Goal: Task Accomplishment & Management: Complete application form

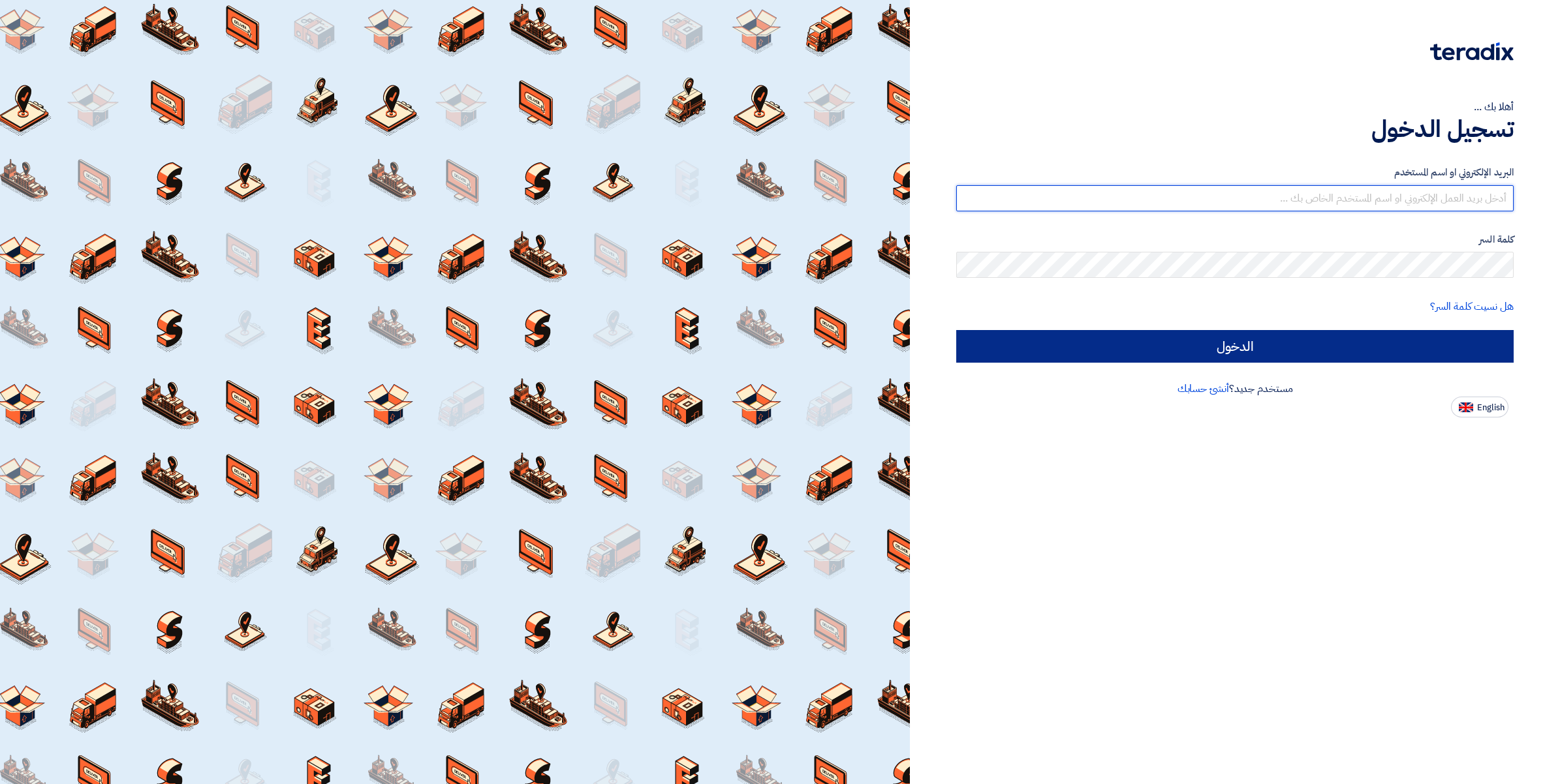
type input "[PERSON_NAME][EMAIL_ADDRESS][DOMAIN_NAME]"
click at [1257, 349] on input "الدخول" at bounding box center [1235, 346] width 558 height 32
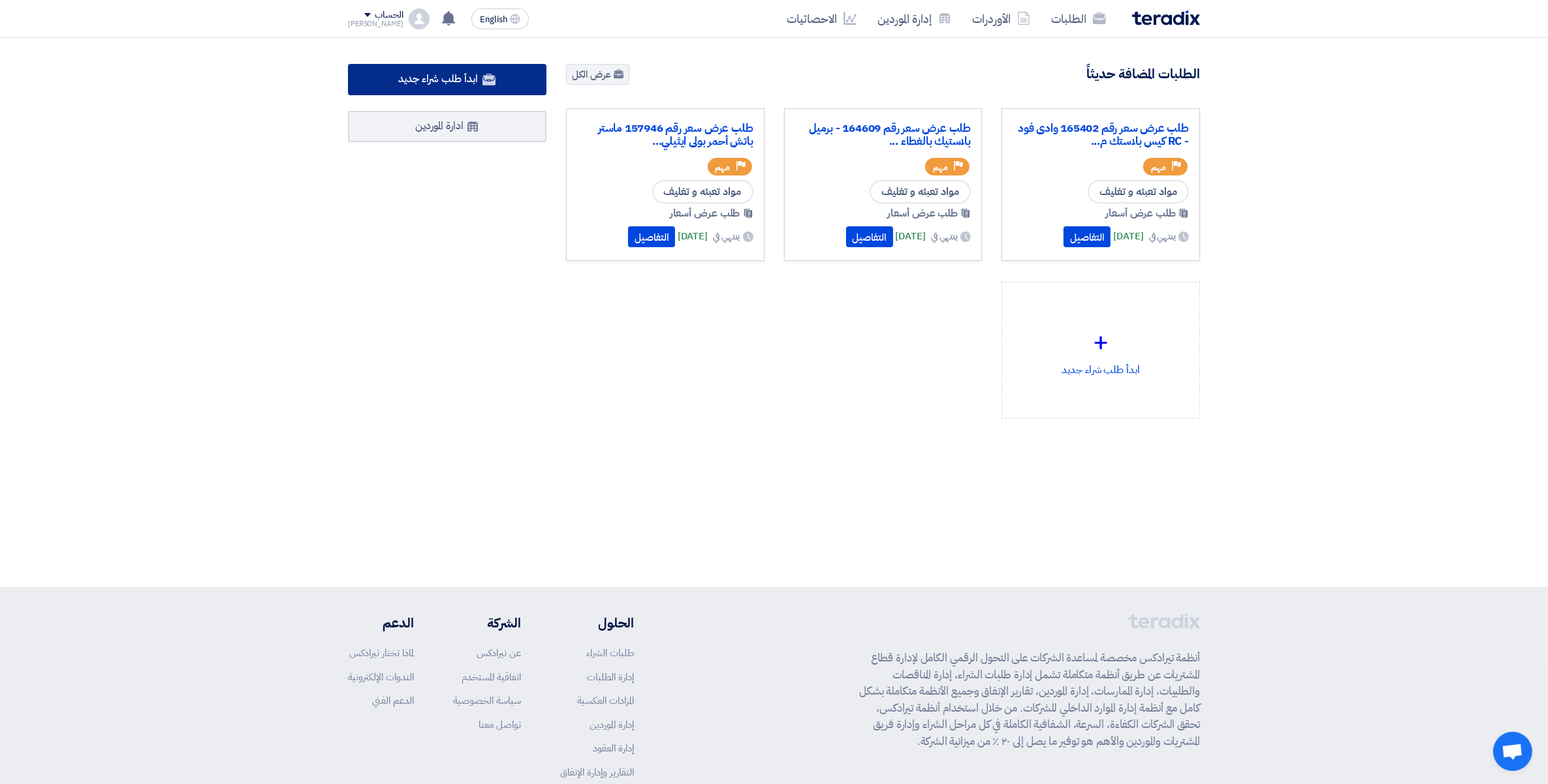
click at [444, 82] on span "ابدأ طلب شراء جديد" at bounding box center [438, 79] width 79 height 16
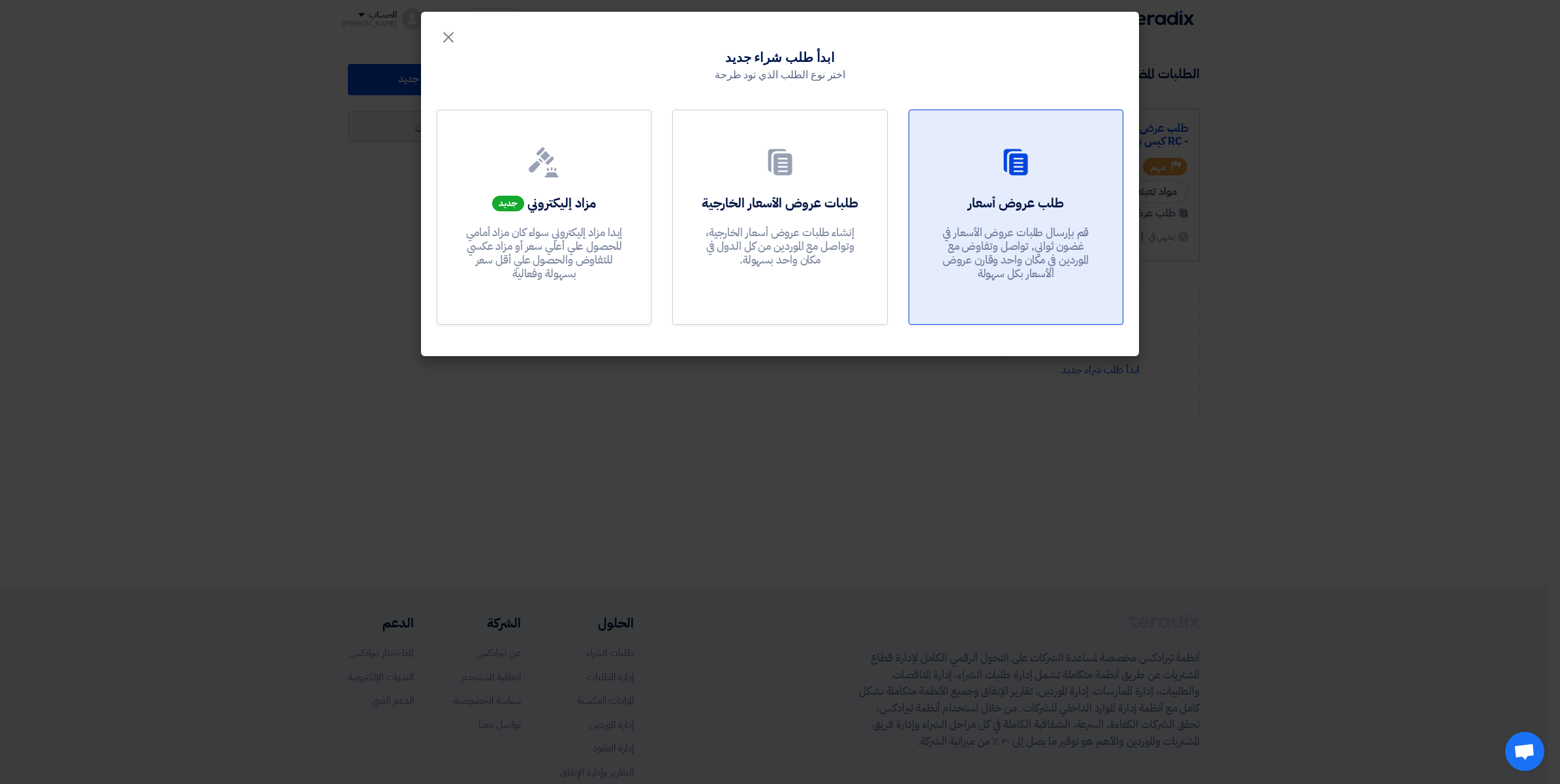
click at [1006, 216] on div "طلب عروض أسعار قم بإرسال طلبات عروض الأسعار في غضون ثواني, تواصل وتفاوض مع المو…" at bounding box center [1016, 240] width 182 height 94
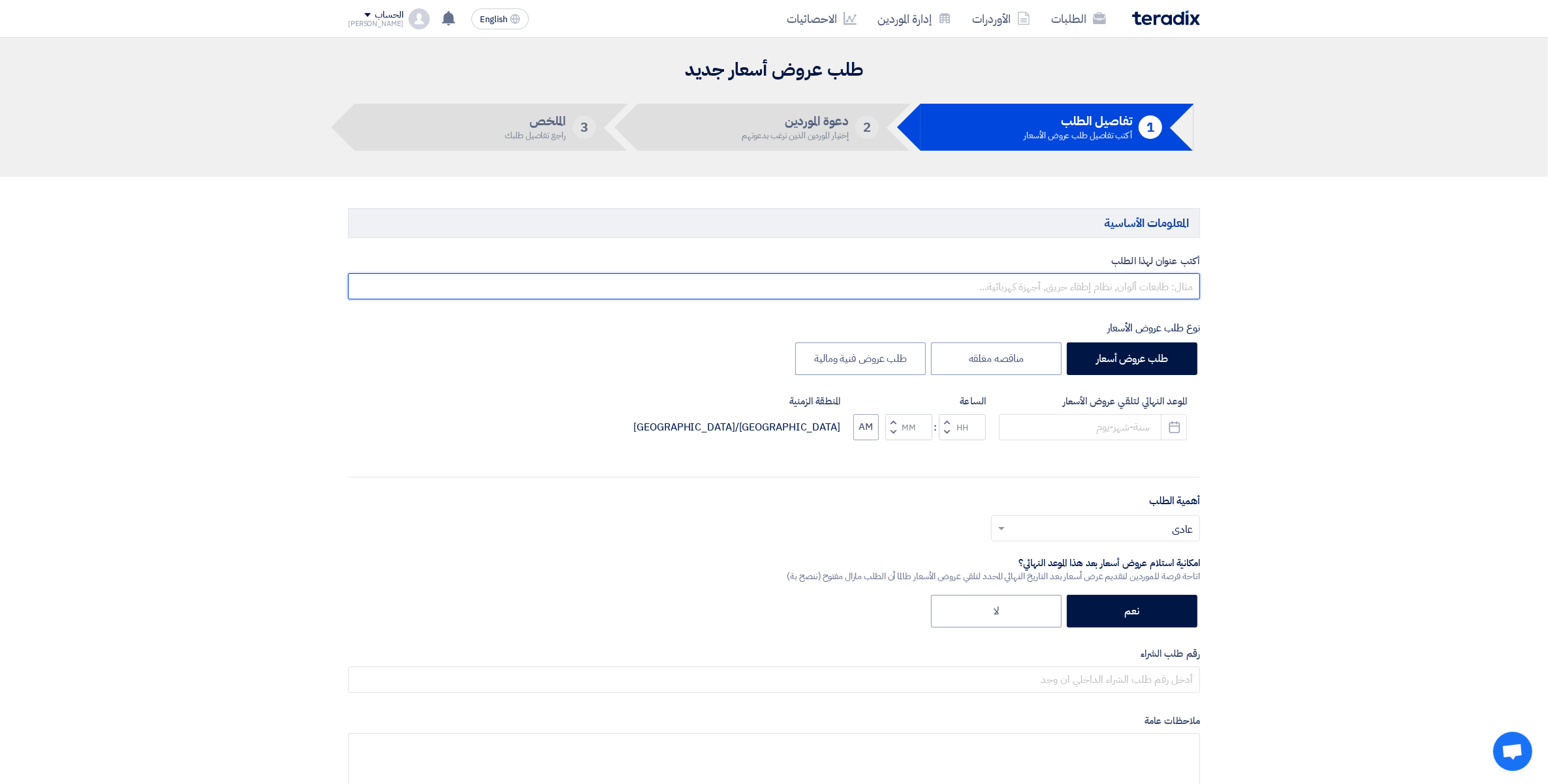
click at [1131, 286] on input "text" at bounding box center [774, 286] width 852 height 26
paste input "165317"
paste input "استيكر زيتون اسود شرائح 170 جم كندا ايزى اوبن Dollarama"
paste input "السادات - الوادى للصناعات الغذائية"
type input "طلب عرض سعر استيكر رول رقم 165317 [PERSON_NAME] اسود شرائح 170 جم كندا ايزى اوب…"
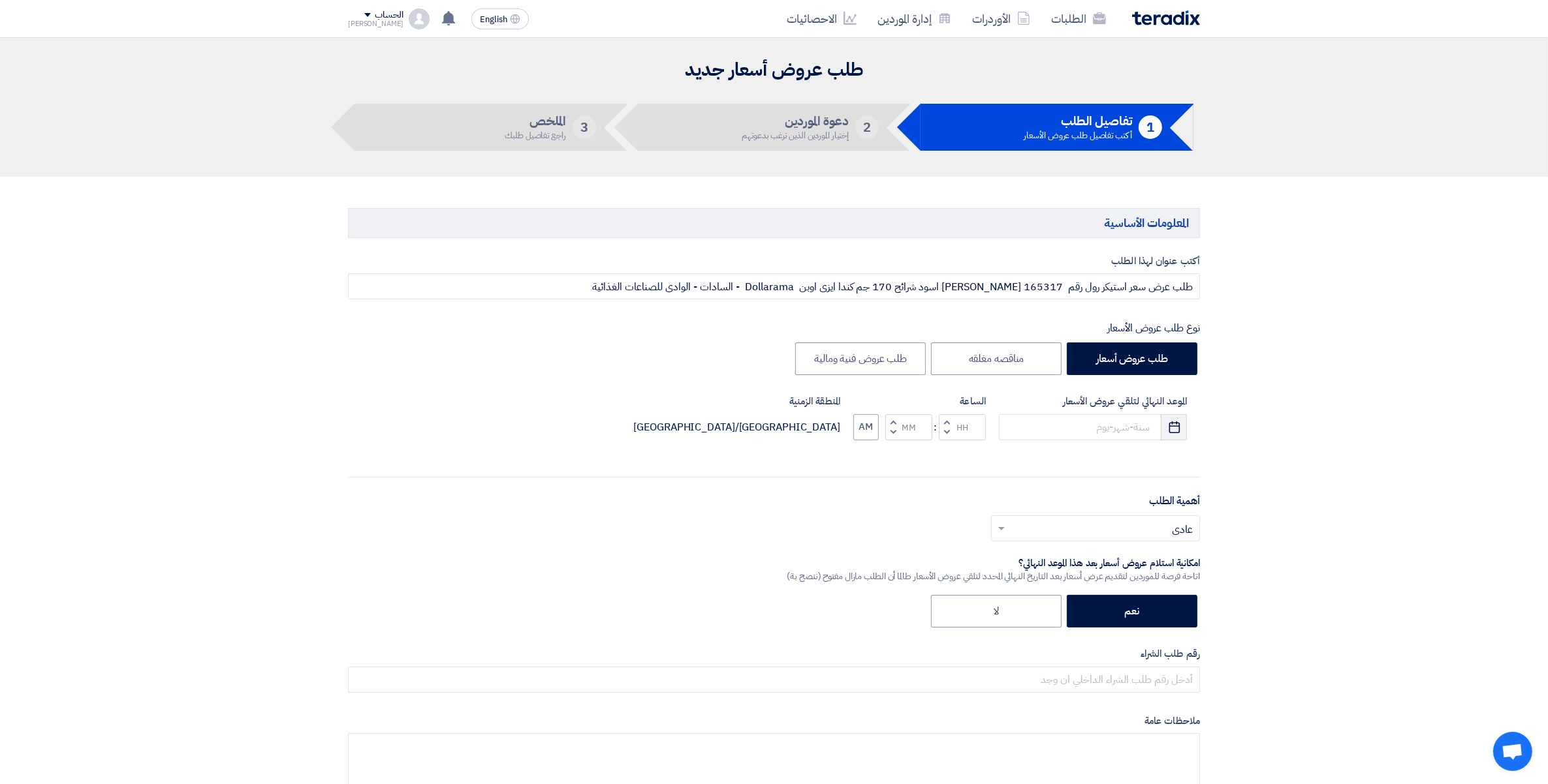
click at [1179, 431] on use "button" at bounding box center [1174, 427] width 11 height 12
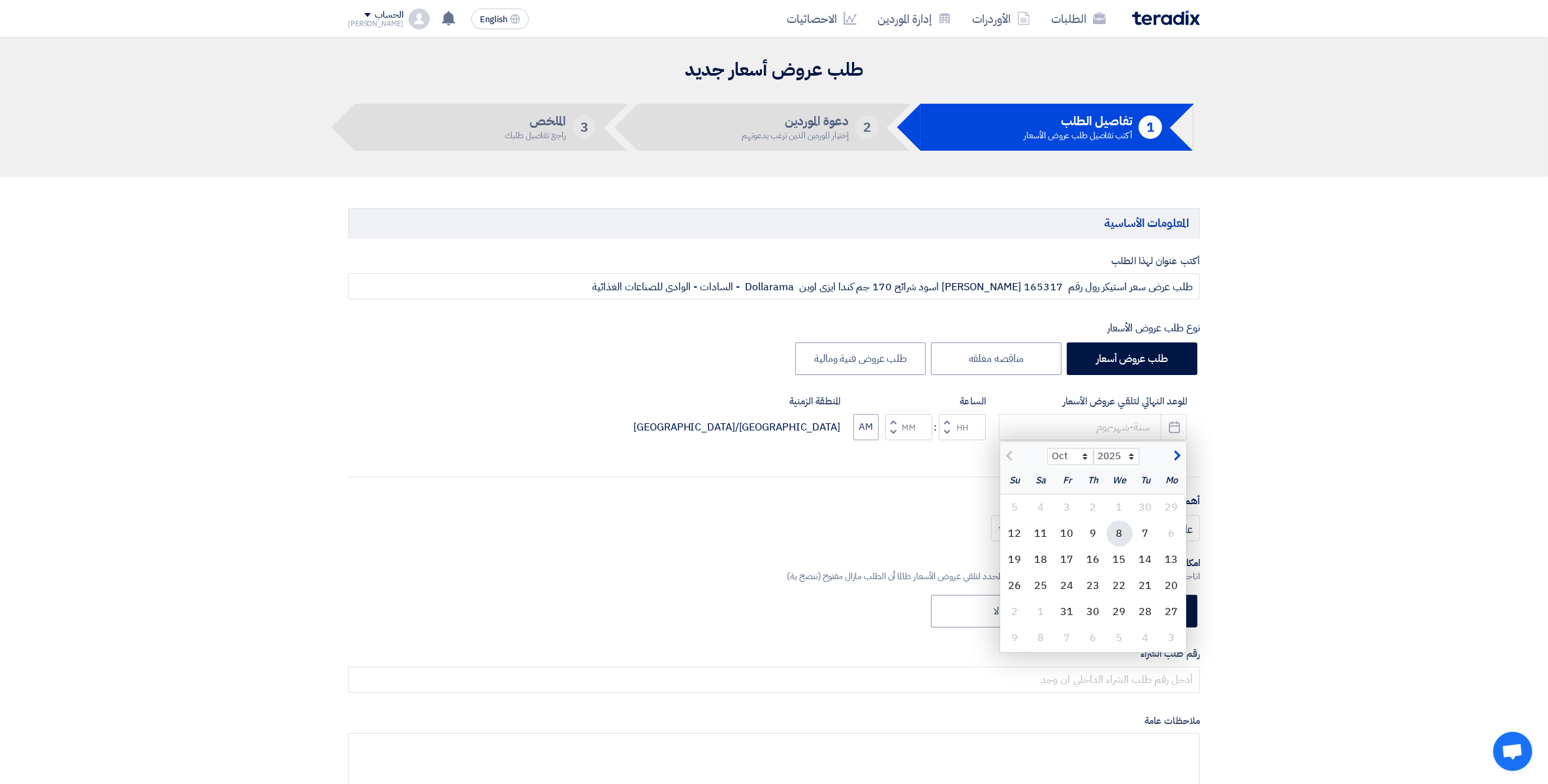
click at [1124, 534] on div "8" at bounding box center [1119, 534] width 26 height 26
type input "[DATE]"
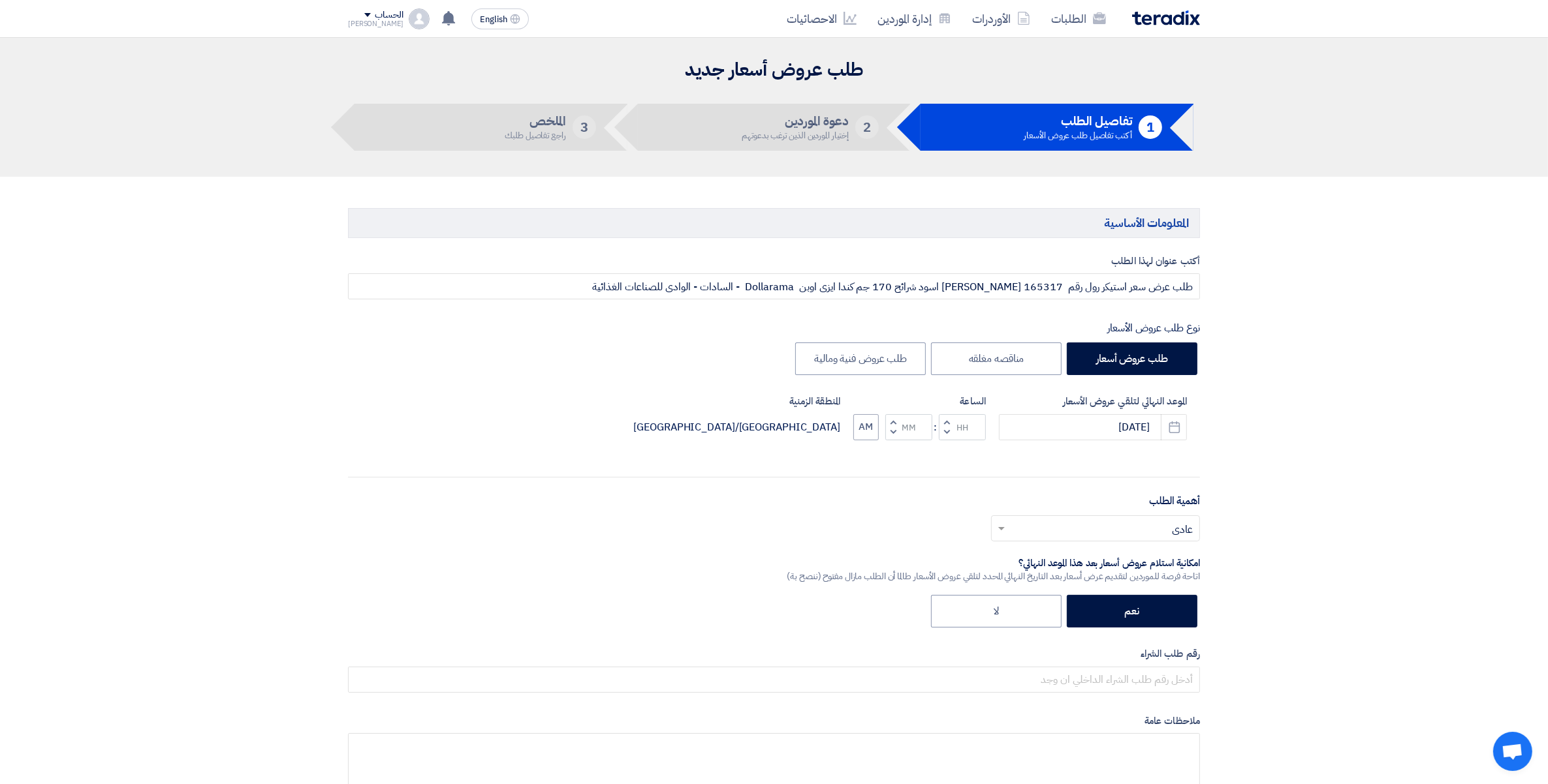
click at [1140, 526] on input "text" at bounding box center [1102, 529] width 183 height 21
click at [1180, 586] on span "مهم" at bounding box center [1183, 582] width 17 height 16
click at [887, 437] on button "Decrement minutes" at bounding box center [893, 432] width 16 height 17
type input "11"
type input "59"
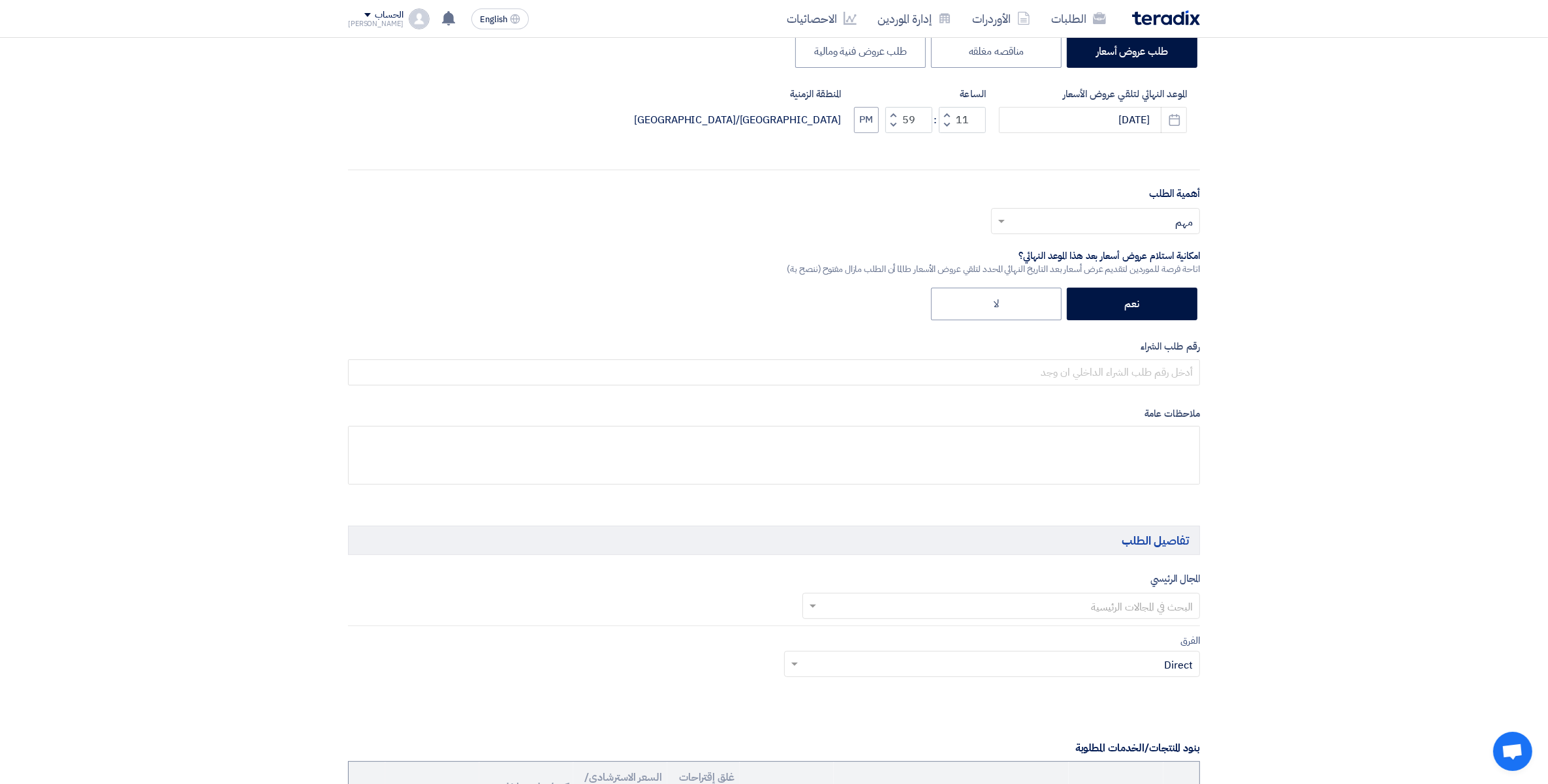
scroll to position [82, 0]
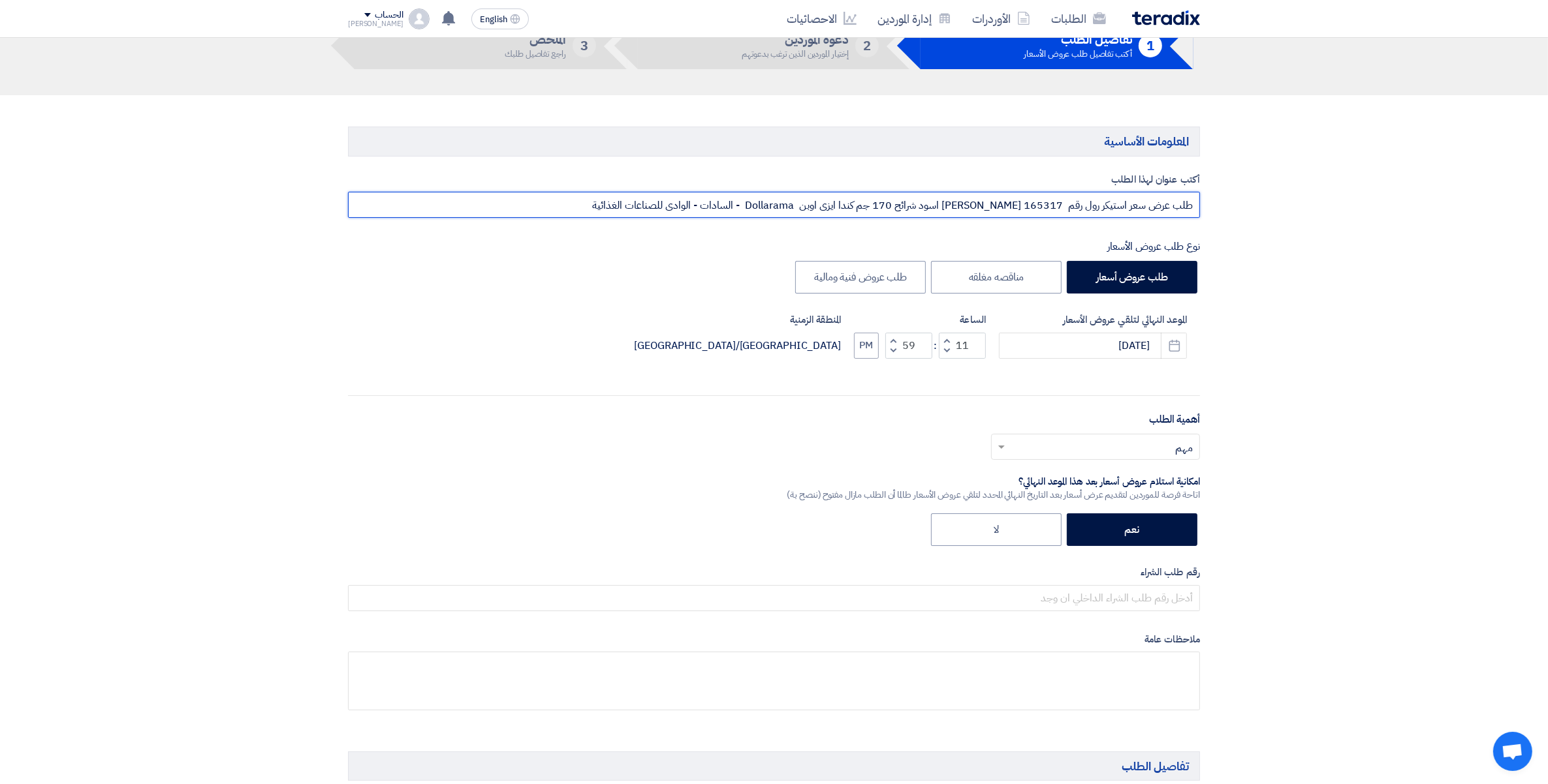
drag, startPoint x: 582, startPoint y: 203, endPoint x: 1239, endPoint y: 205, distance: 657.0
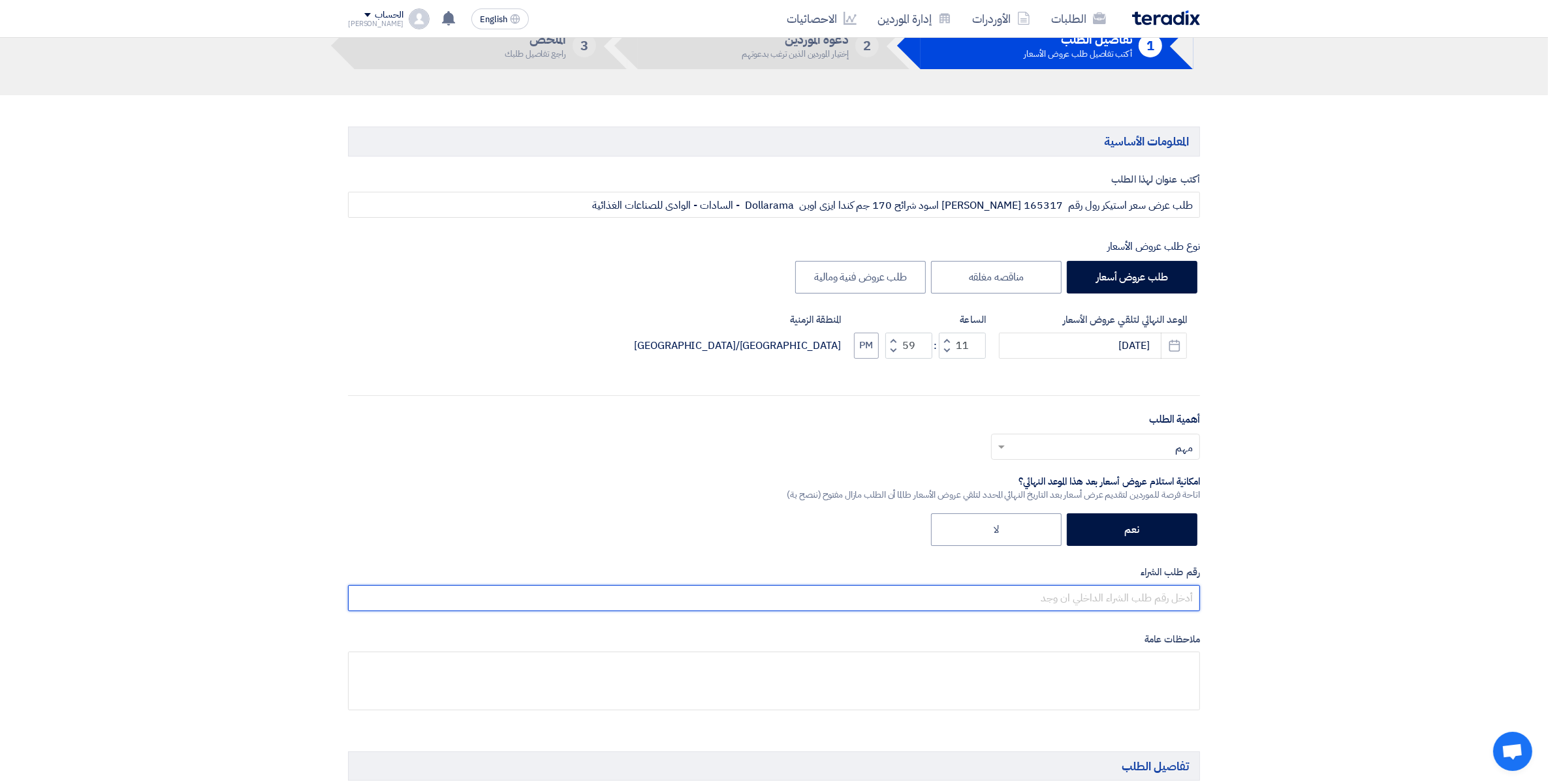
click at [1166, 594] on input "text" at bounding box center [774, 598] width 852 height 26
paste input "طلب عرض سعر استيكر رول رقم 165317 [PERSON_NAME] اسود شرائح 170 جم كندا ايزى اوب…"
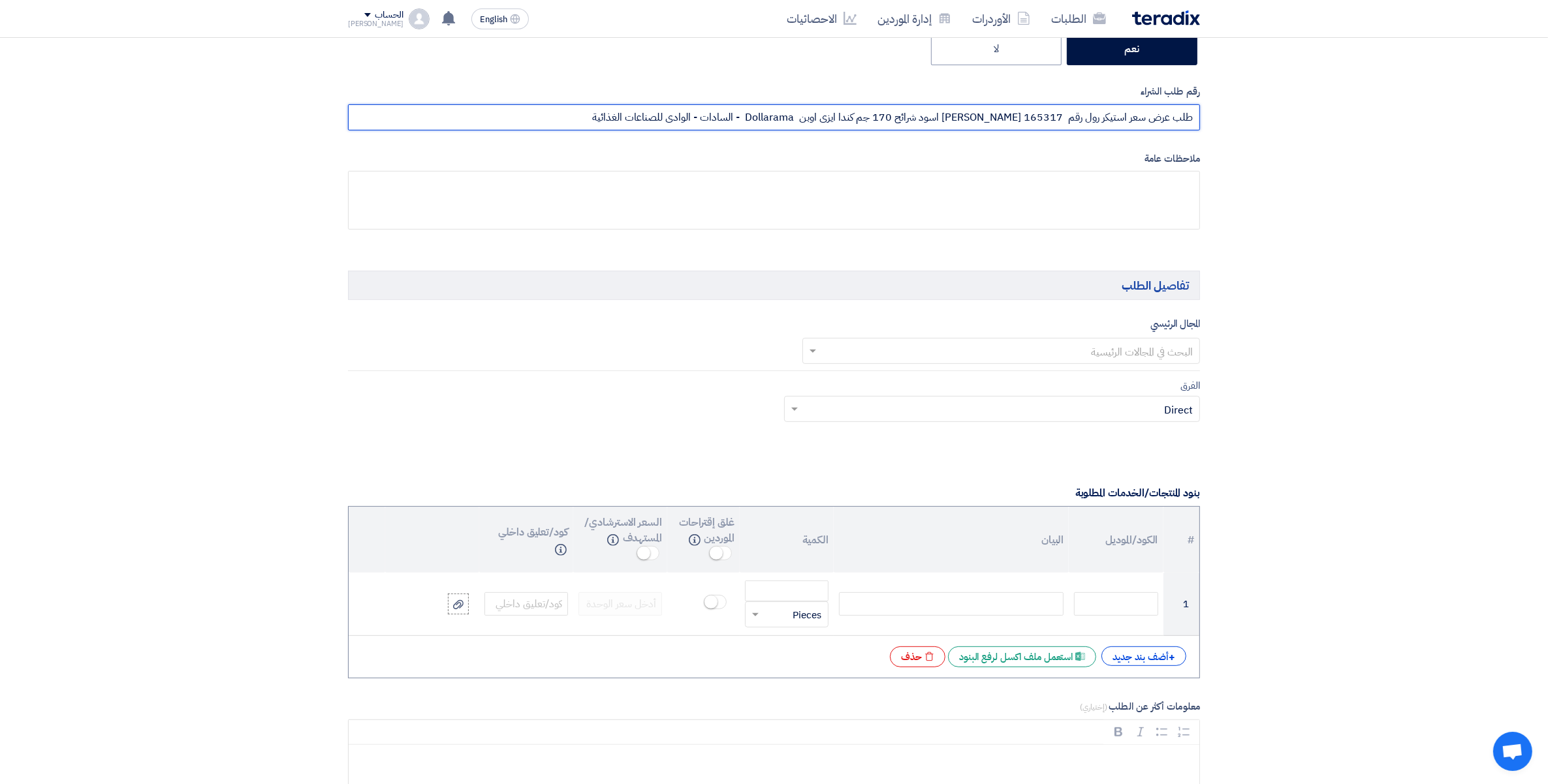
scroll to position [571, 0]
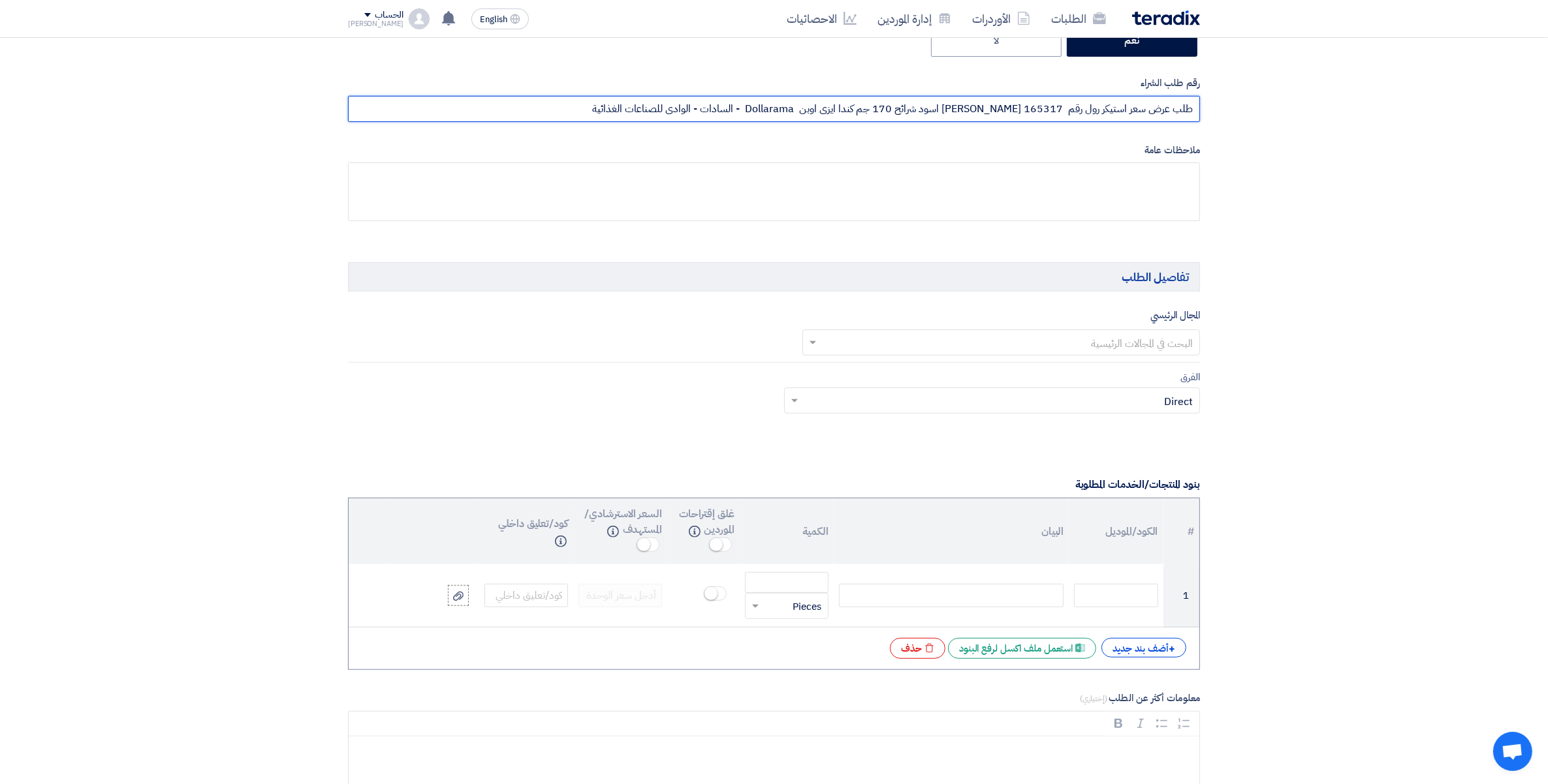
type input "طلب عرض سعر استيكر رول رقم 165317 [PERSON_NAME] اسود شرائح 170 جم كندا ايزى اوب…"
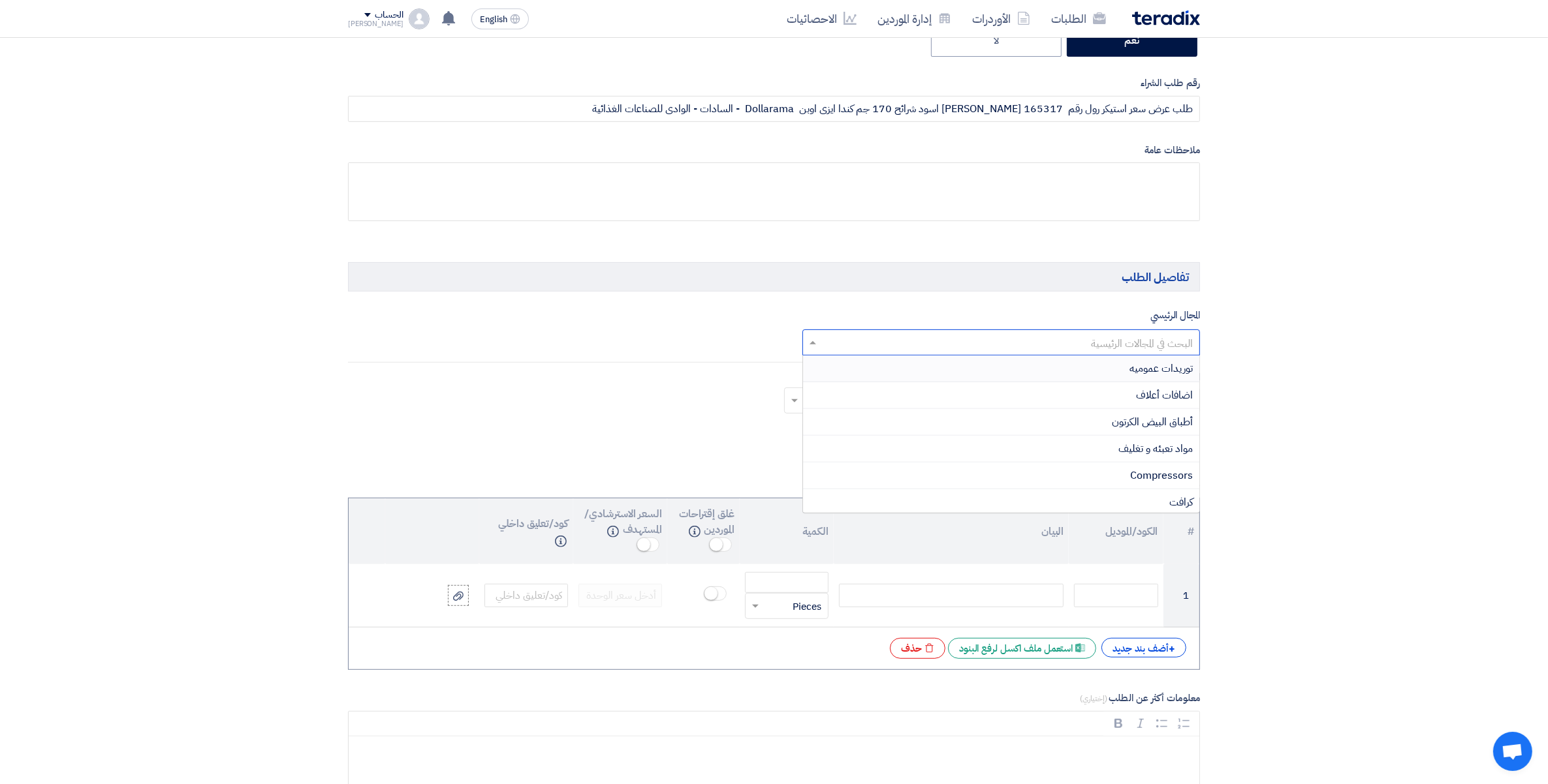
click at [1153, 343] on input "text" at bounding box center [1009, 343] width 372 height 21
click at [1162, 456] on span "مواد تعبئه و تغليف" at bounding box center [1155, 449] width 75 height 16
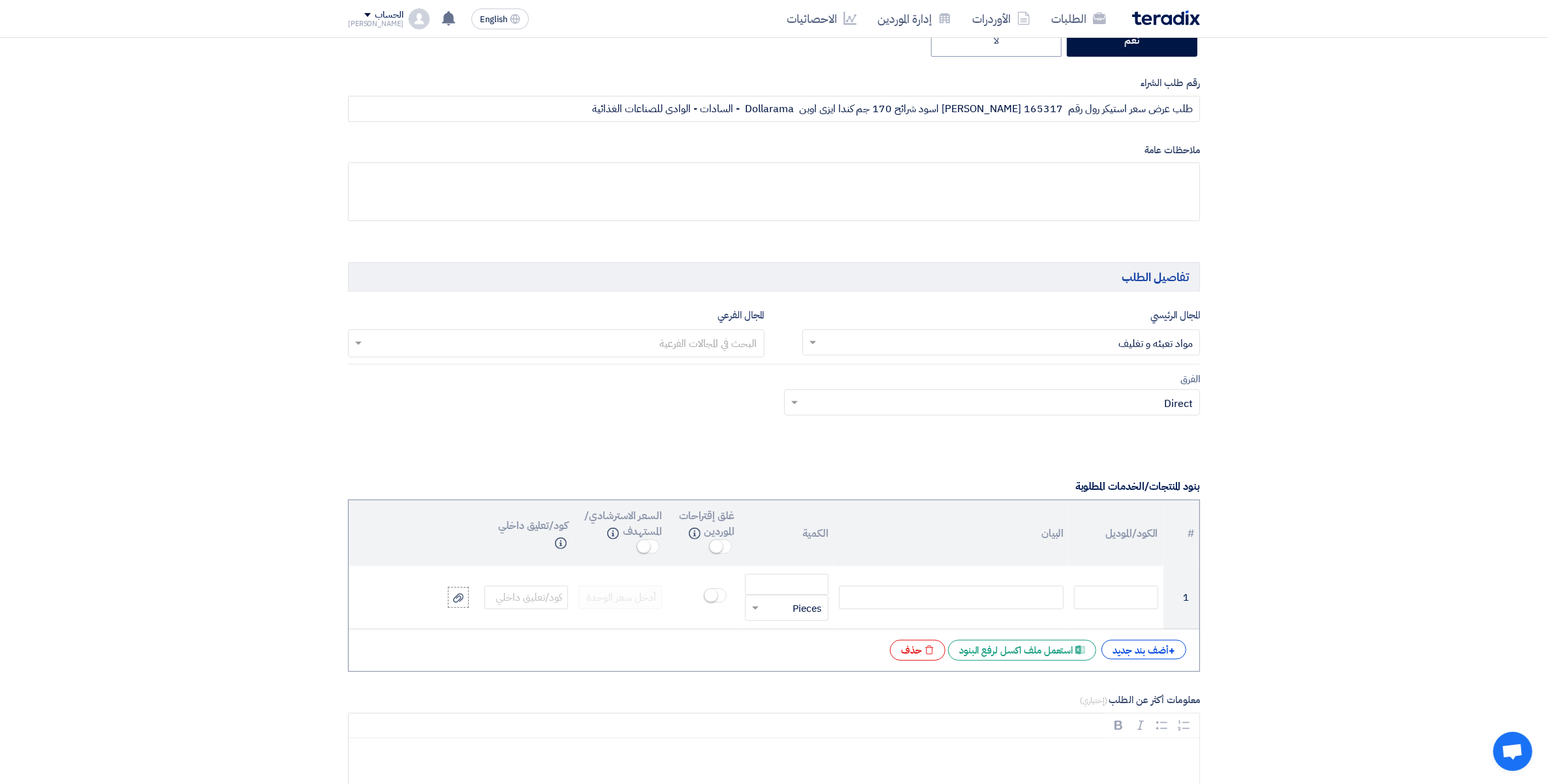
click at [709, 346] on input "text" at bounding box center [555, 344] width 403 height 21
click at [739, 450] on span "استيكرات" at bounding box center [739, 451] width 36 height 16
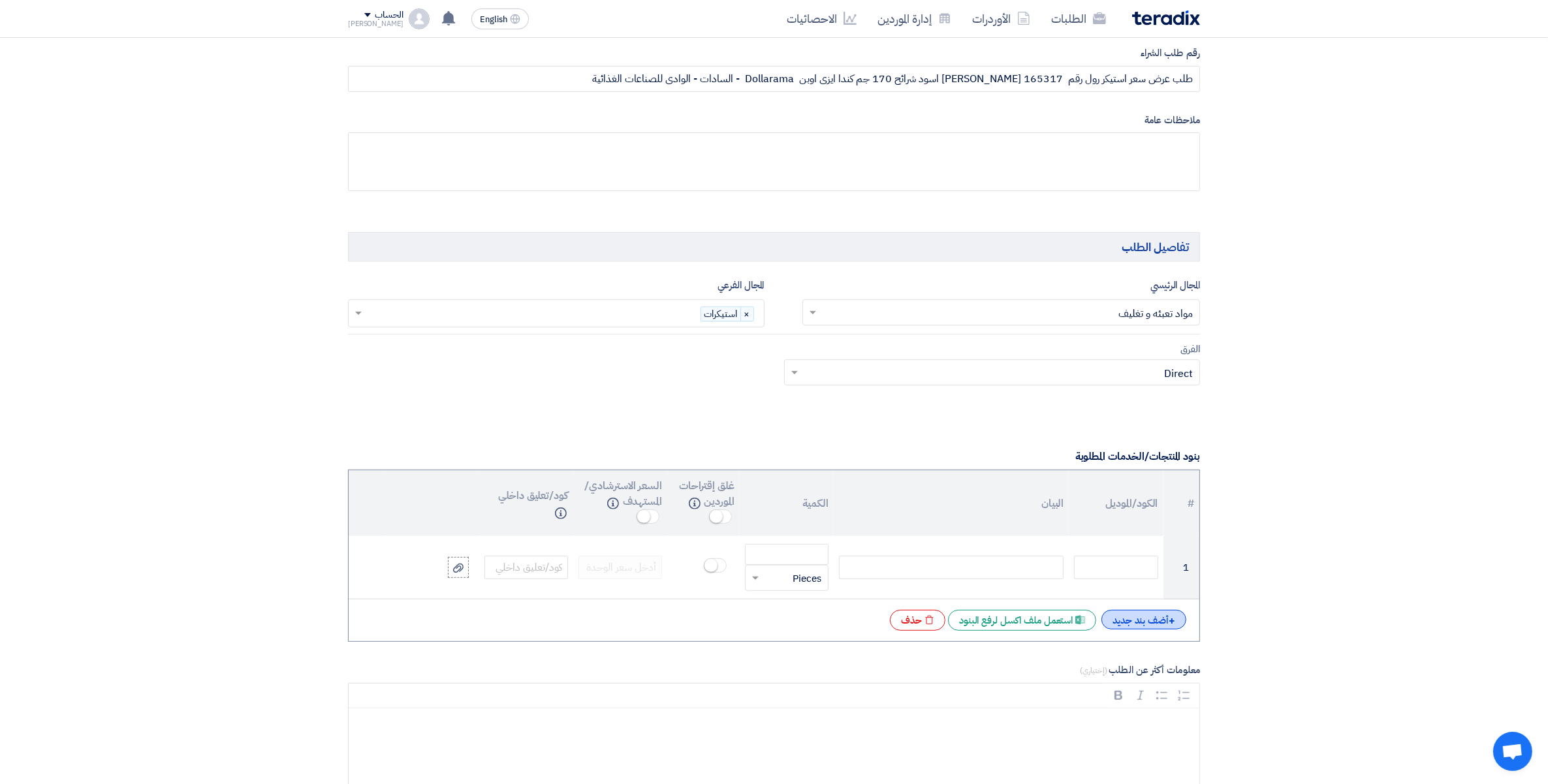
scroll to position [653, 0]
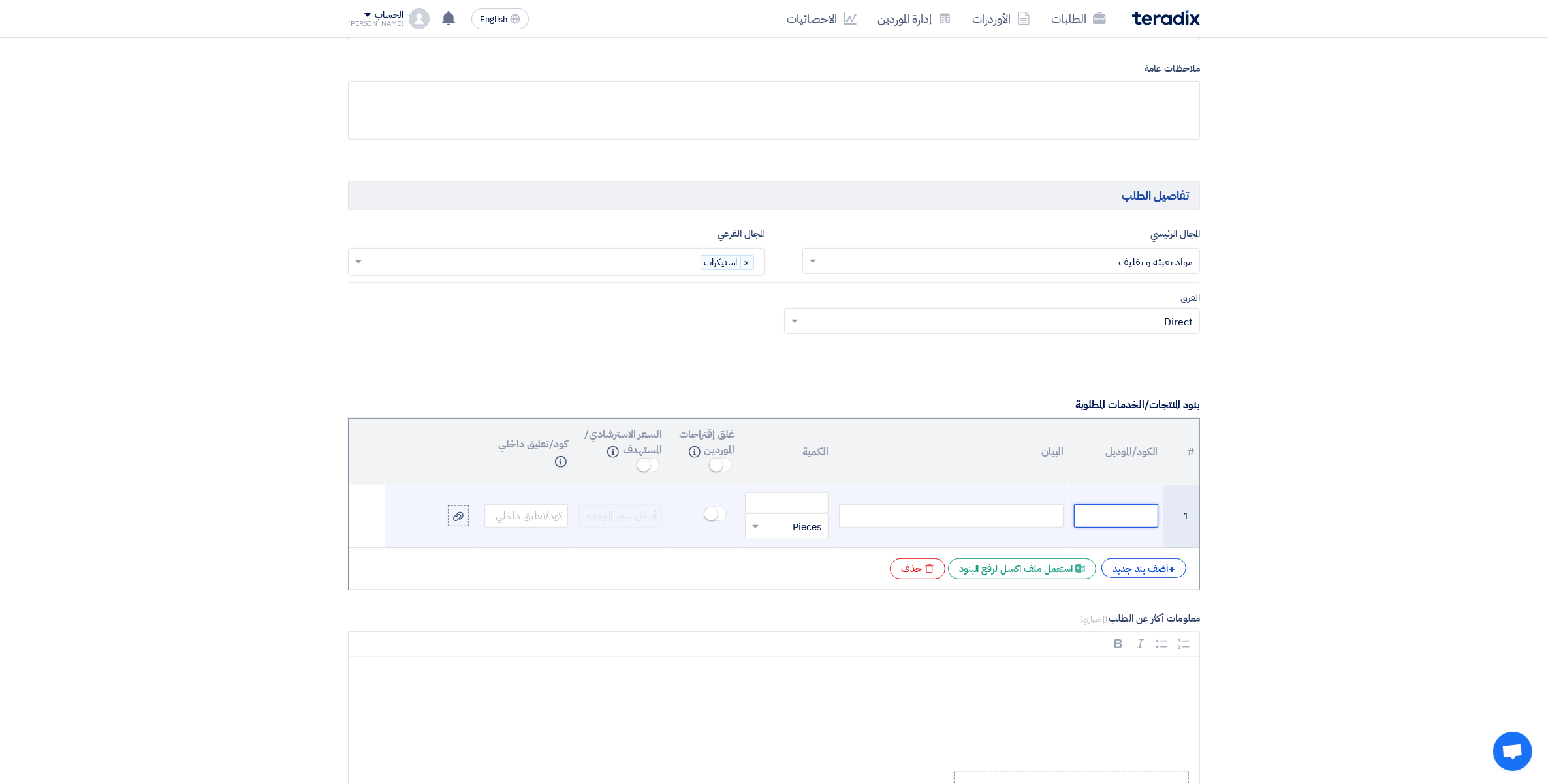
click at [1134, 513] on input "text" at bounding box center [1116, 516] width 83 height 24
paste input "6070101821"
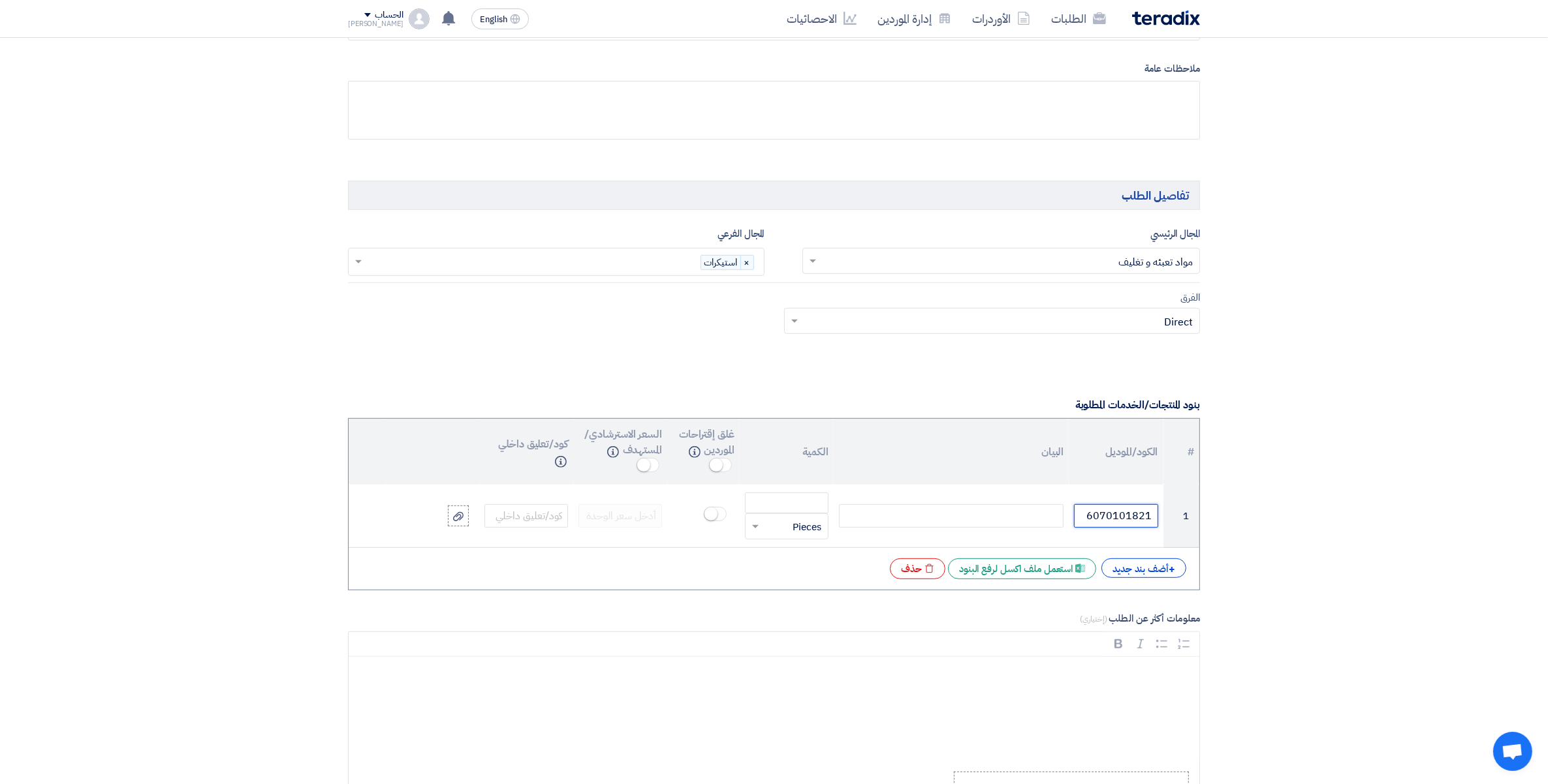
type input "6070101821"
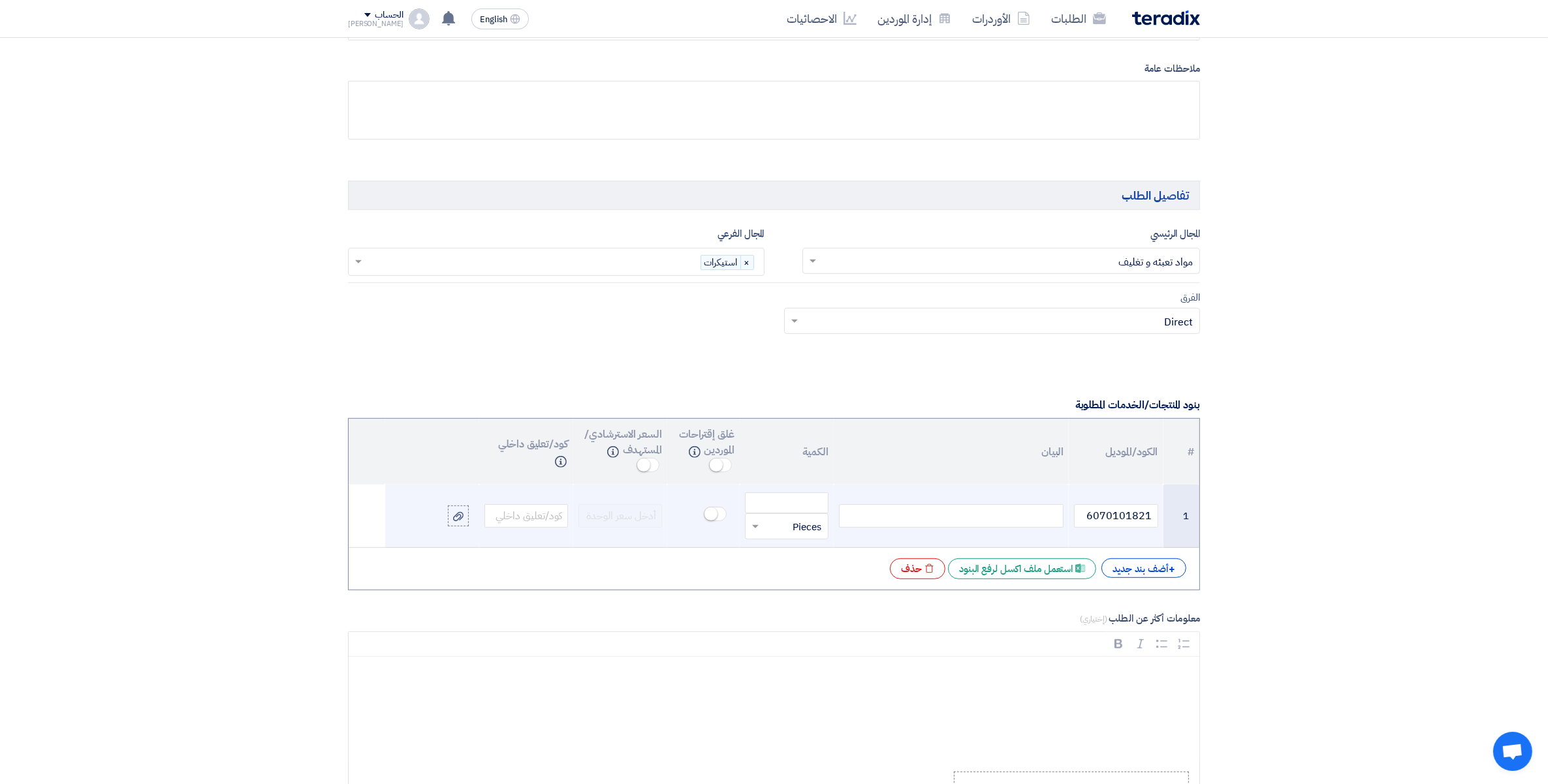
click at [1021, 513] on div at bounding box center [950, 516] width 224 height 24
paste div
click at [791, 508] on input "number" at bounding box center [787, 508] width 83 height 21
paste input "109000"
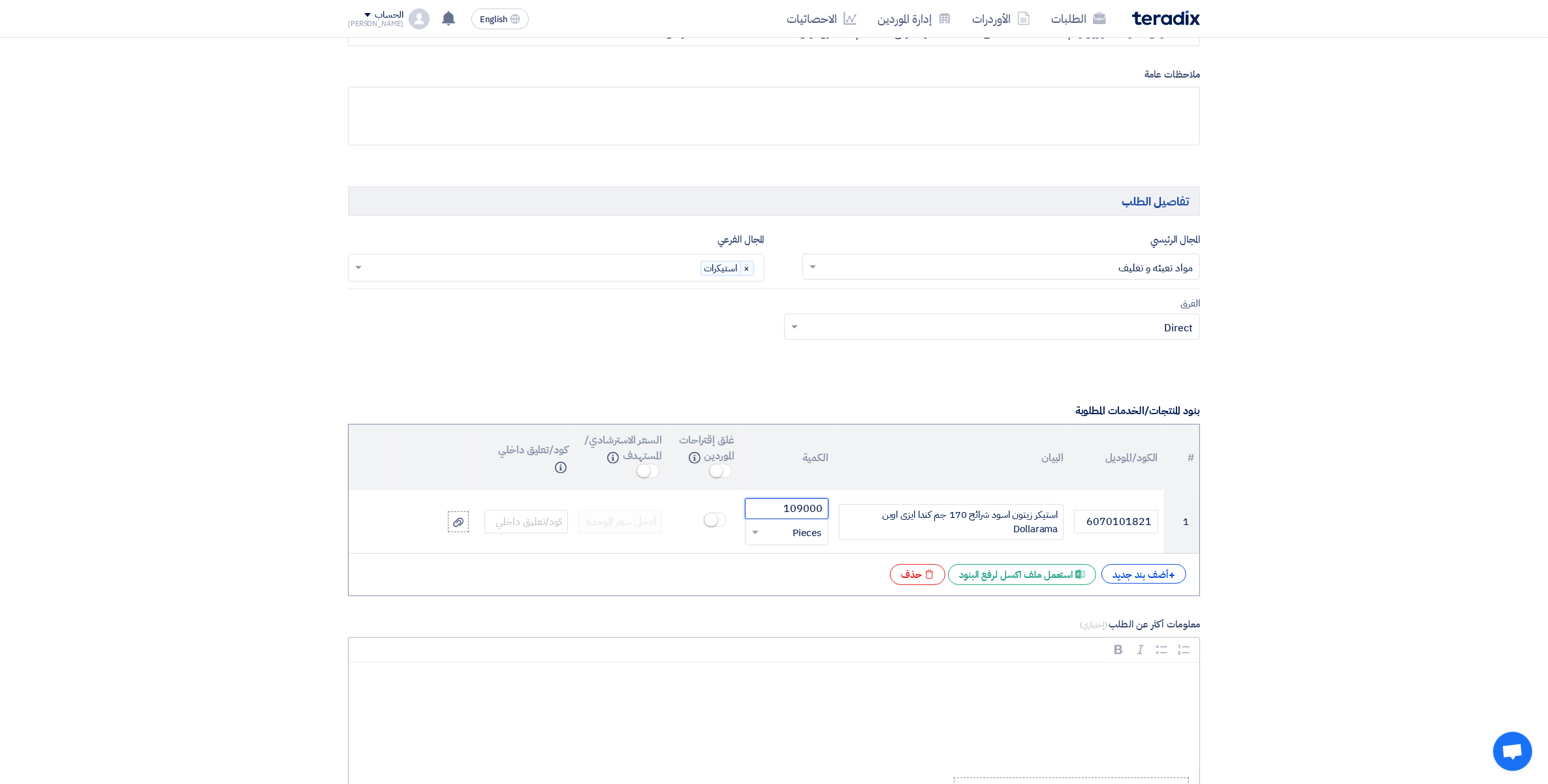
type input "109000"
click at [1094, 716] on div "Rich Text Editor, main" at bounding box center [774, 715] width 850 height 105
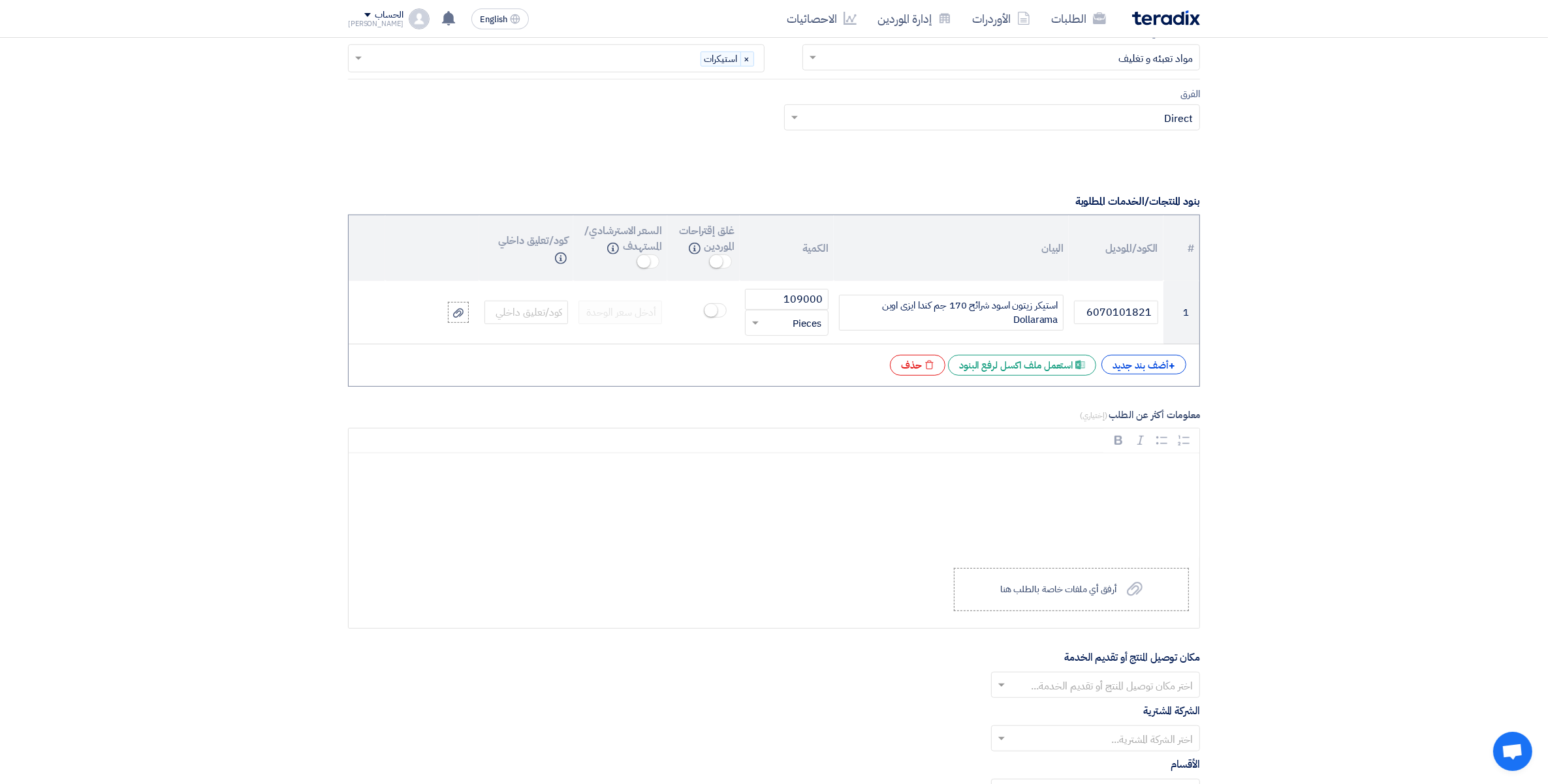
scroll to position [891, 0]
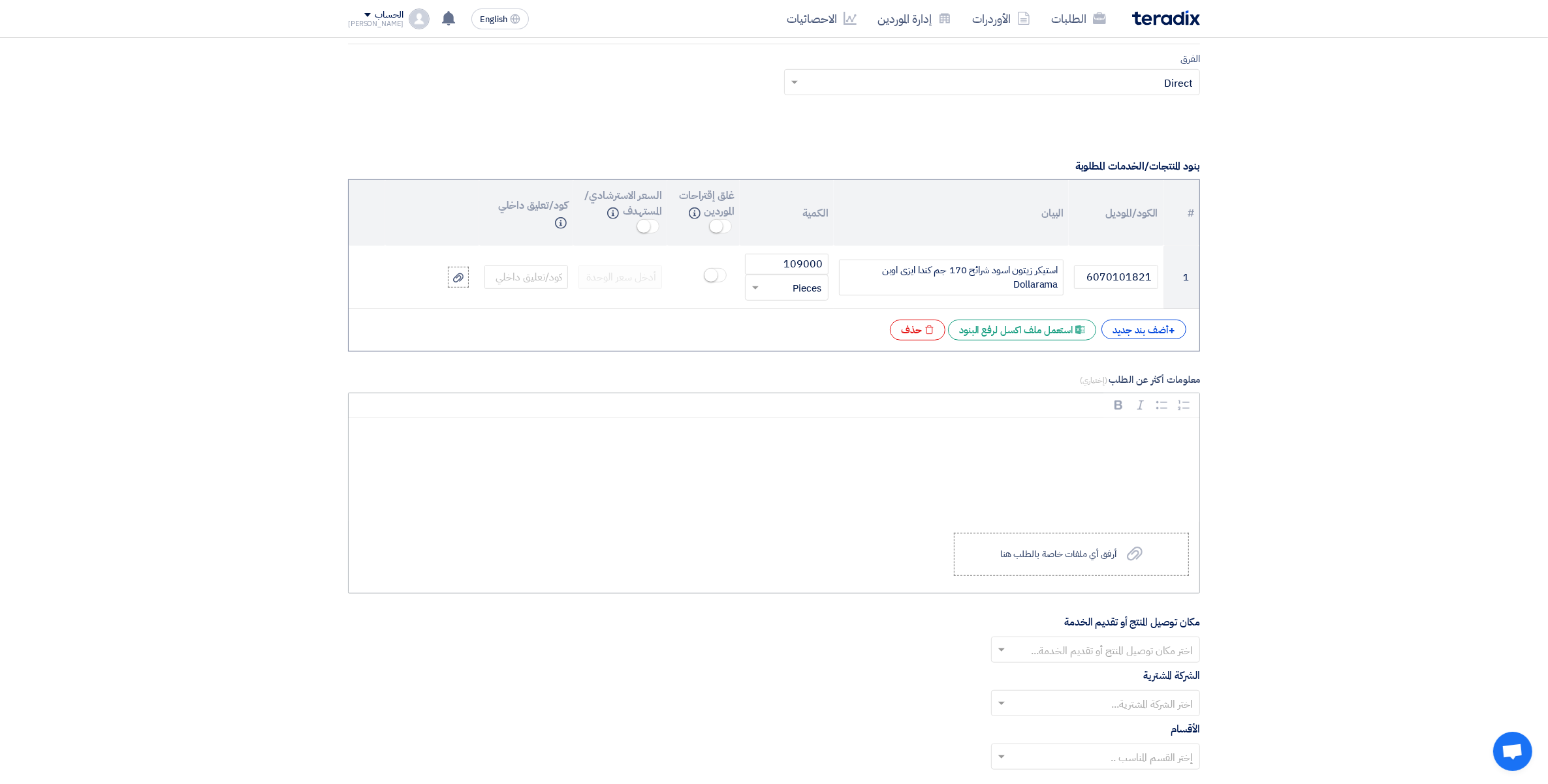
click at [1154, 465] on div "Rich Text Editor, main" at bounding box center [774, 470] width 850 height 105
drag, startPoint x: 1142, startPoint y: 559, endPoint x: 1143, endPoint y: 565, distance: 6.1
click at [1142, 563] on label "Upload a file أرفق أي ملفات خاصة بالطلب هنا" at bounding box center [1071, 554] width 235 height 43
click at [0, 0] on input "Upload a file أرفق أي ملفات خاصة بالطلب هنا" at bounding box center [0, 0] width 0 height 0
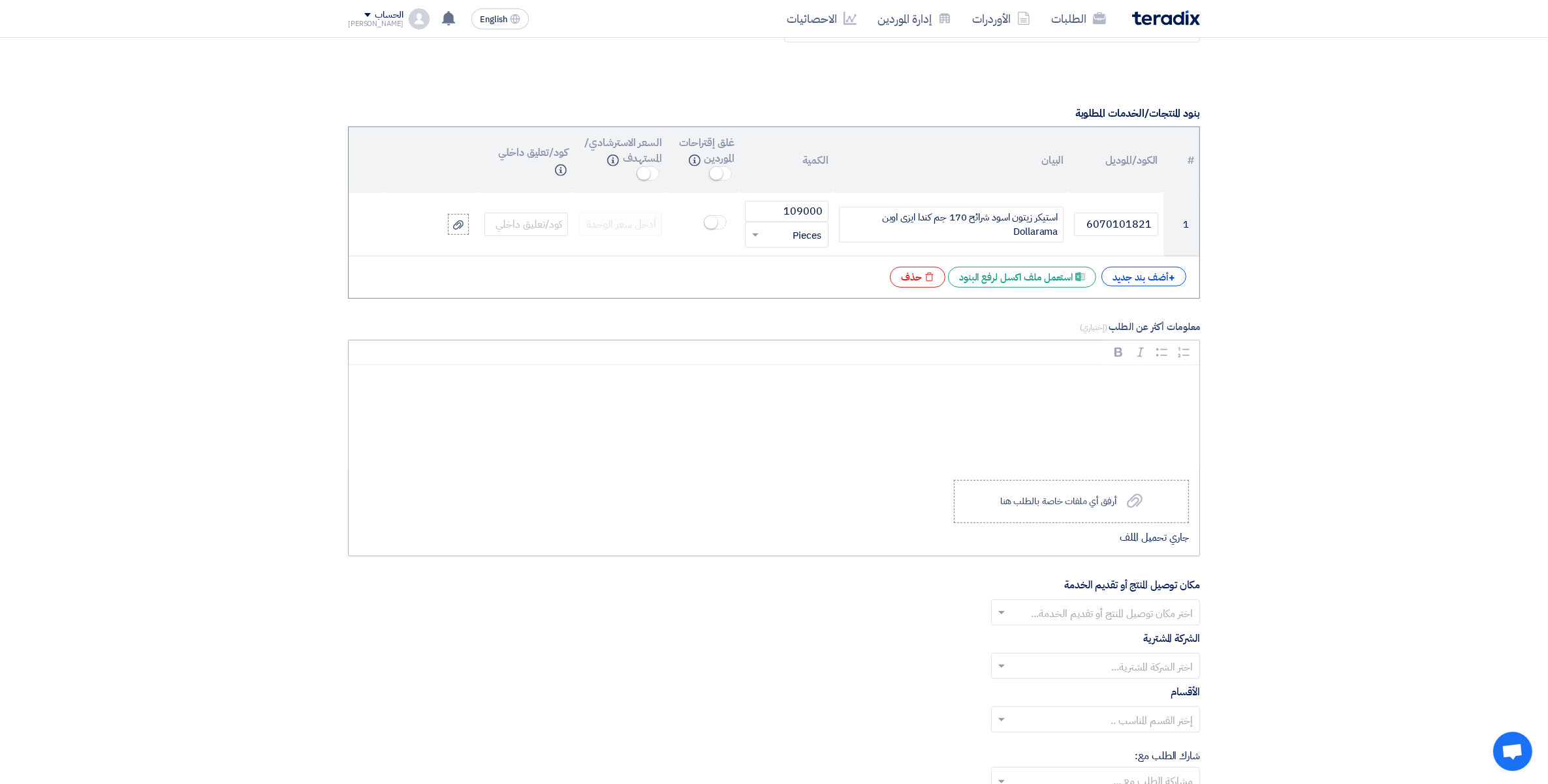
scroll to position [973, 0]
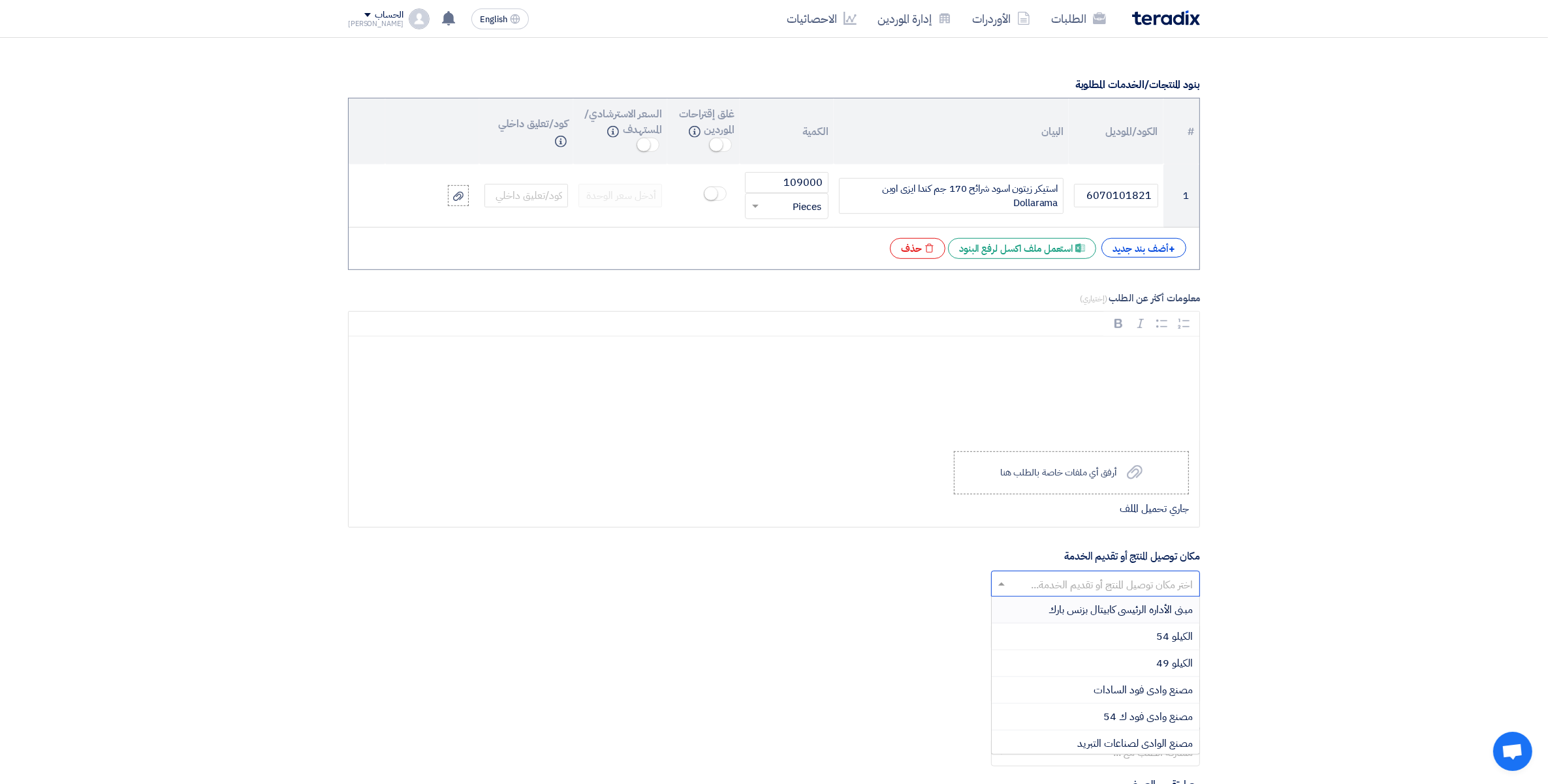
click at [1169, 592] on input "text" at bounding box center [1102, 585] width 183 height 21
click at [1170, 697] on span "مصنع وادى فود السادات" at bounding box center [1143, 690] width 99 height 16
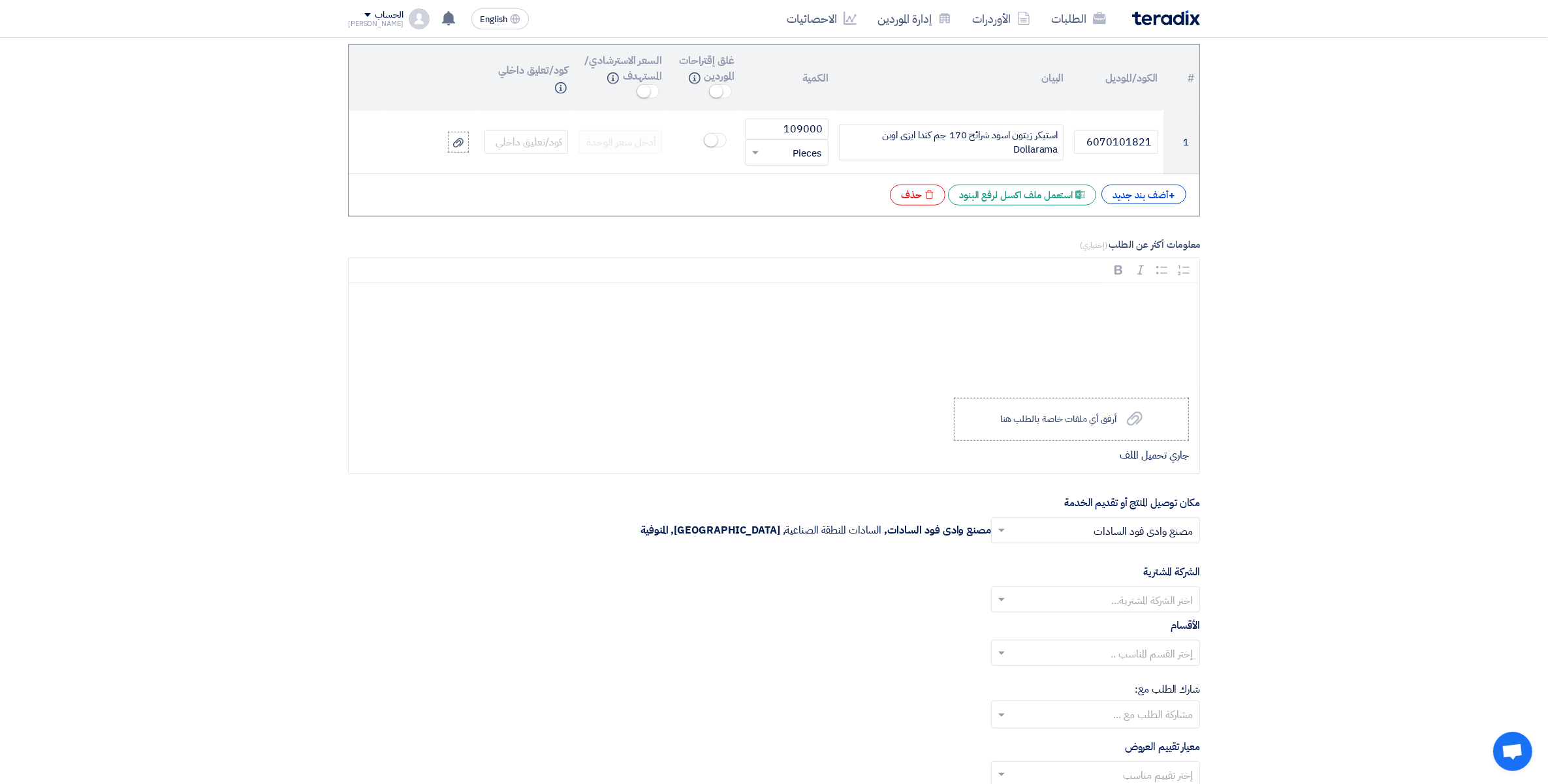
scroll to position [1055, 0]
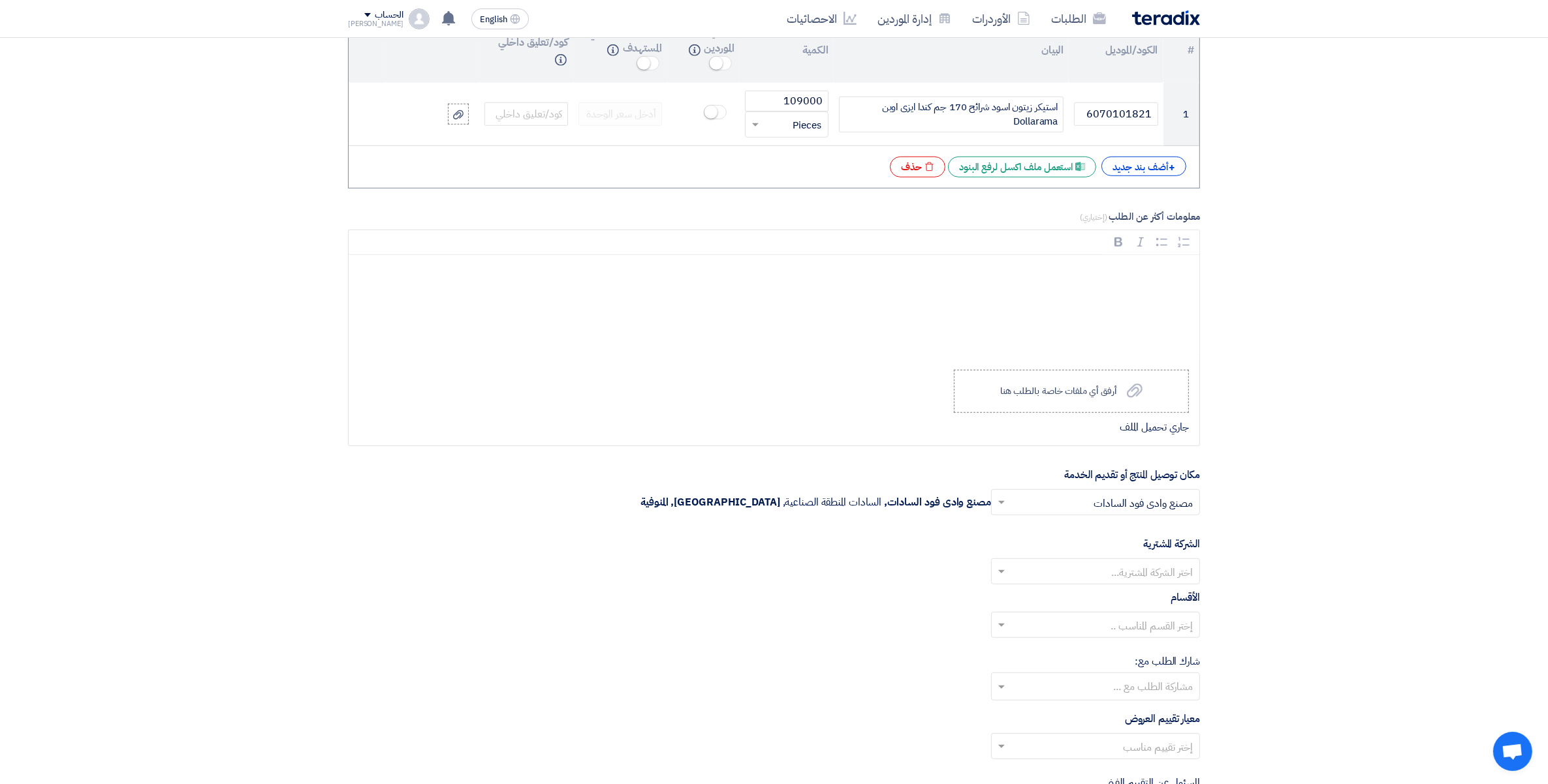
click at [1166, 578] on input "text" at bounding box center [1102, 573] width 183 height 21
click at [1161, 604] on span "Wadi Group وادي جروب" at bounding box center [1140, 597] width 105 height 16
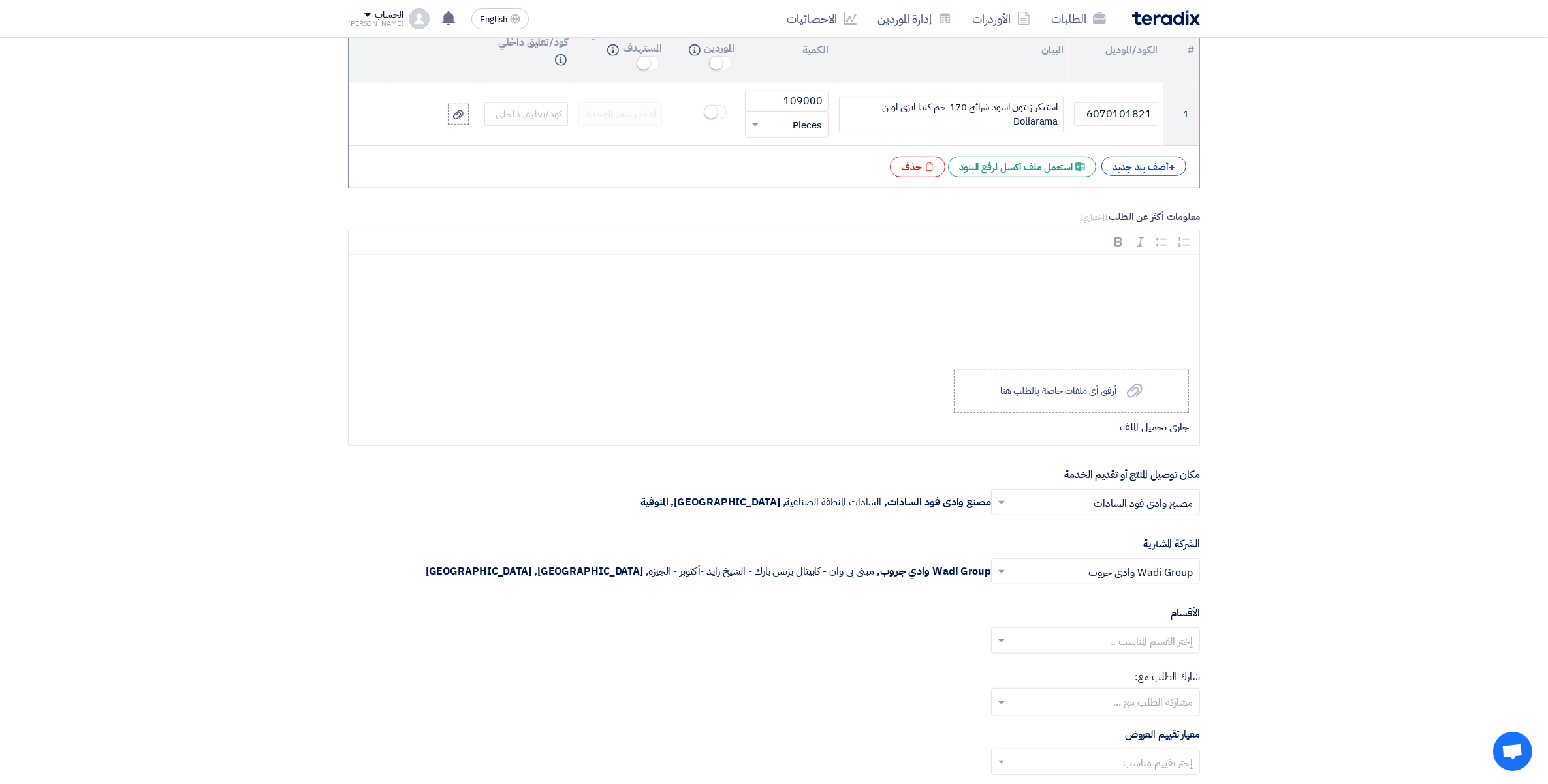
scroll to position [1300, 0]
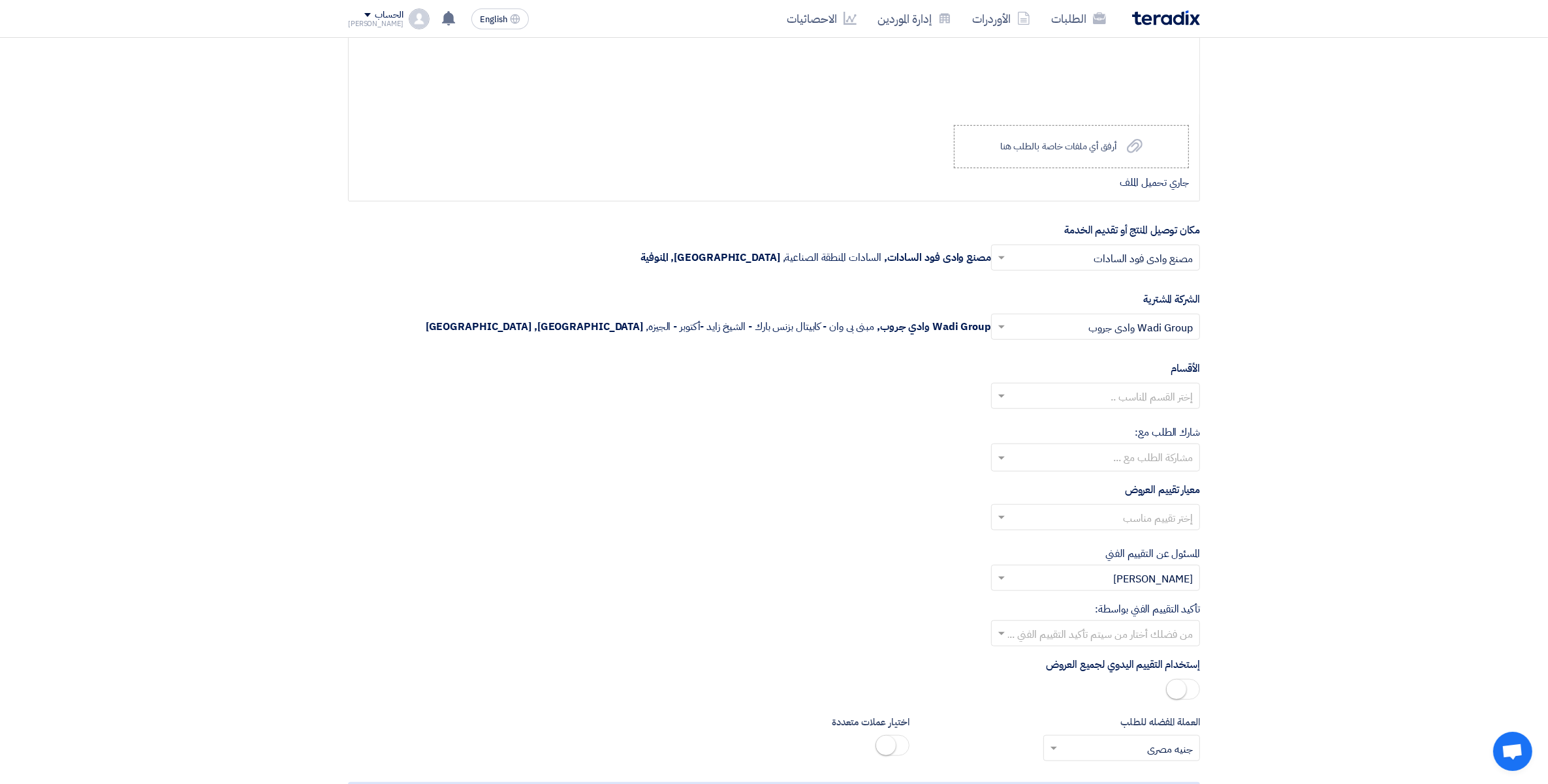
click at [1180, 526] on input "text" at bounding box center [1102, 519] width 183 height 21
click at [1176, 602] on span "Price Only without VAT (0% Interest Rate) + VAT" at bounding box center [1078, 597] width 228 height 16
click at [1172, 465] on input "text" at bounding box center [1094, 459] width 196 height 21
click at [1307, 483] on section "المعلومات الأساسية أكتب عنوان لهذا الطلب طلب عرض سعر استيكر رول رقم 165317 [PER…" at bounding box center [774, 35] width 1548 height 2316
click at [1181, 641] on input "text" at bounding box center [1102, 634] width 183 height 21
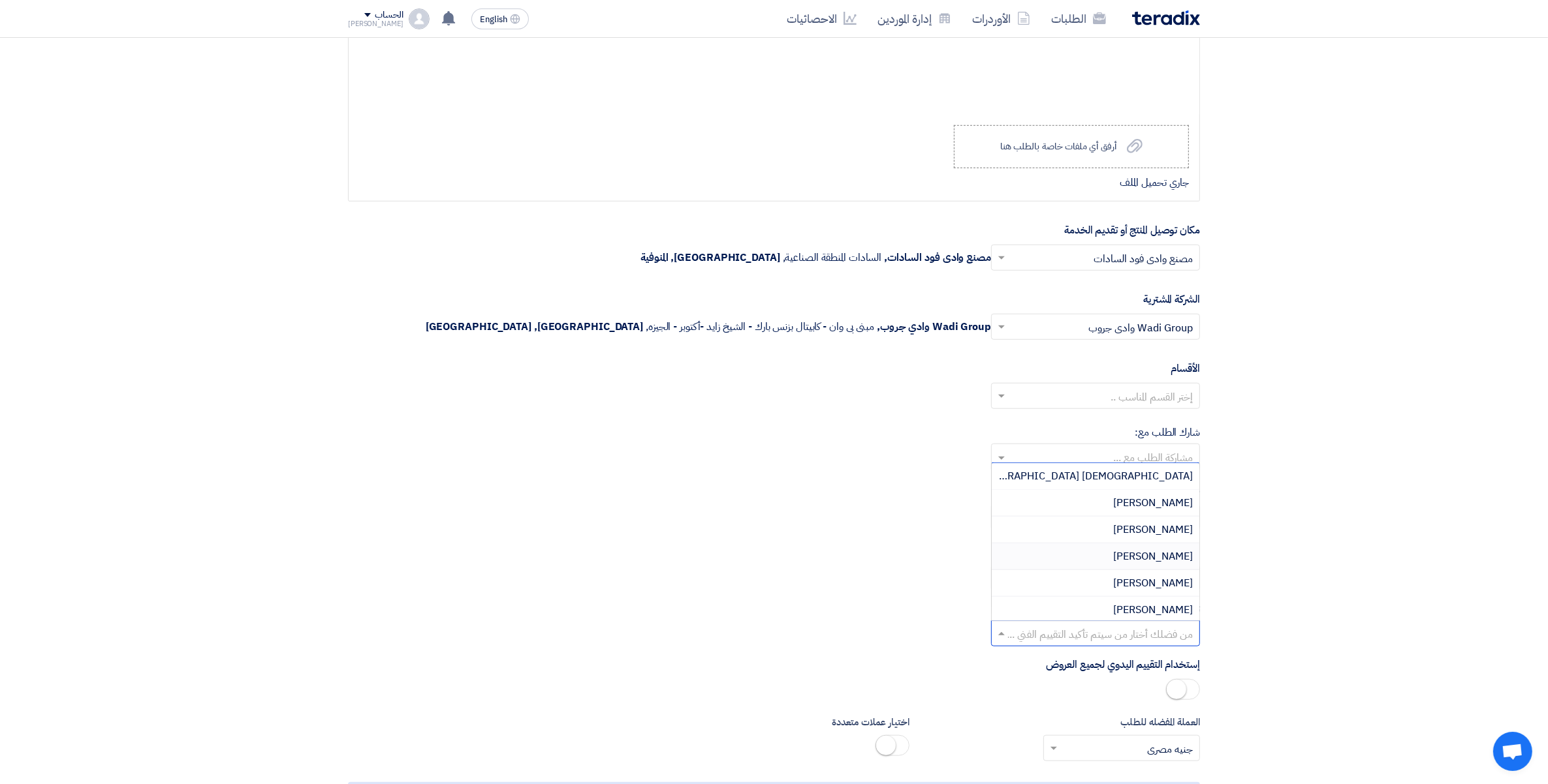
click at [1172, 555] on span "[PERSON_NAME]" at bounding box center [1152, 557] width 80 height 16
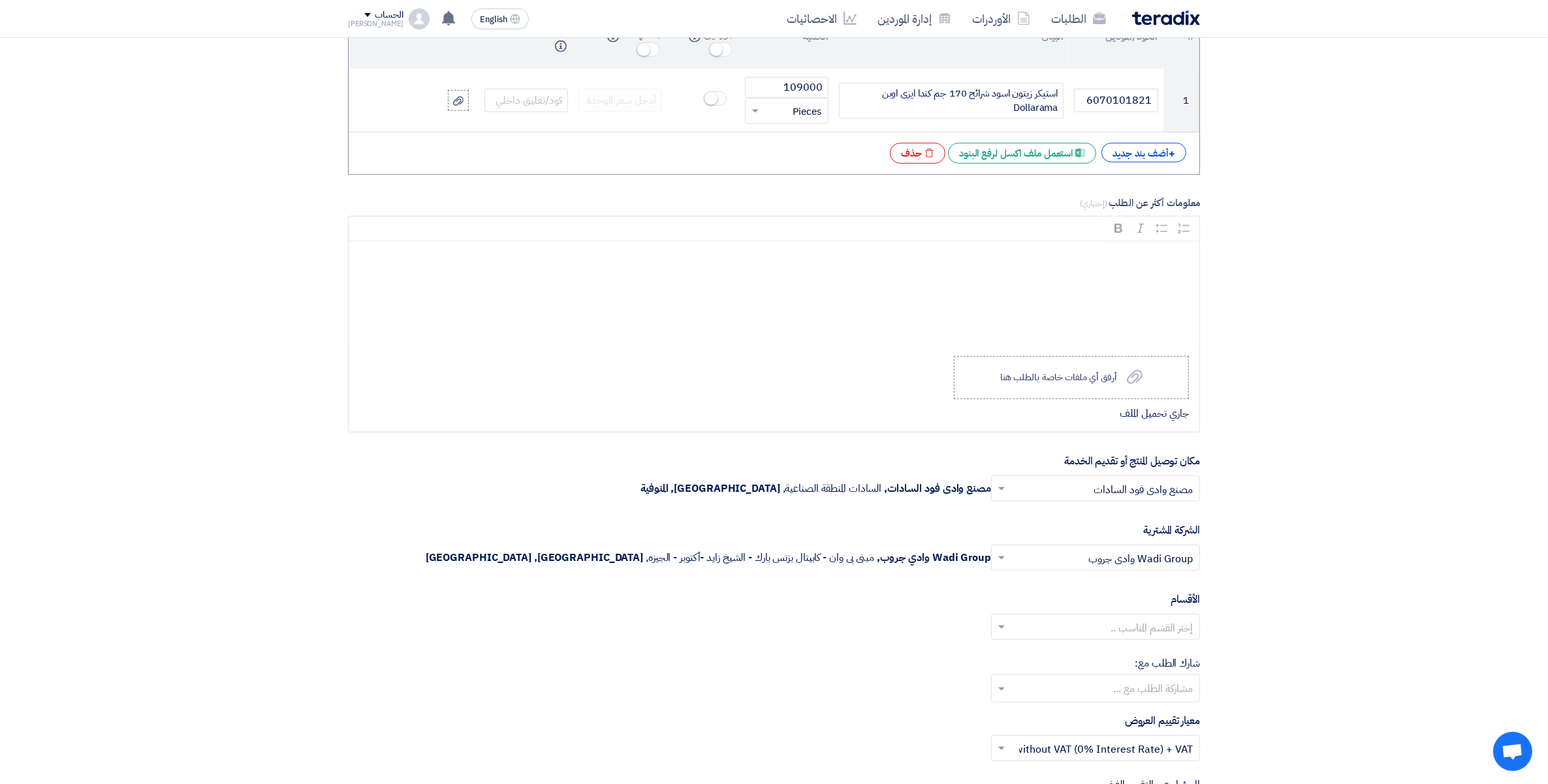
scroll to position [1055, 0]
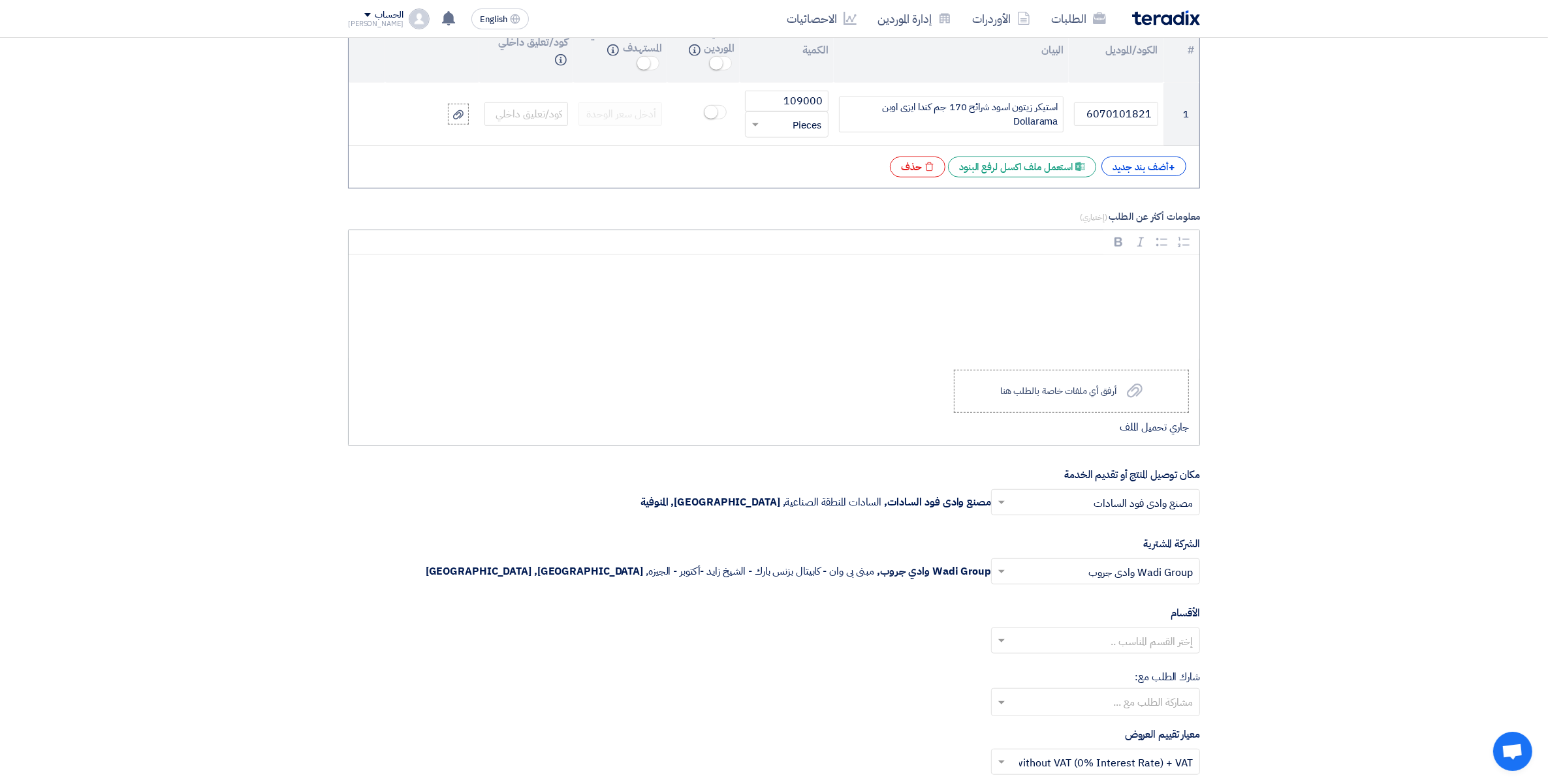
click at [1182, 289] on div "Rich Text Editor, main" at bounding box center [774, 307] width 850 height 105
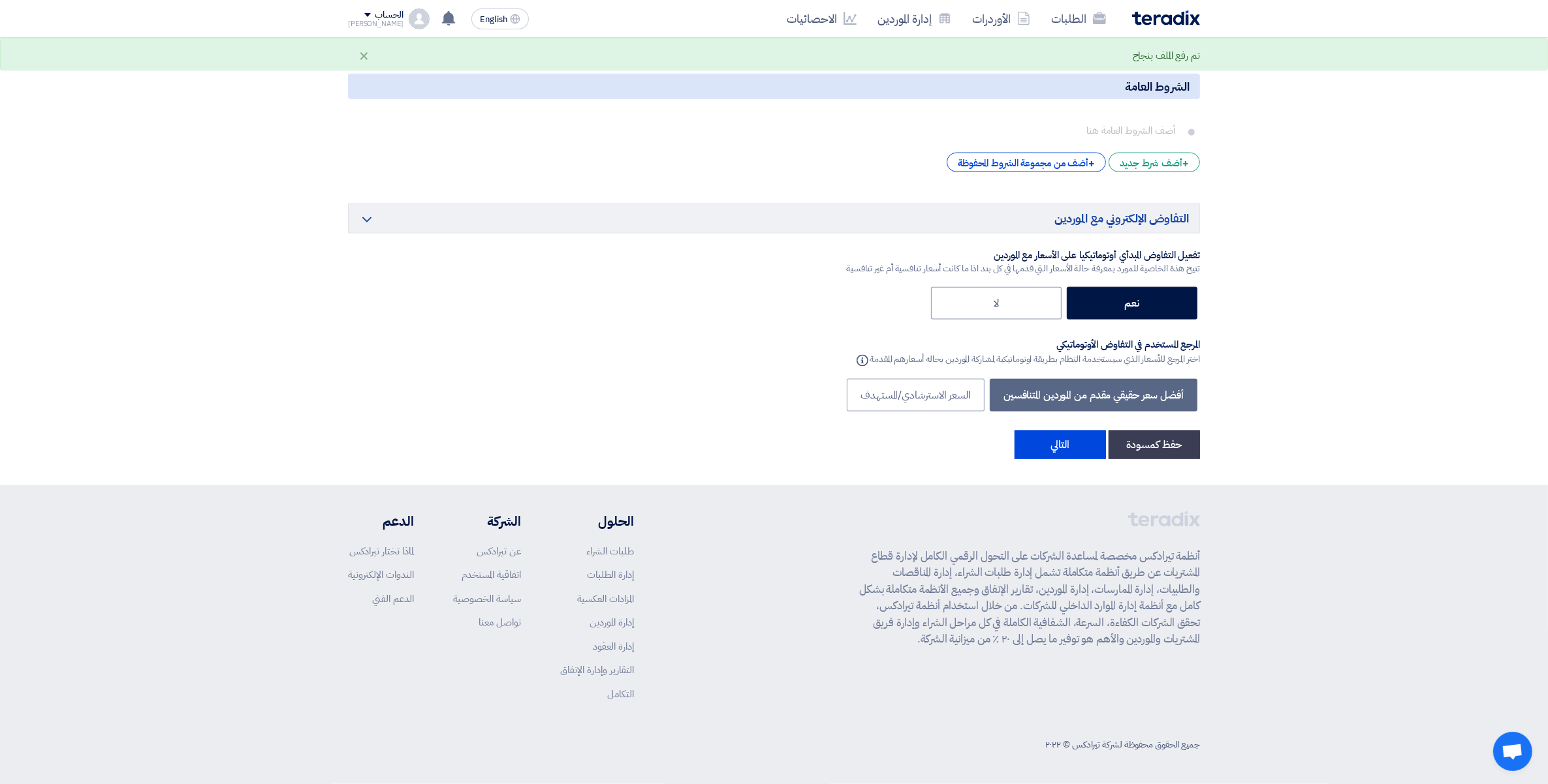
scroll to position [2030, 0]
click at [1061, 445] on button "التالي" at bounding box center [1060, 445] width 91 height 28
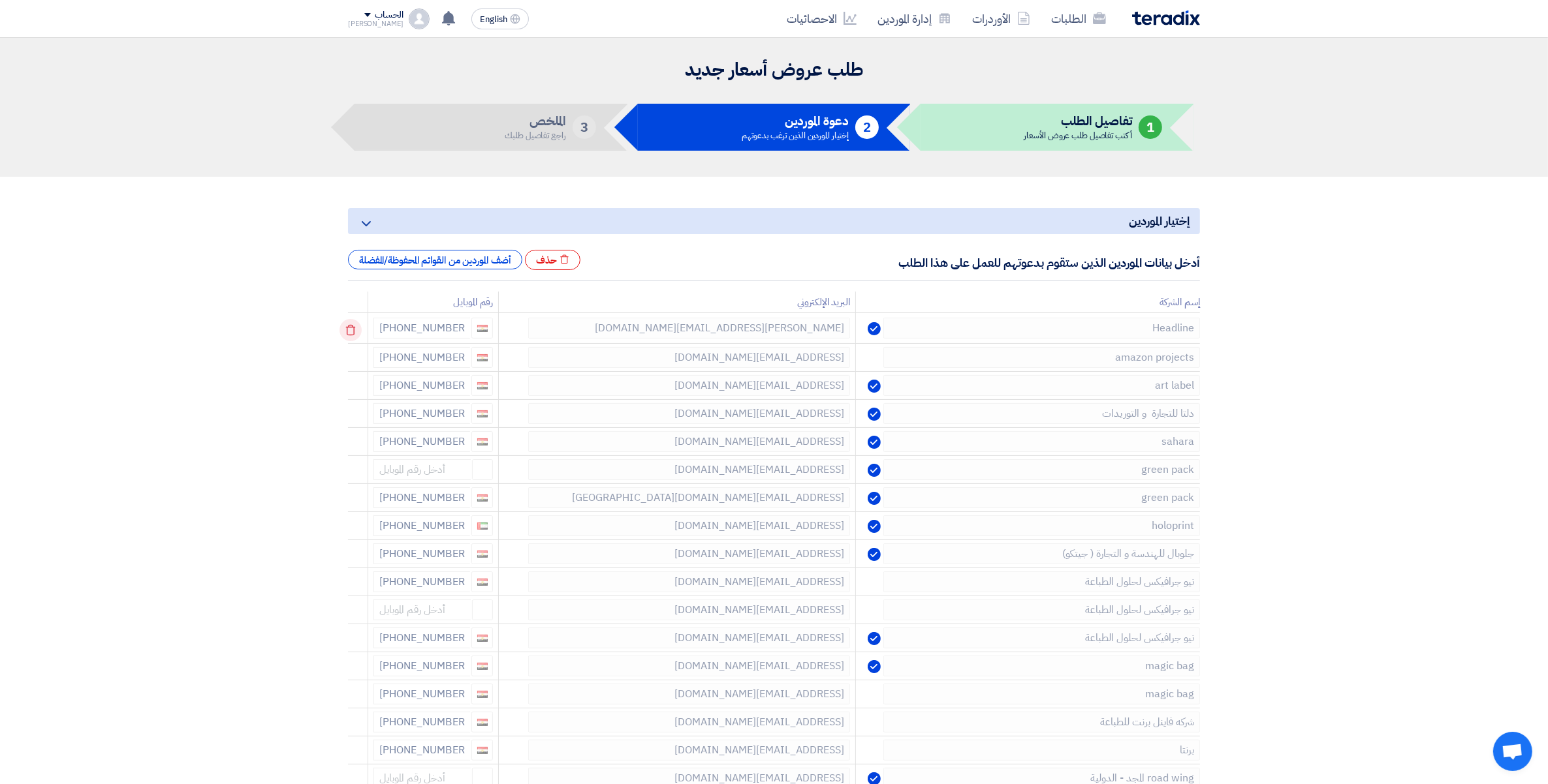
click at [350, 331] on use at bounding box center [350, 331] width 9 height 11
click at [0, 0] on use at bounding box center [0, 0] width 0 height 0
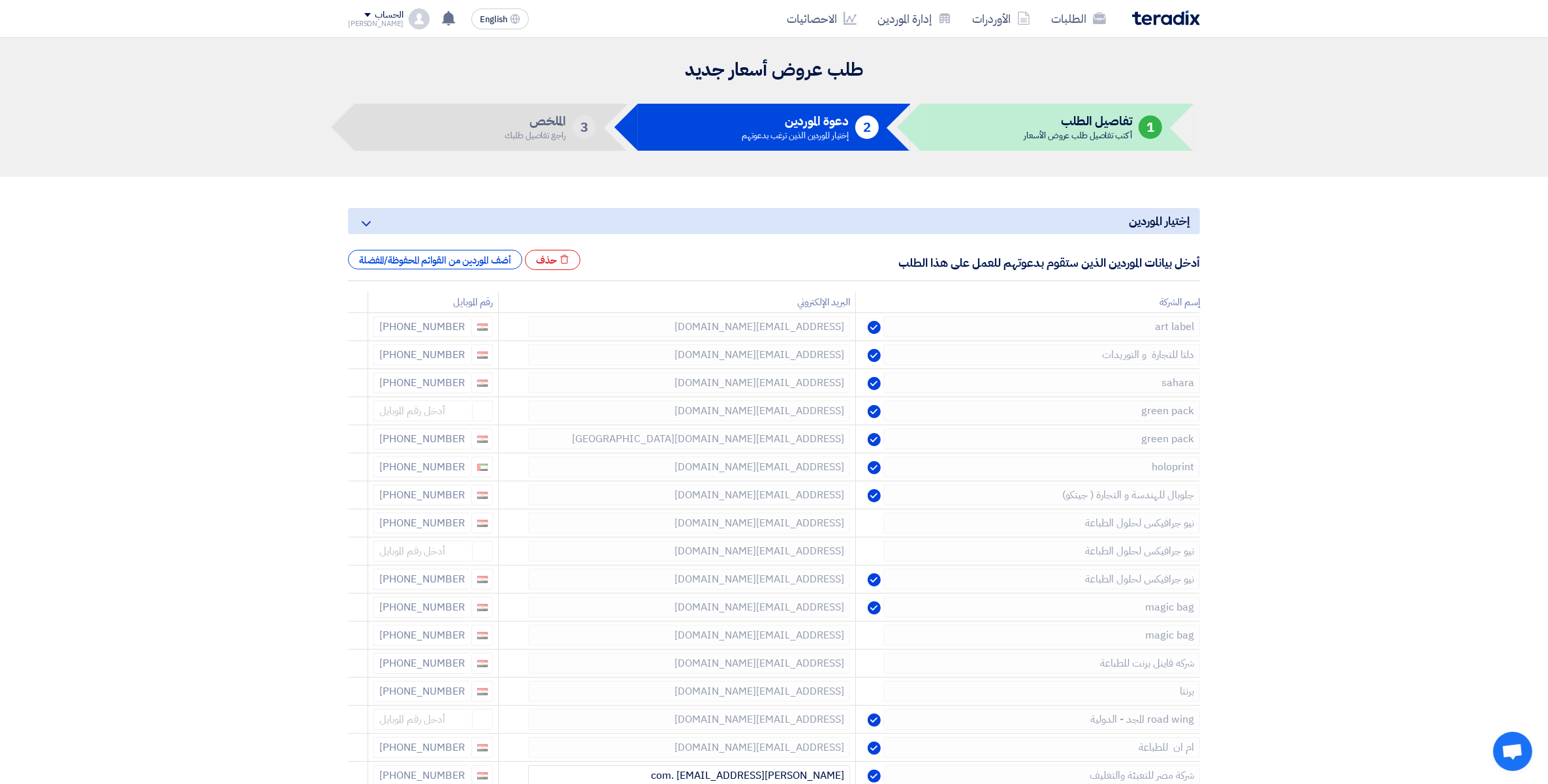
drag, startPoint x: 350, startPoint y: 334, endPoint x: 331, endPoint y: 334, distance: 19.0
click at [0, 0] on use at bounding box center [0, 0] width 0 height 0
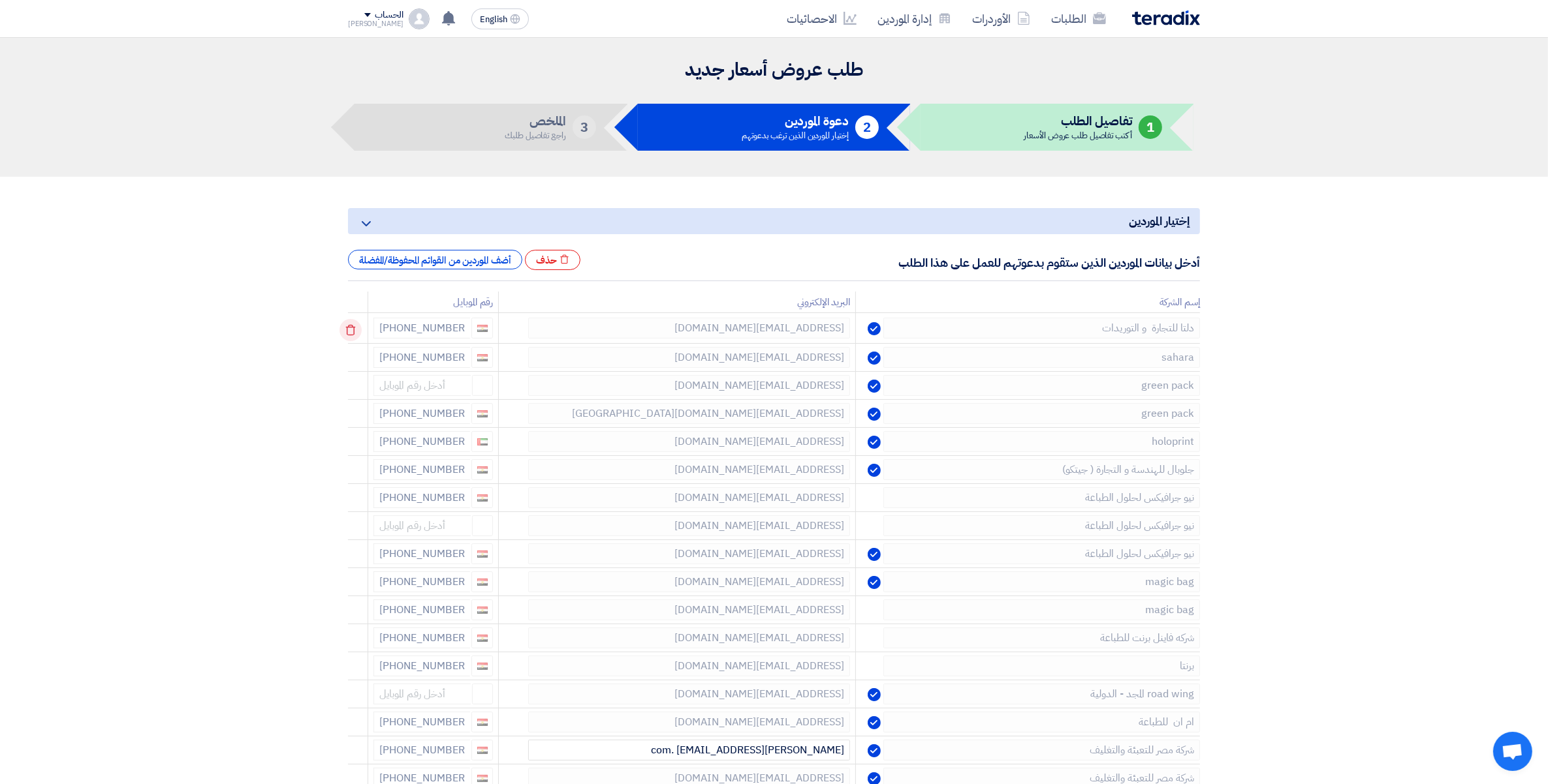
click at [354, 328] on icon at bounding box center [350, 330] width 22 height 22
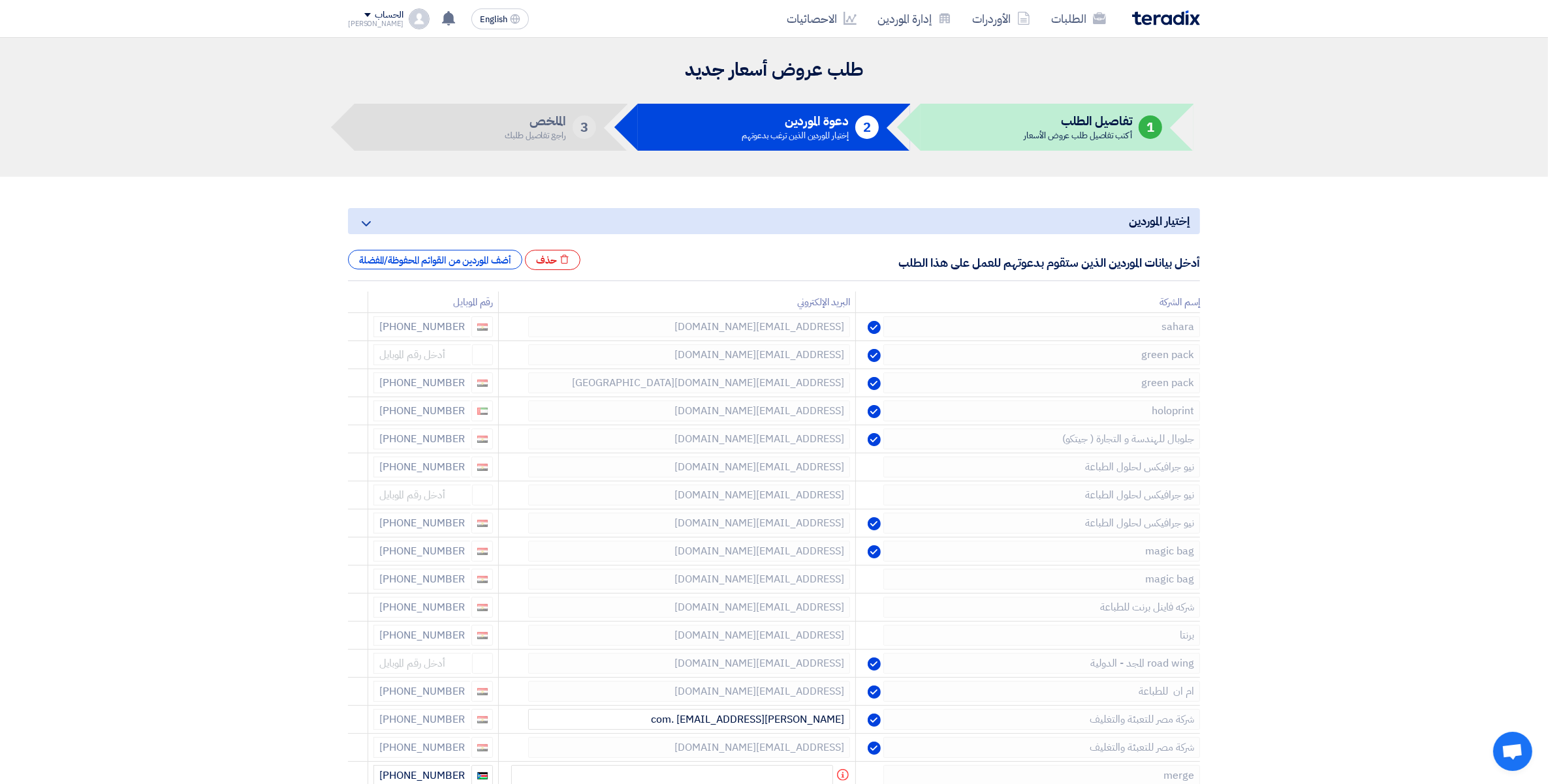
click at [0, 0] on icon at bounding box center [0, 0] width 0 height 0
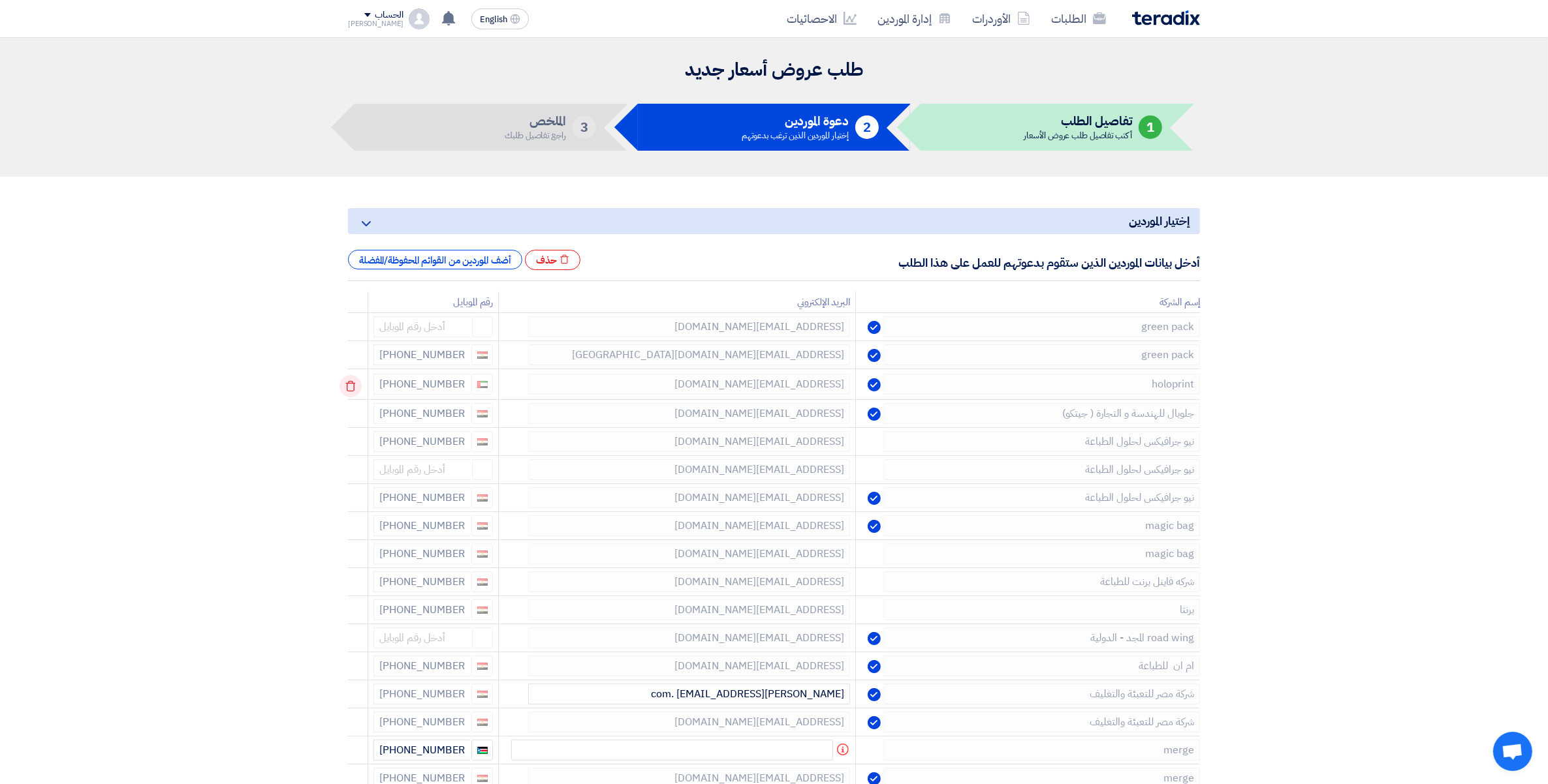
click at [348, 386] on icon at bounding box center [350, 386] width 22 height 22
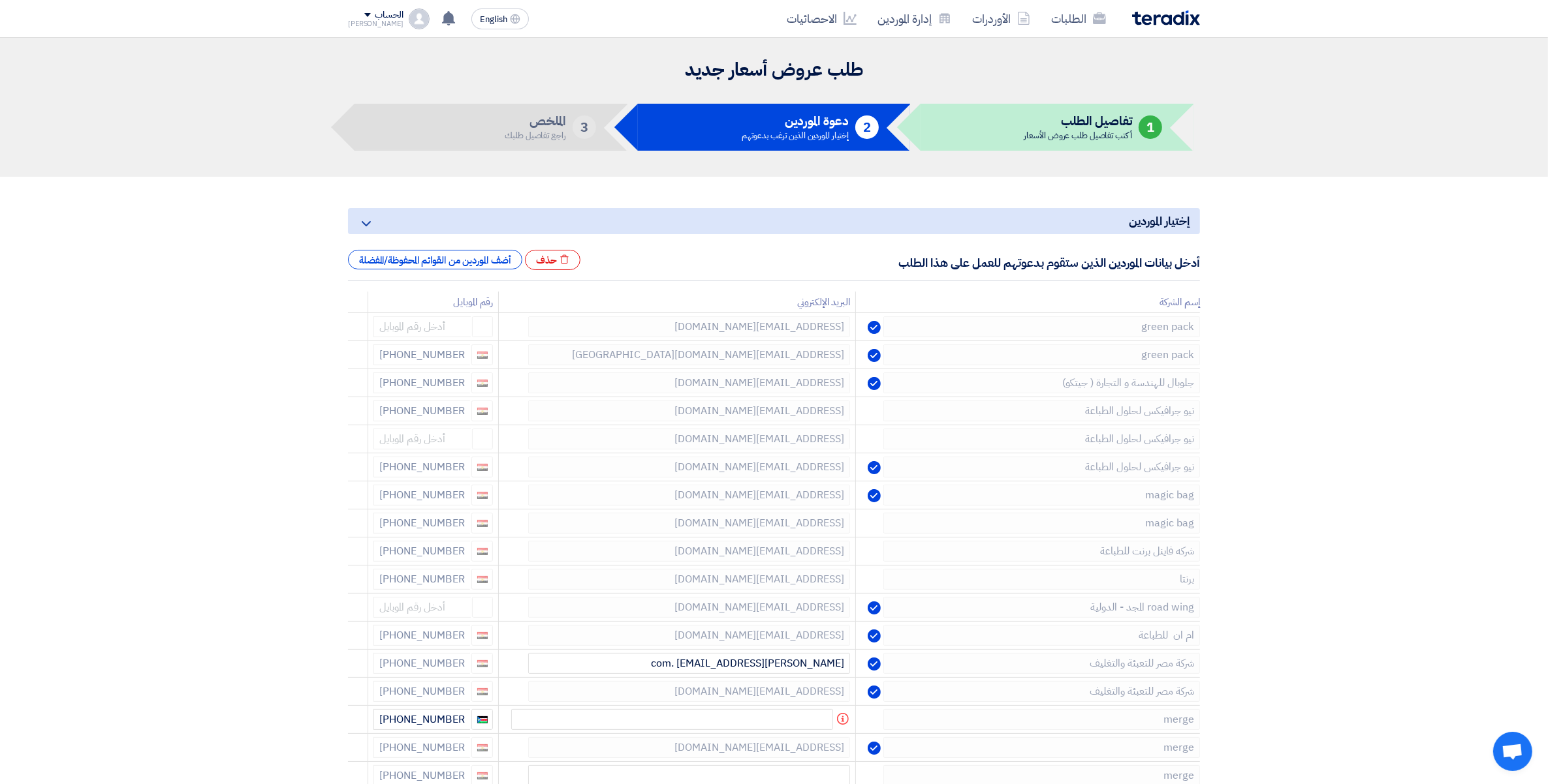
click at [0, 0] on icon at bounding box center [0, 0] width 0 height 0
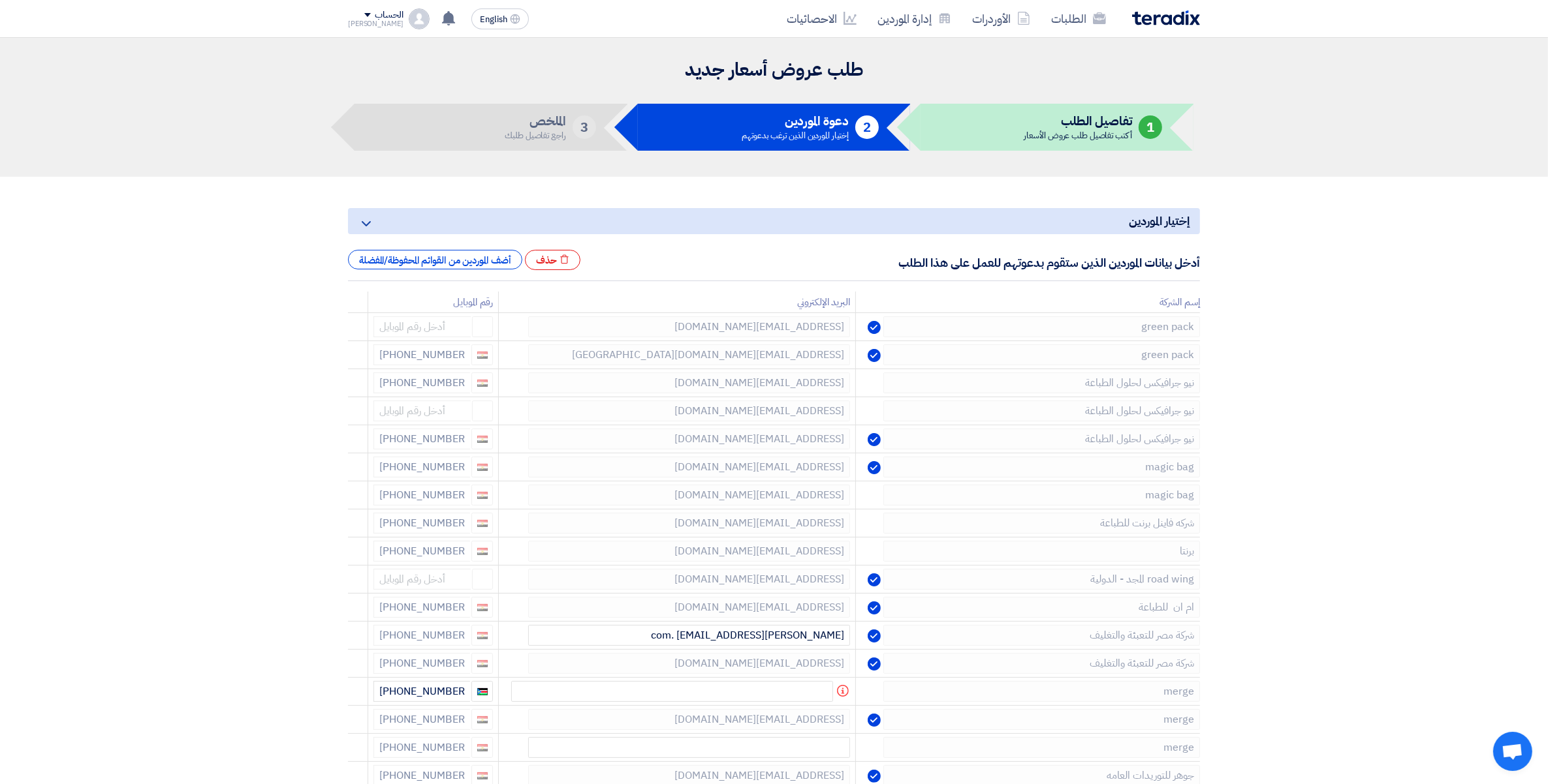
click at [0, 0] on icon at bounding box center [0, 0] width 0 height 0
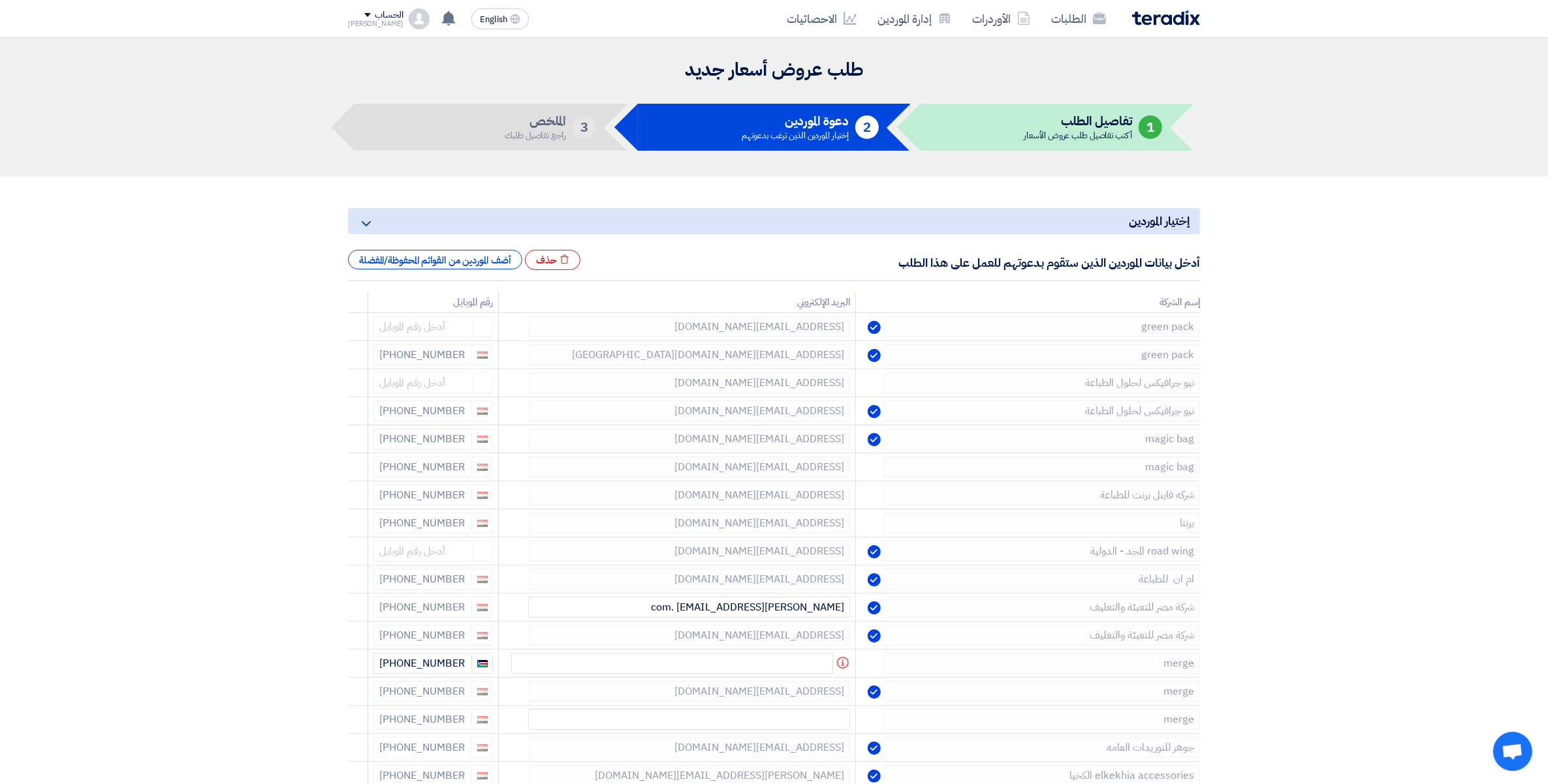
click at [0, 0] on icon at bounding box center [0, 0] width 0 height 0
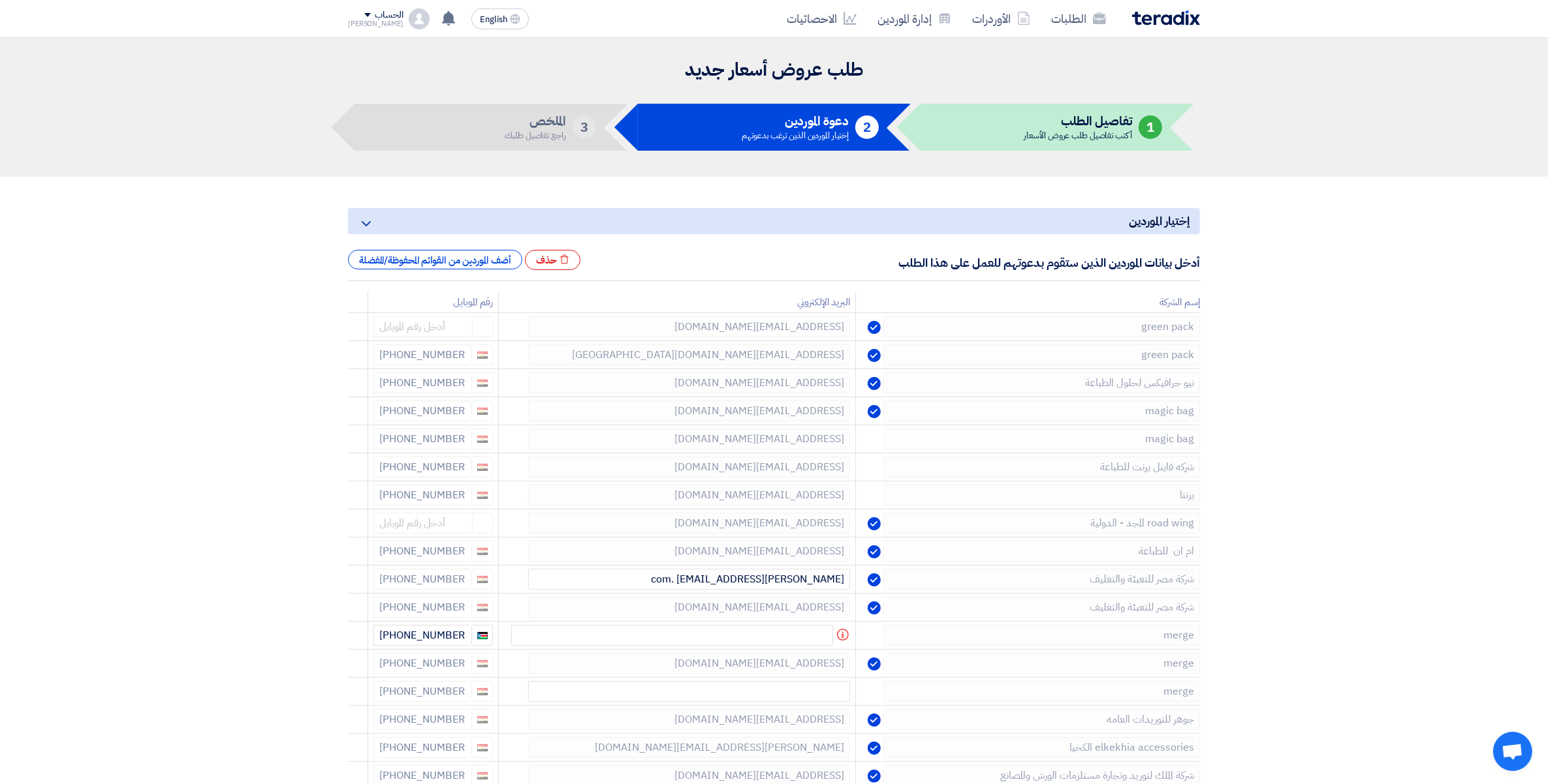
click at [0, 0] on icon at bounding box center [0, 0] width 0 height 0
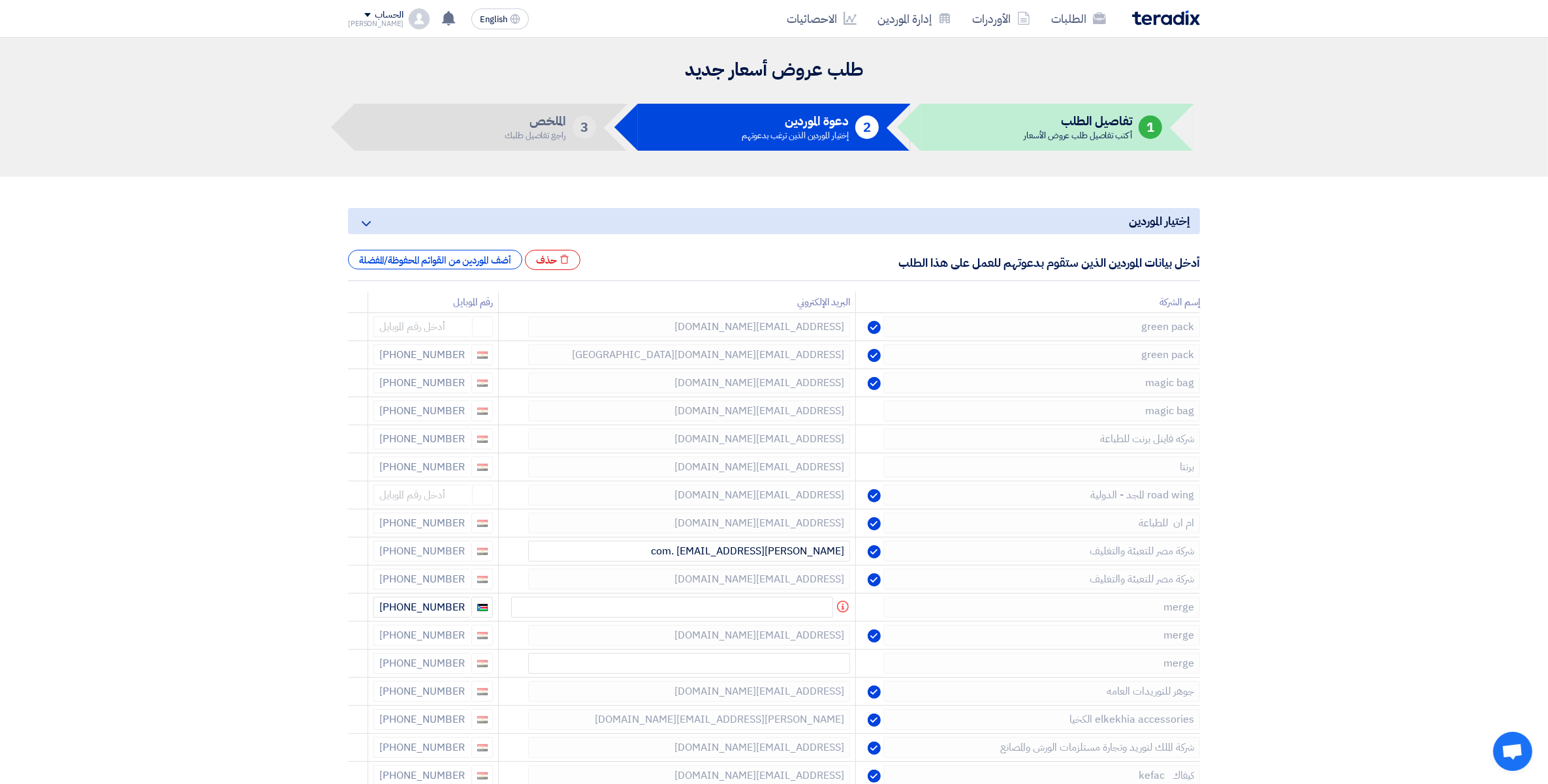
click at [0, 0] on icon at bounding box center [0, 0] width 0 height 0
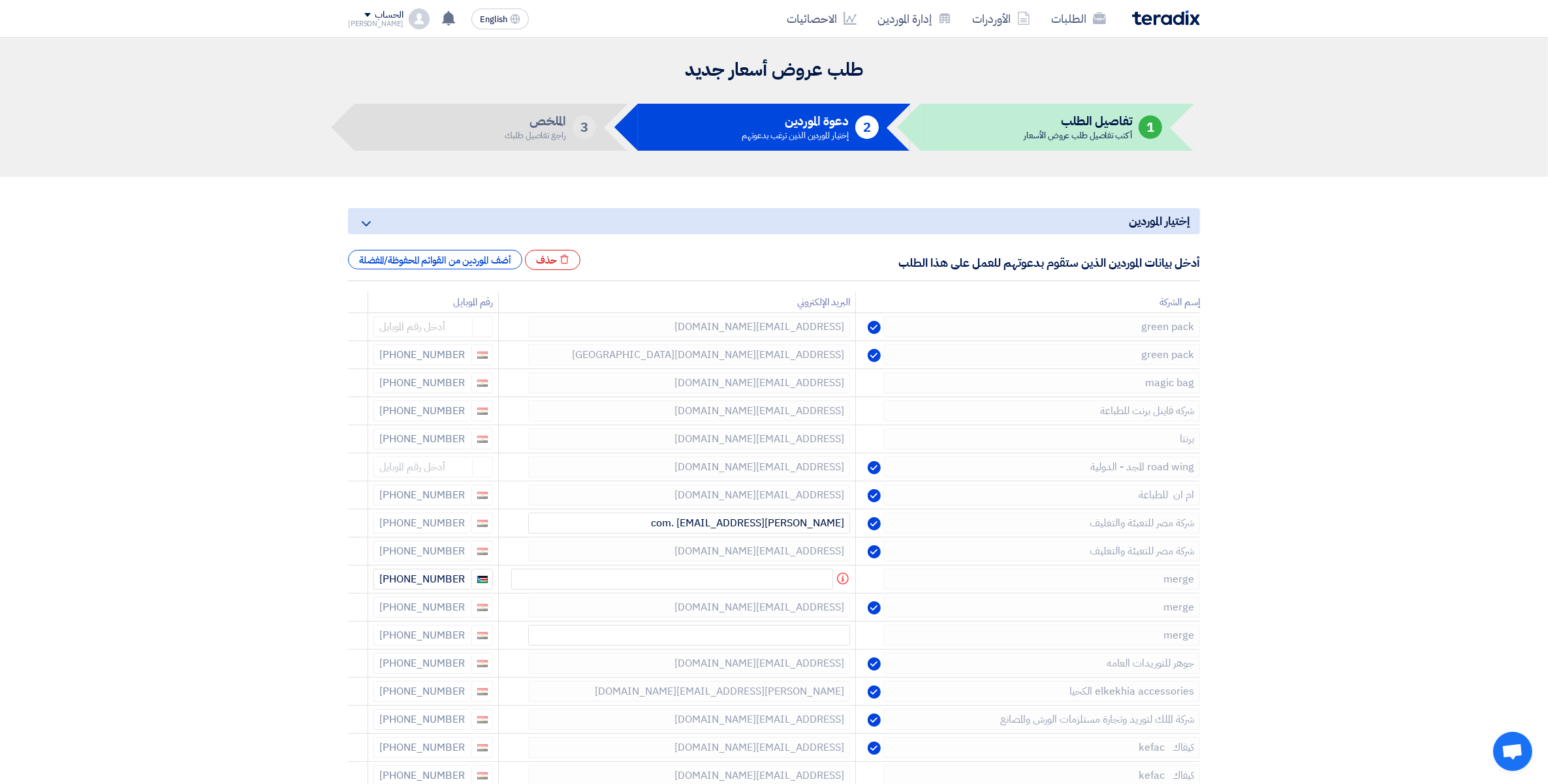
click at [0, 0] on icon at bounding box center [0, 0] width 0 height 0
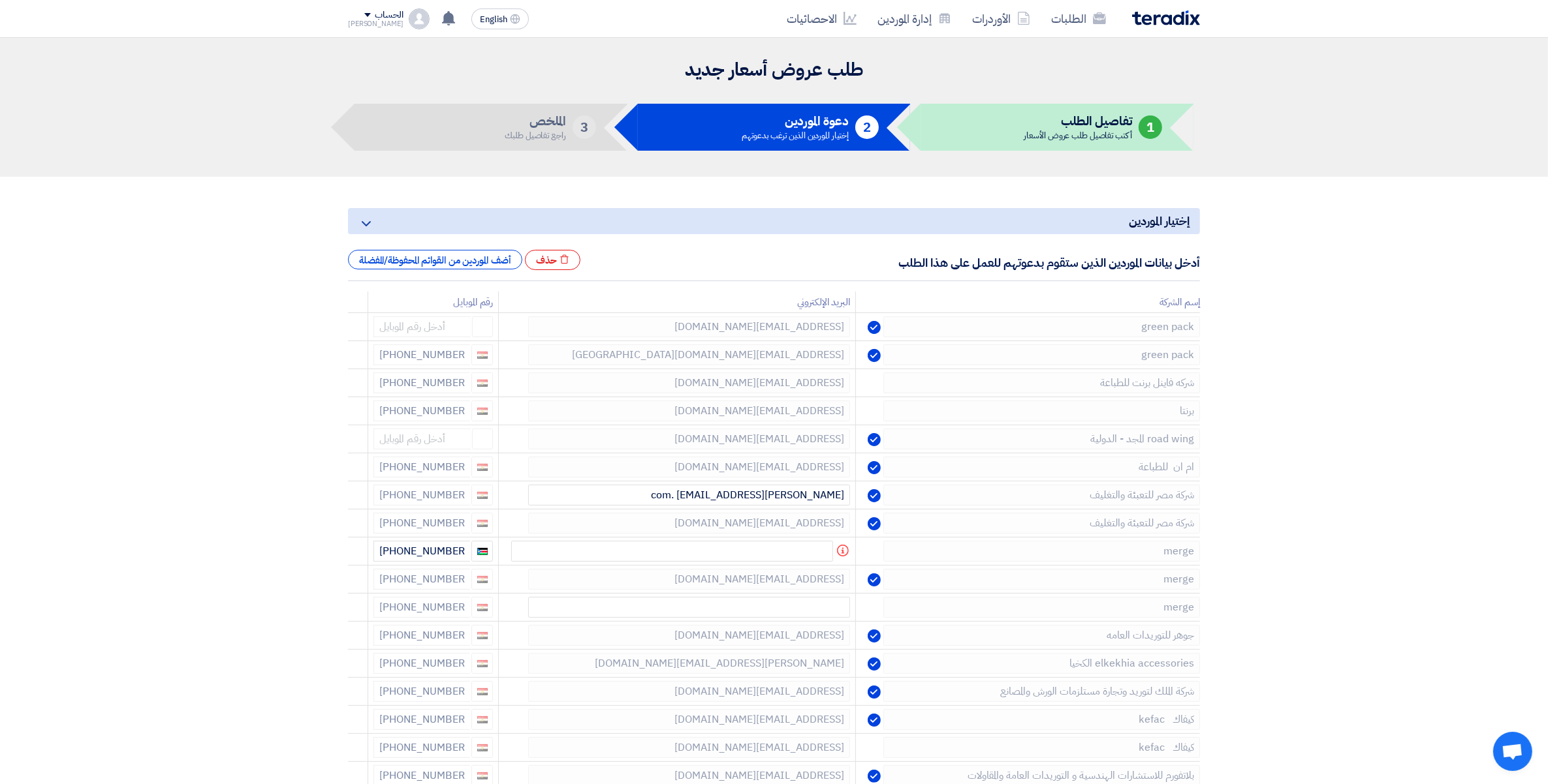
click at [0, 0] on icon at bounding box center [0, 0] width 0 height 0
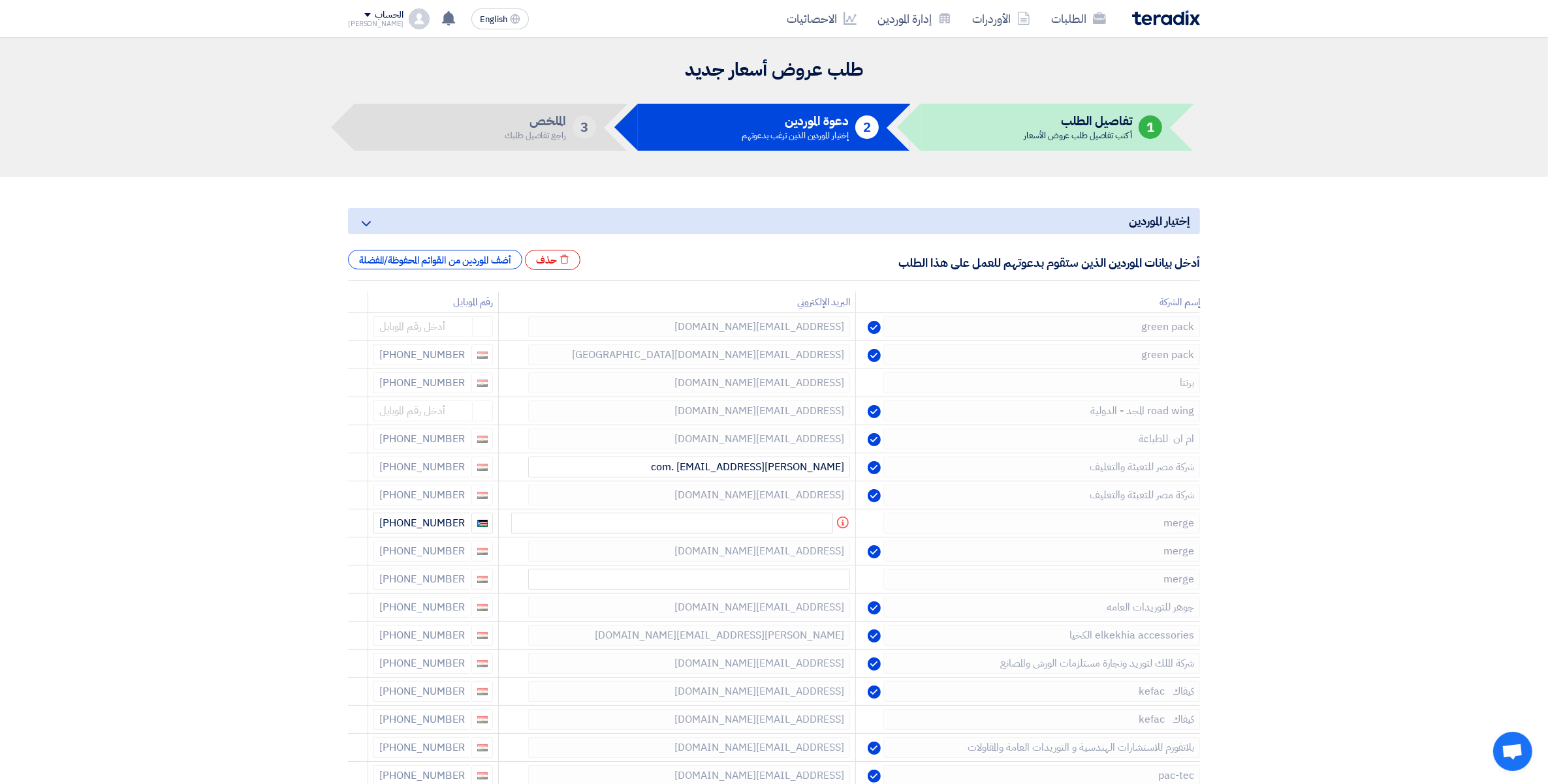
click at [0, 0] on icon at bounding box center [0, 0] width 0 height 0
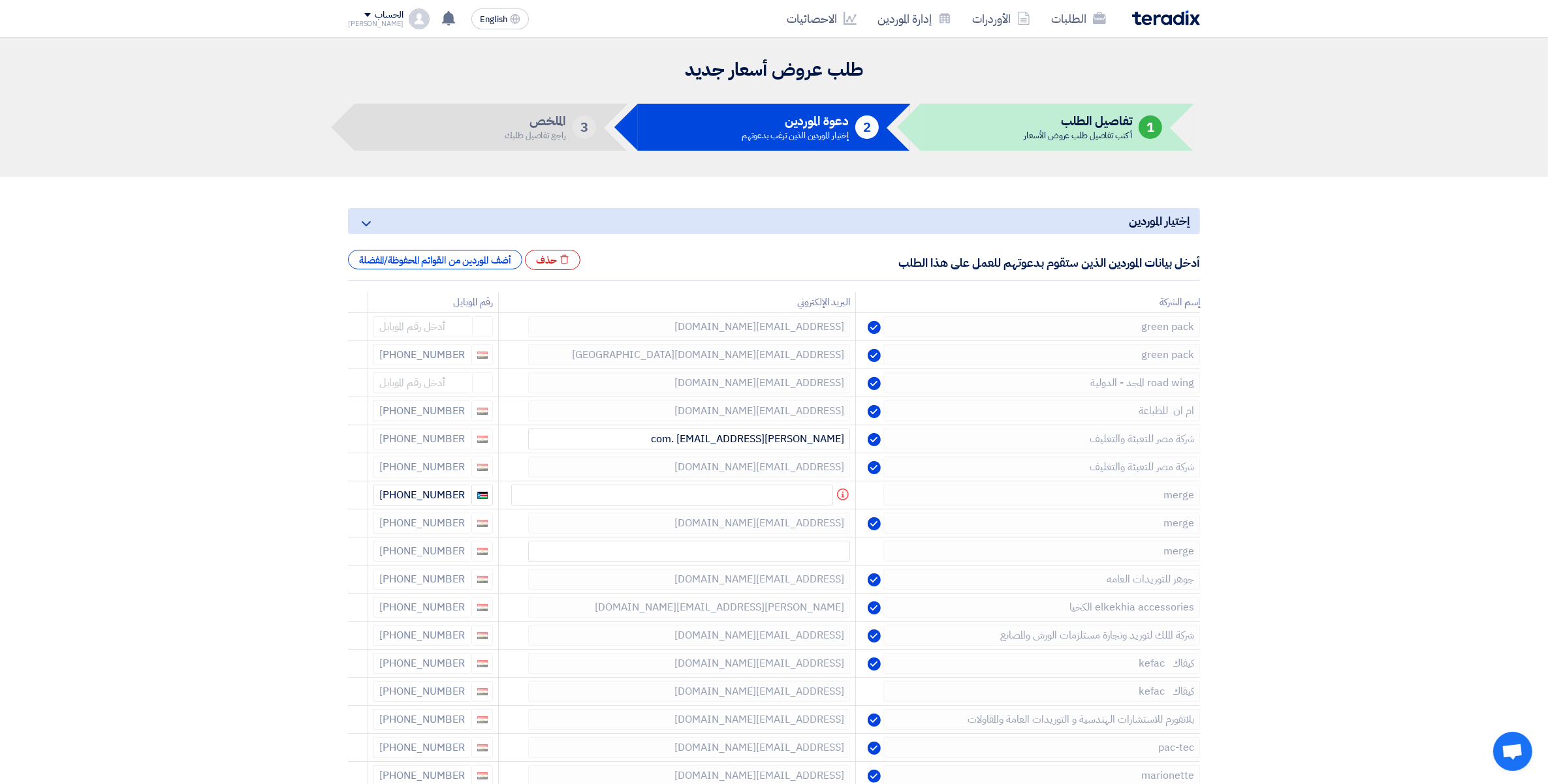
click at [0, 0] on icon at bounding box center [0, 0] width 0 height 0
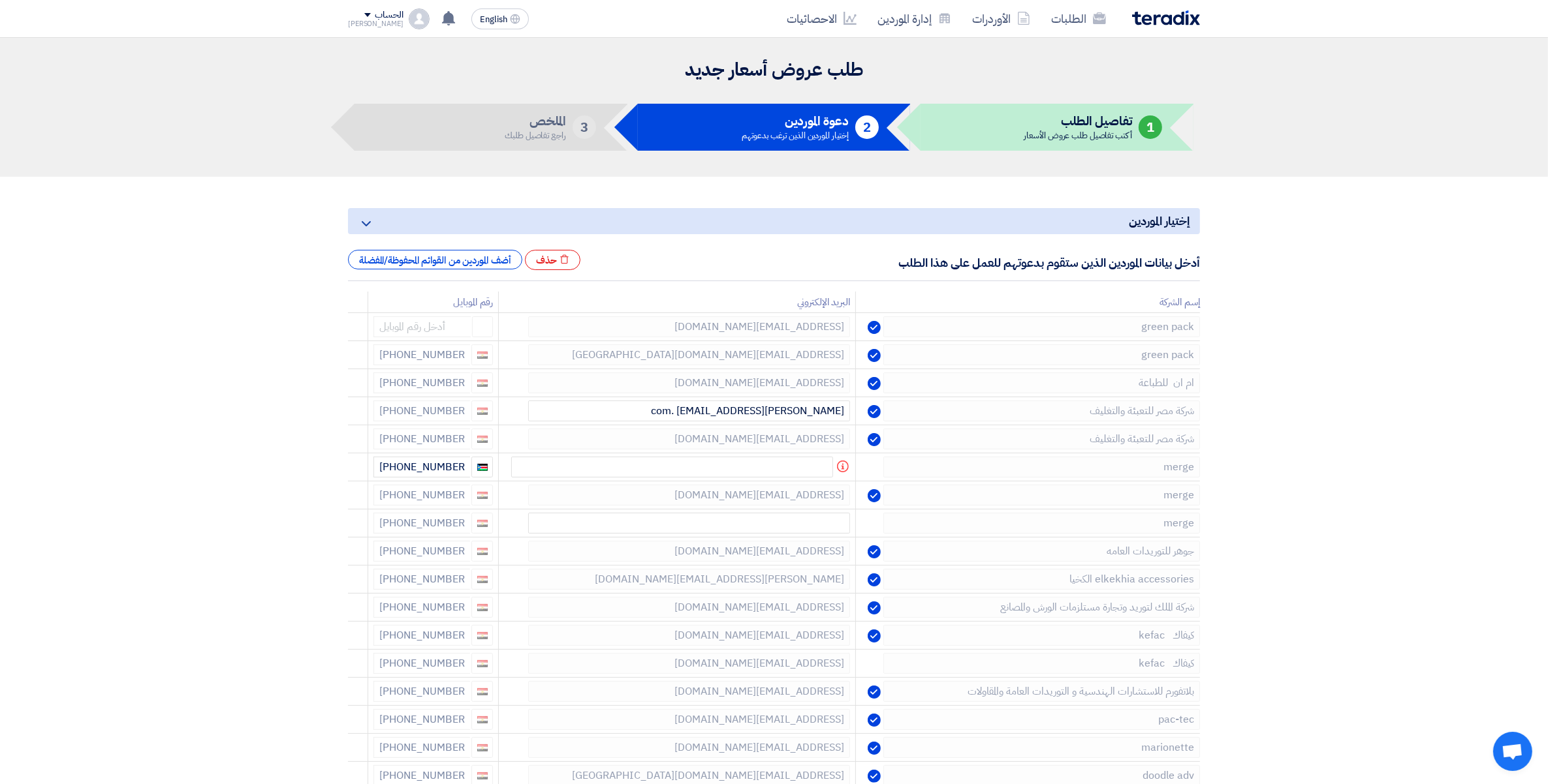
click at [0, 0] on icon at bounding box center [0, 0] width 0 height 0
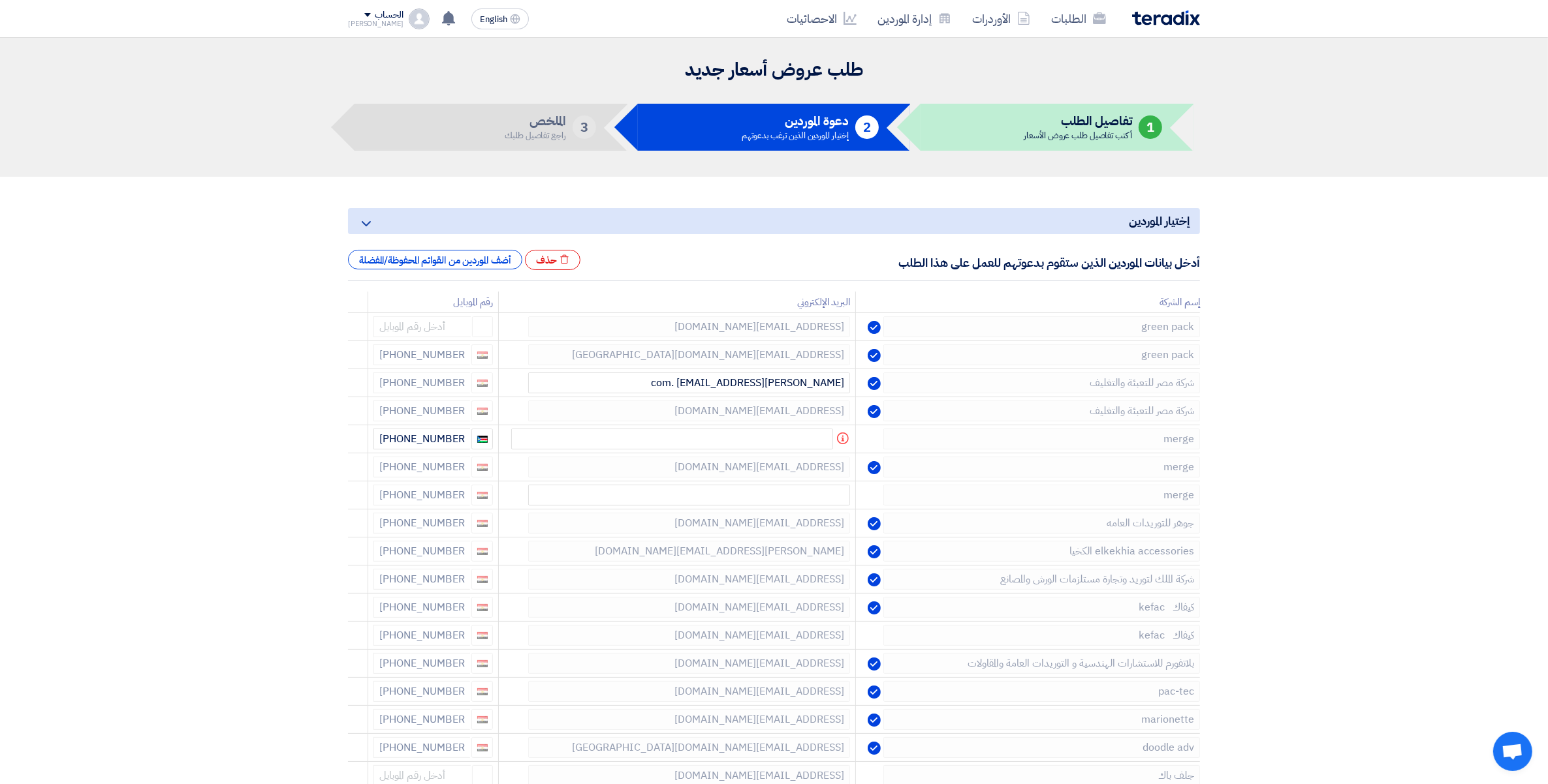
click at [0, 0] on icon at bounding box center [0, 0] width 0 height 0
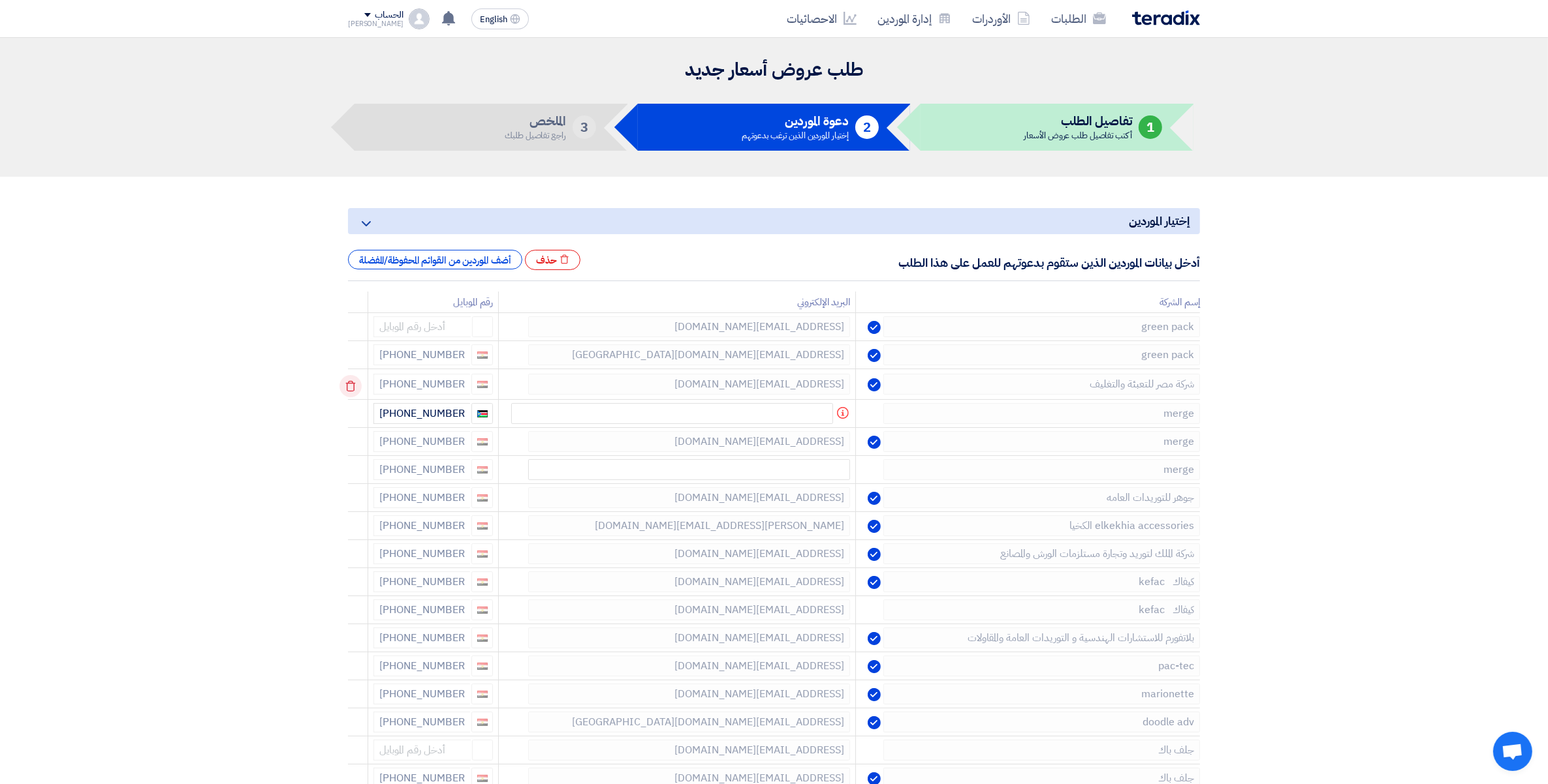
click at [350, 386] on icon at bounding box center [350, 386] width 22 height 22
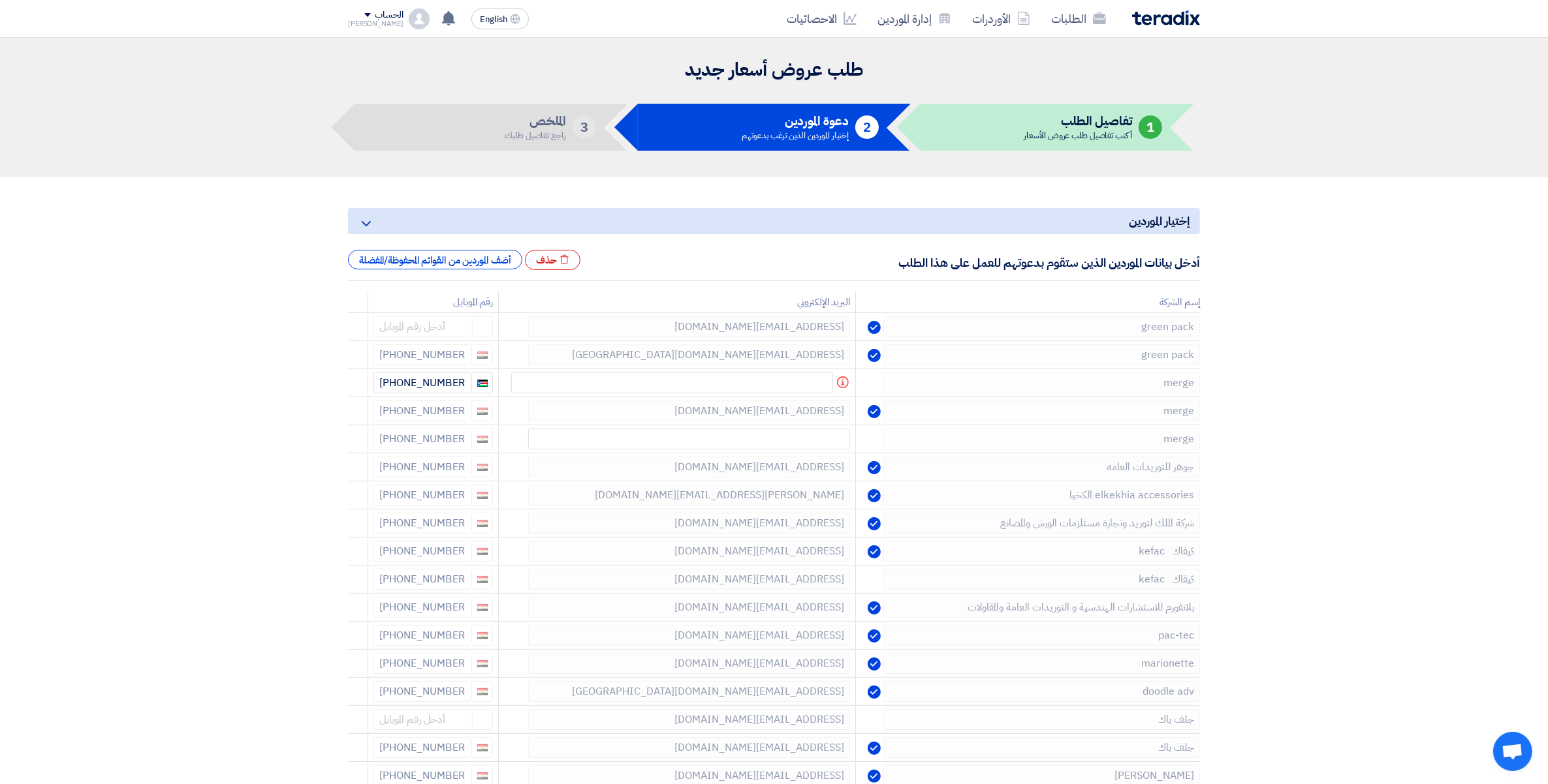
click at [0, 0] on icon at bounding box center [0, 0] width 0 height 0
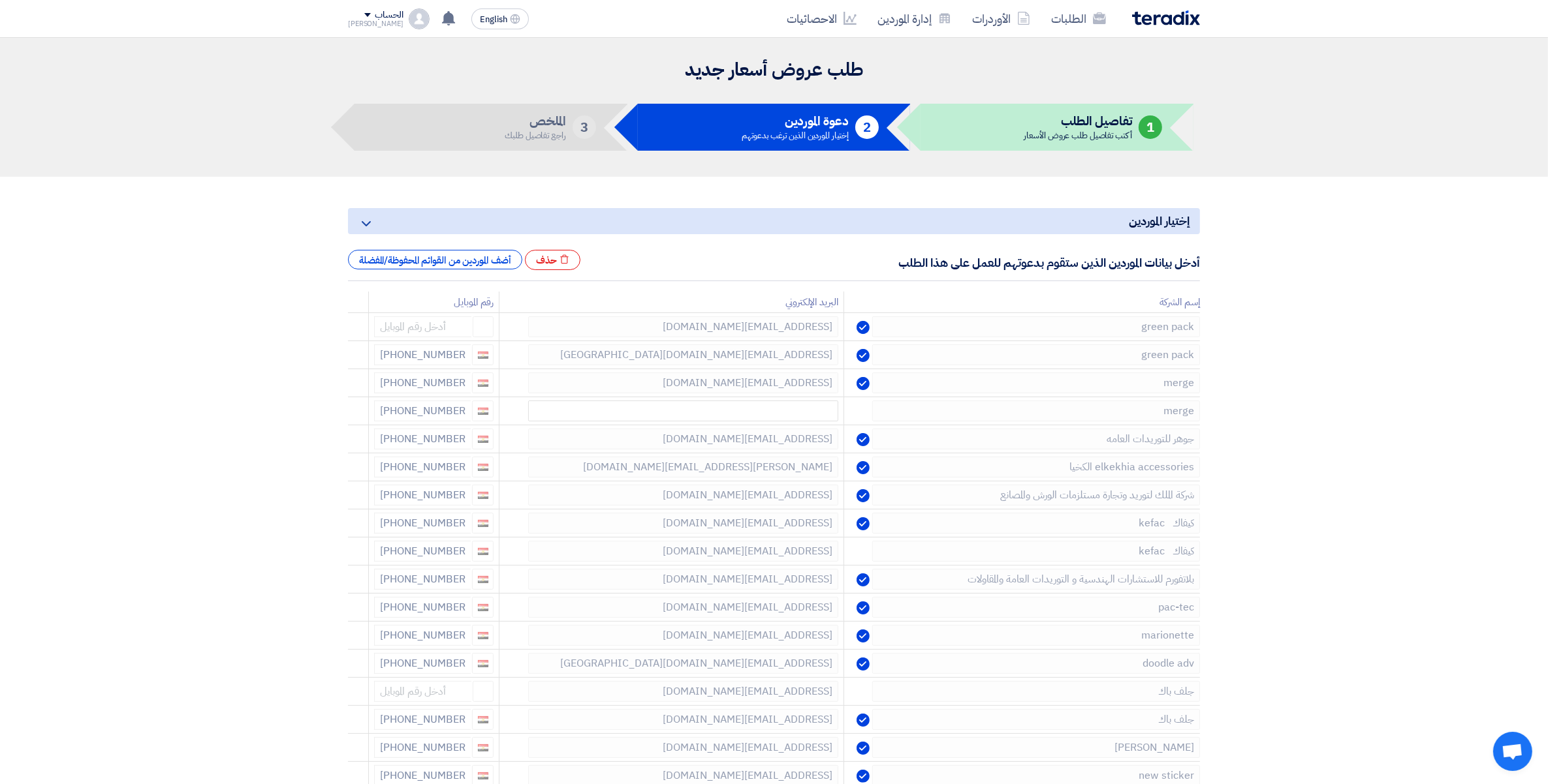
click at [0, 0] on use at bounding box center [0, 0] width 0 height 0
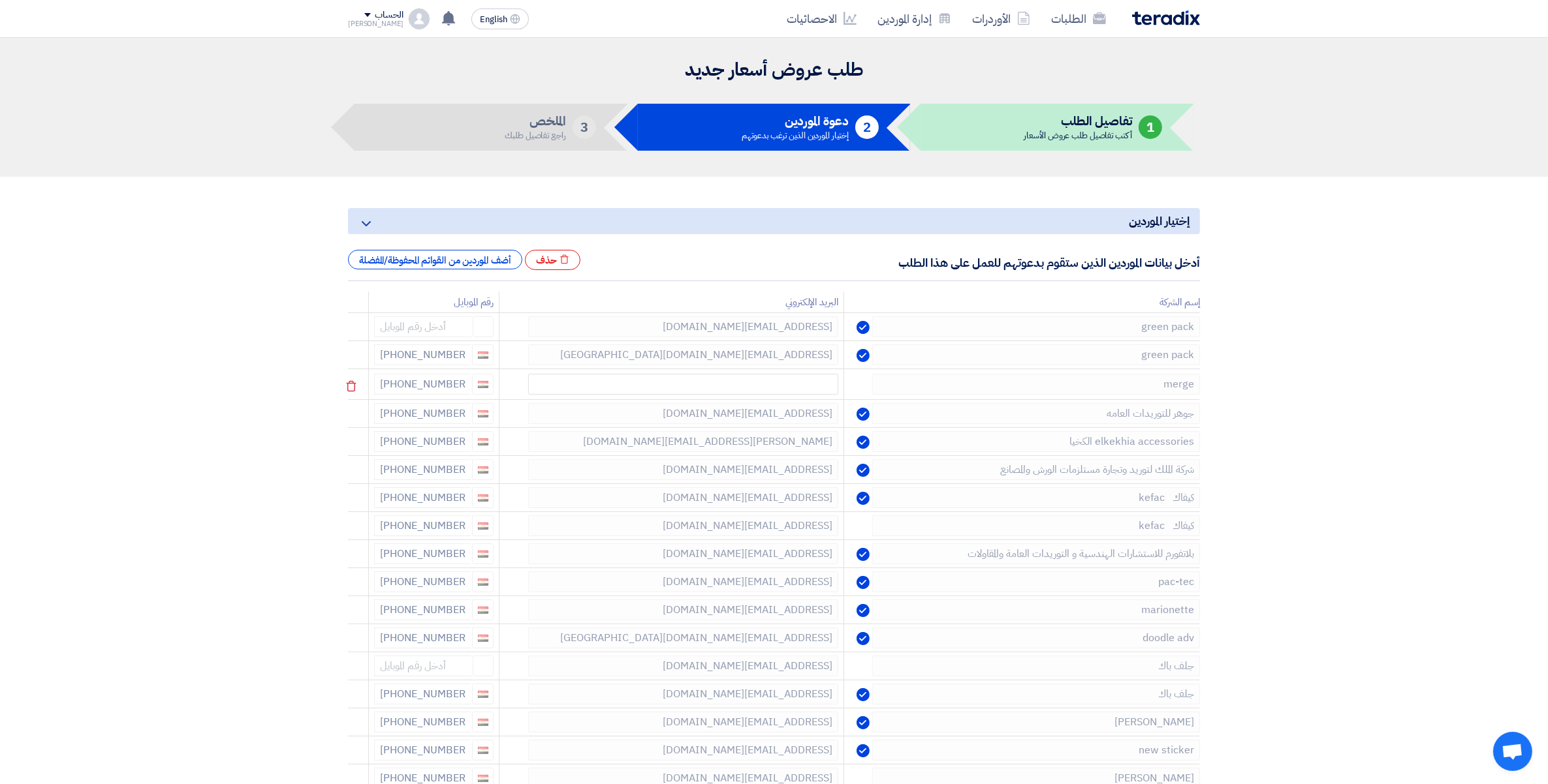
click at [350, 385] on use at bounding box center [351, 386] width 9 height 11
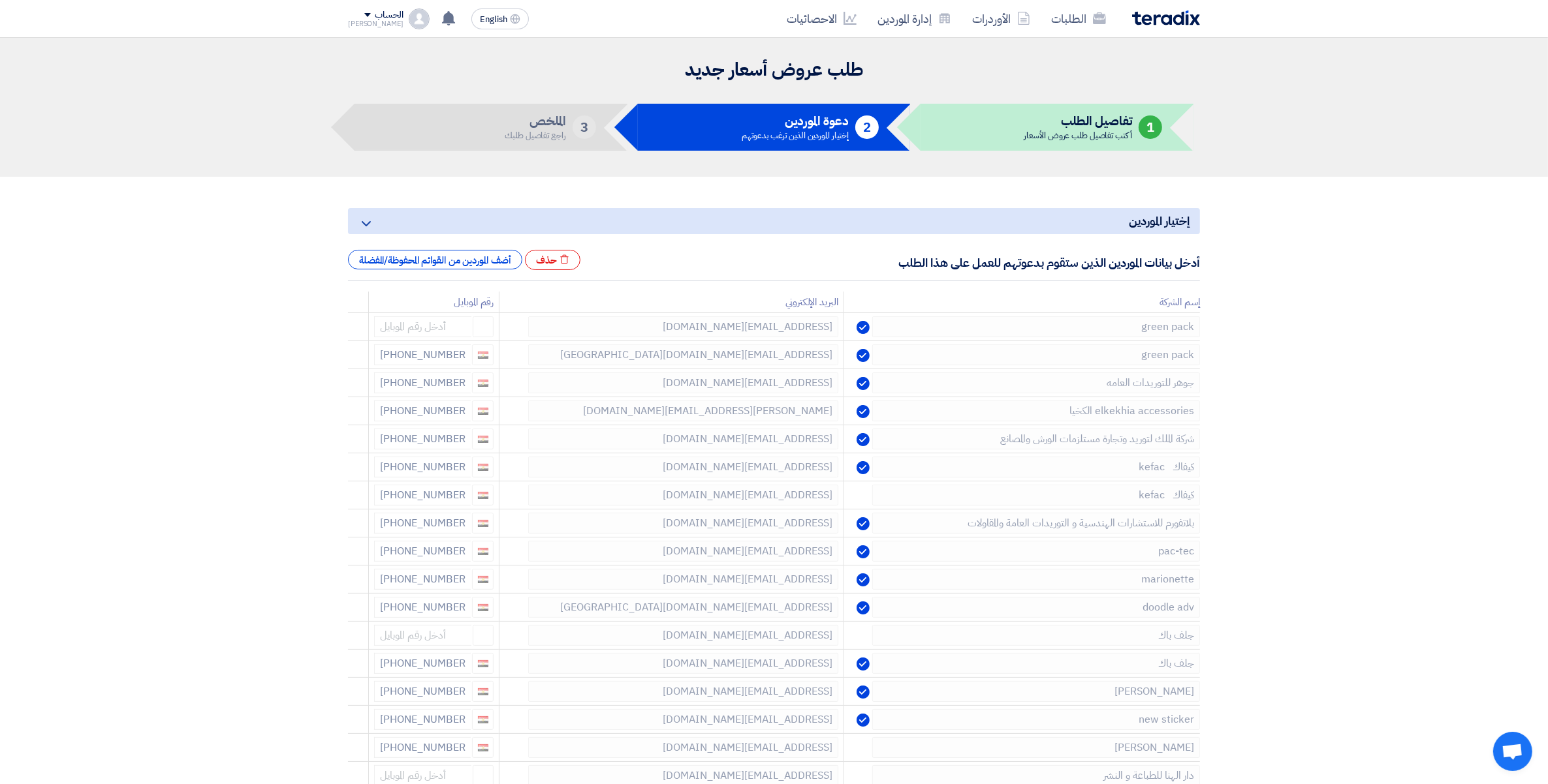
click at [0, 0] on use at bounding box center [0, 0] width 0 height 0
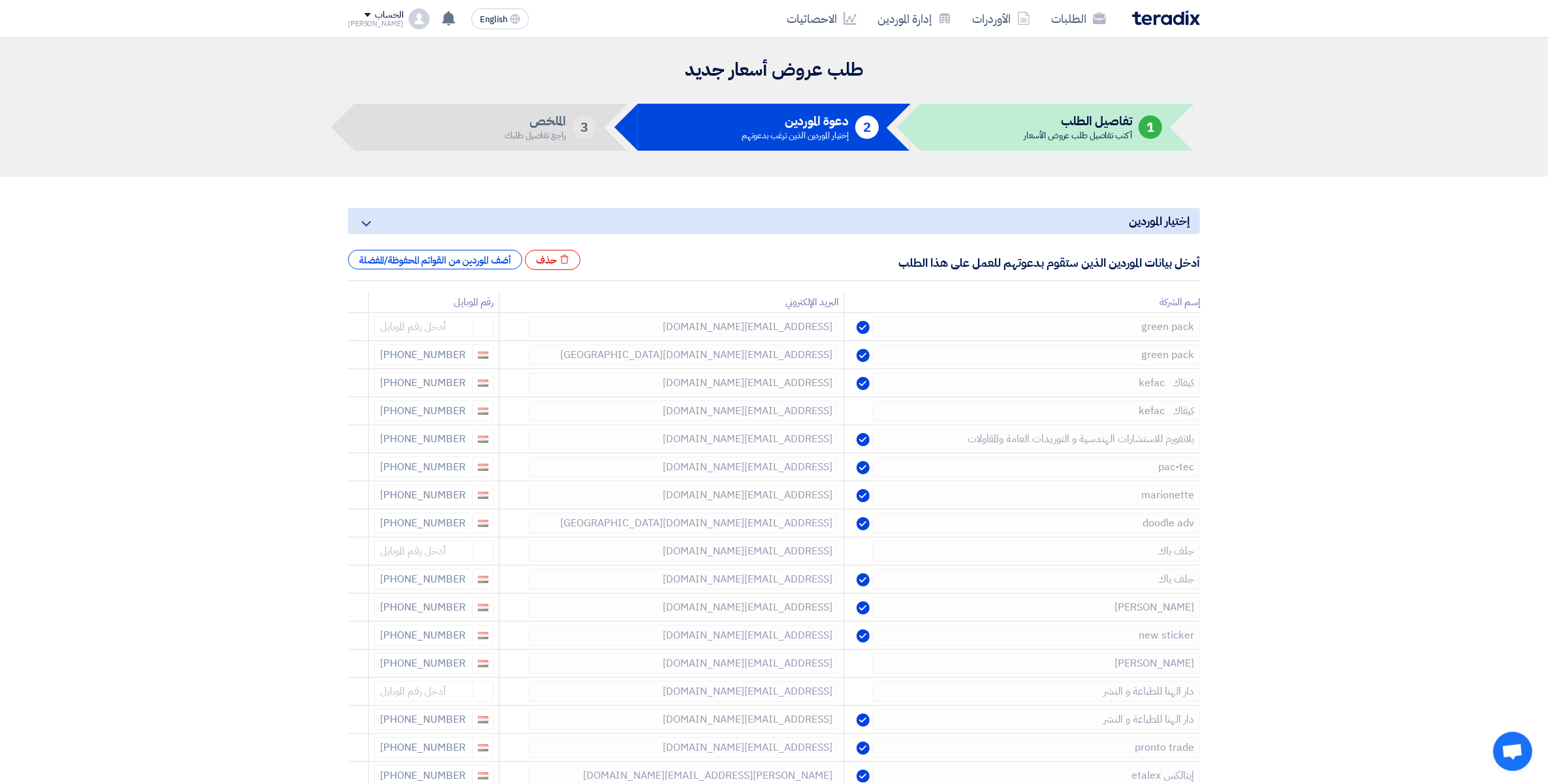
click at [0, 0] on use at bounding box center [0, 0] width 0 height 0
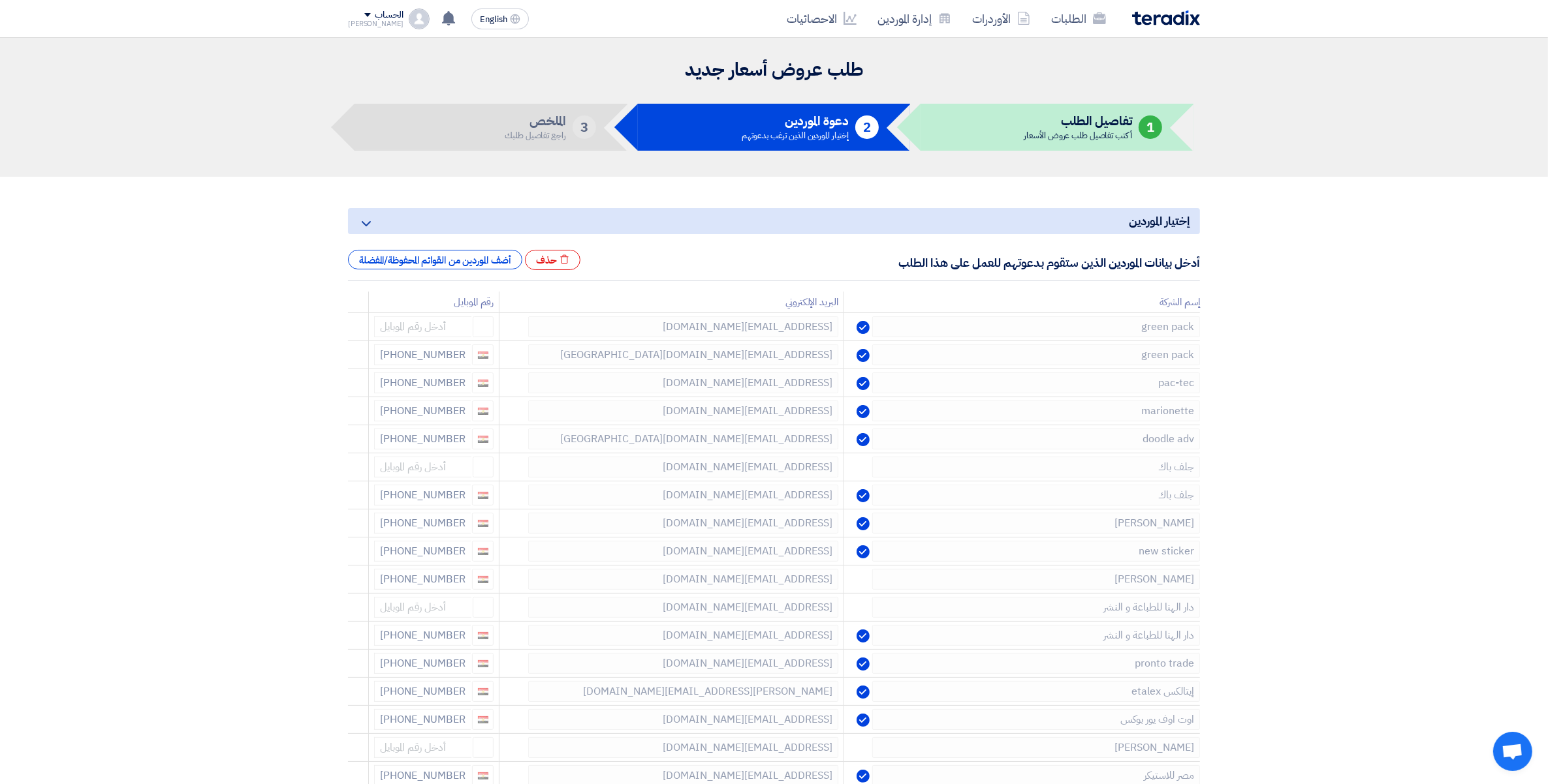
click at [0, 0] on use at bounding box center [0, 0] width 0 height 0
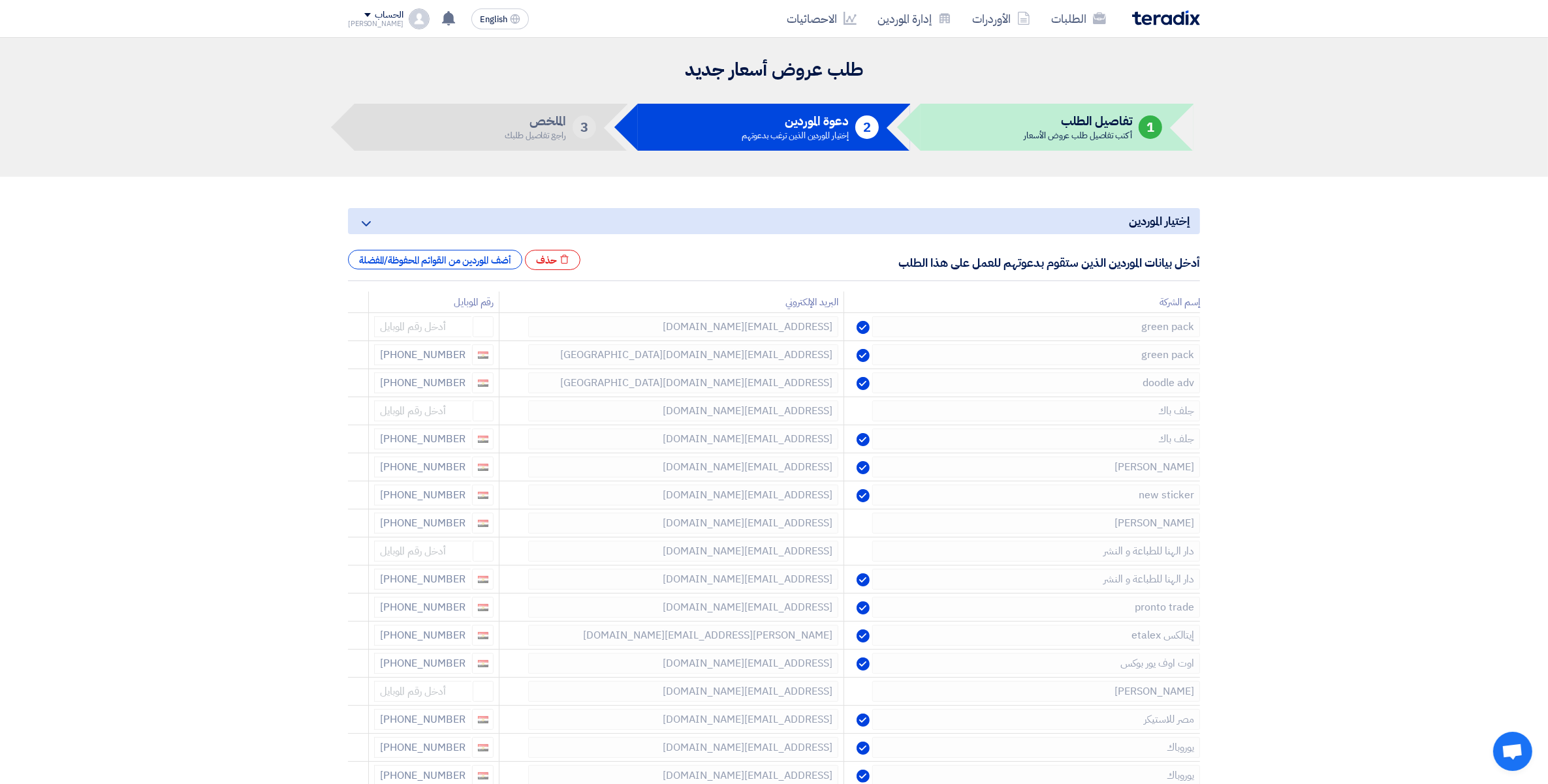
click at [0, 0] on use at bounding box center [0, 0] width 0 height 0
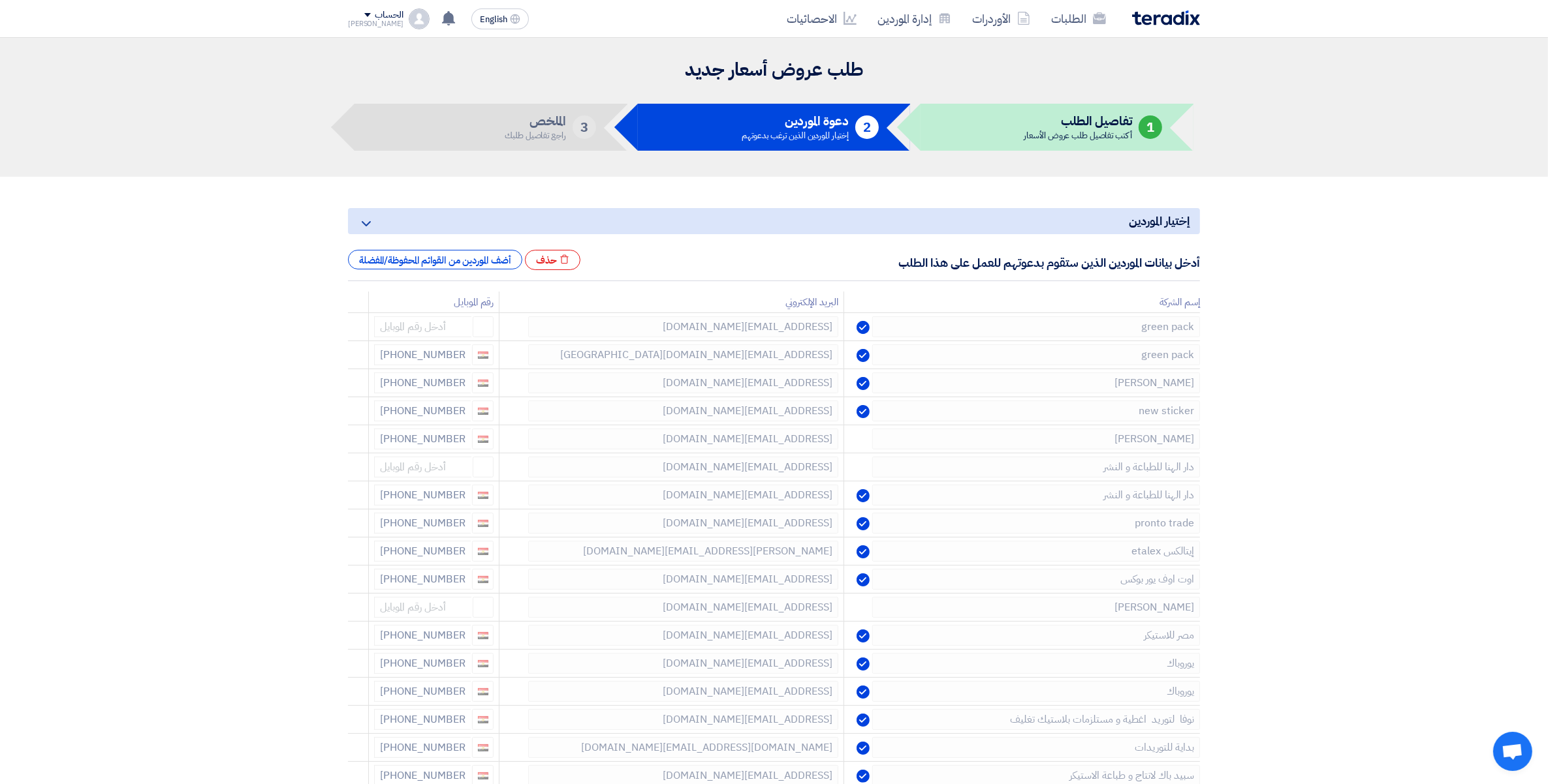
click at [0, 0] on use at bounding box center [0, 0] width 0 height 0
click at [350, 386] on use at bounding box center [351, 386] width 9 height 11
click at [0, 0] on use at bounding box center [0, 0] width 0 height 0
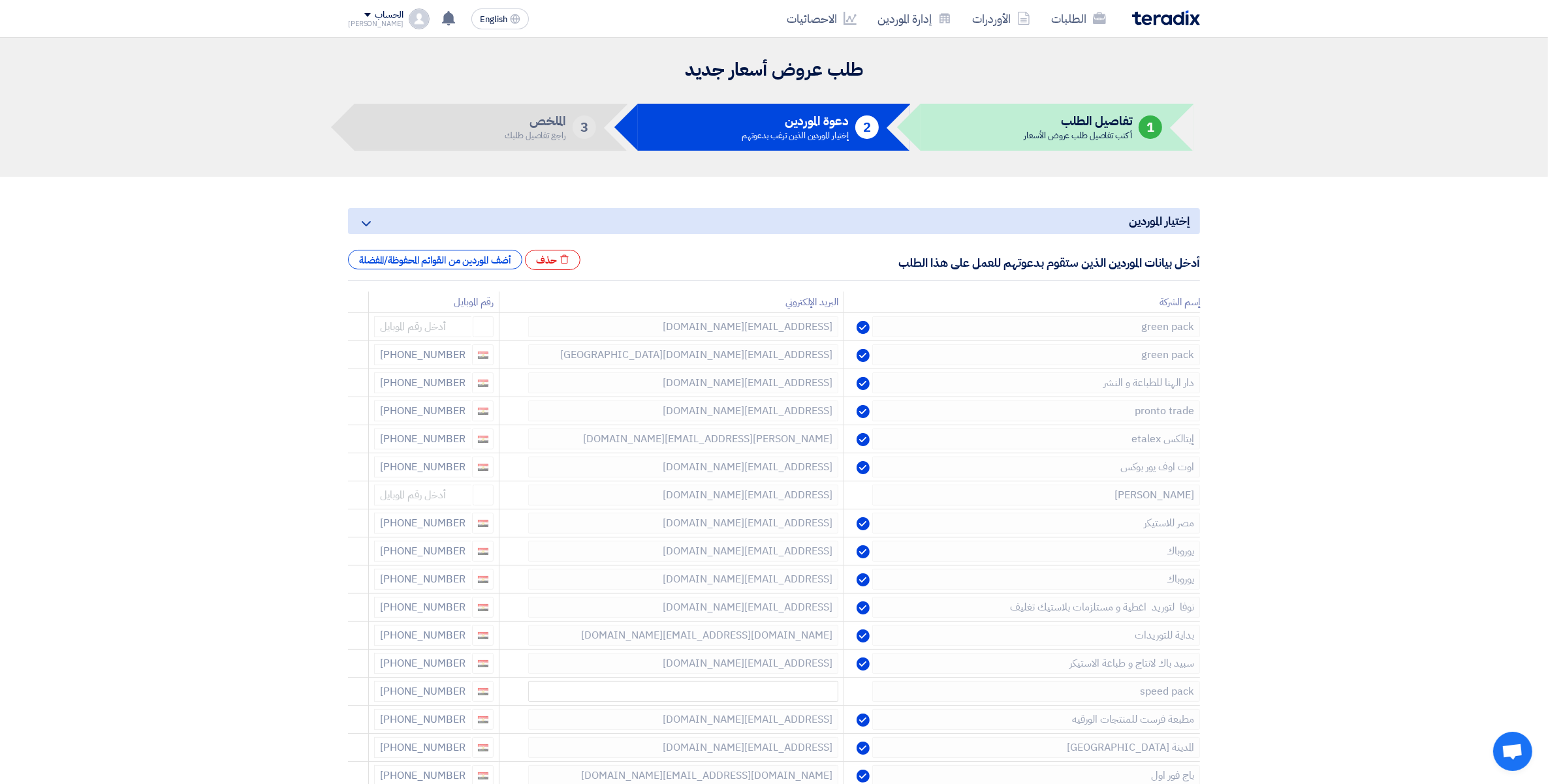
click at [0, 0] on use at bounding box center [0, 0] width 0 height 0
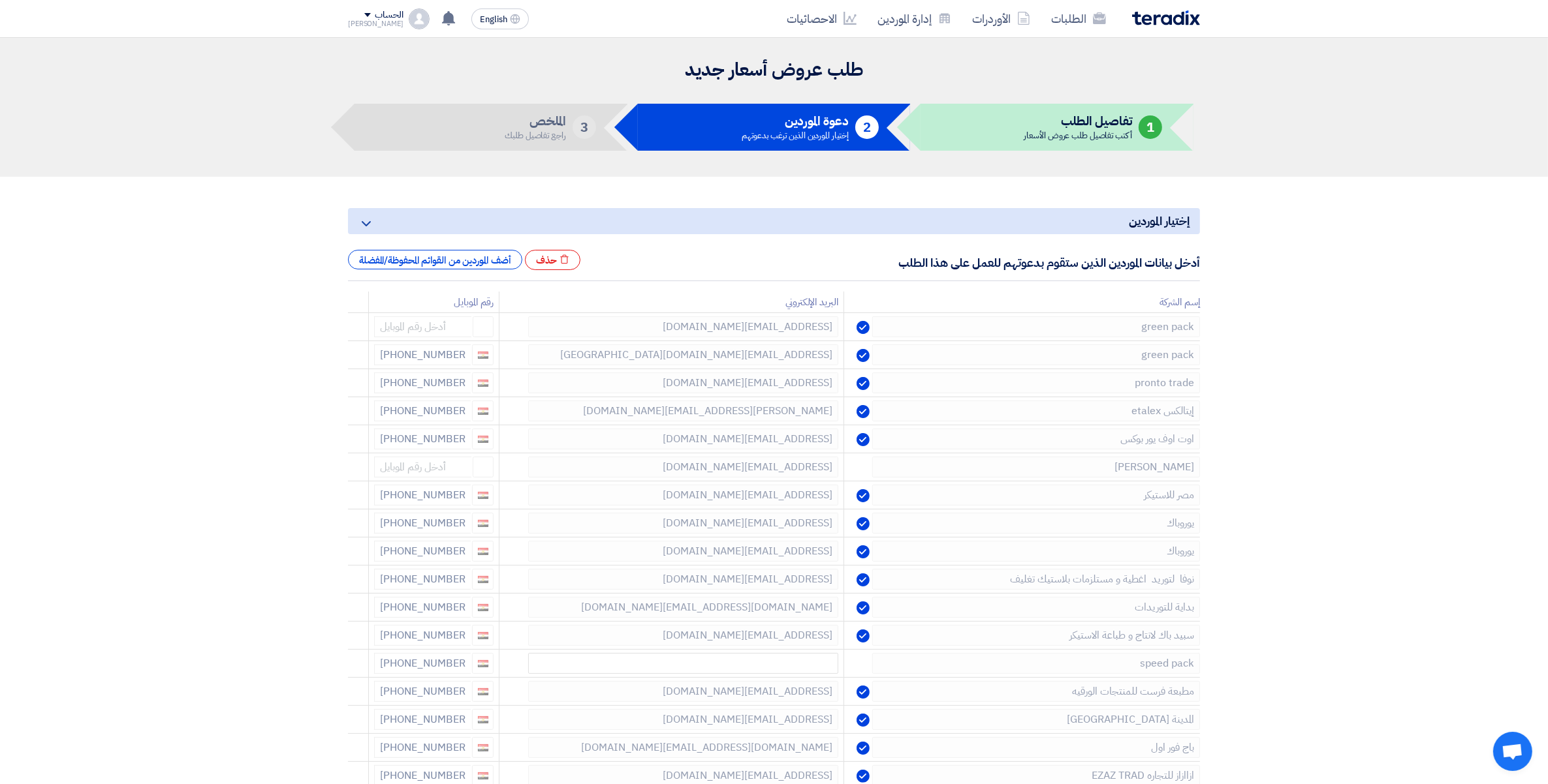
click at [0, 0] on use at bounding box center [0, 0] width 0 height 0
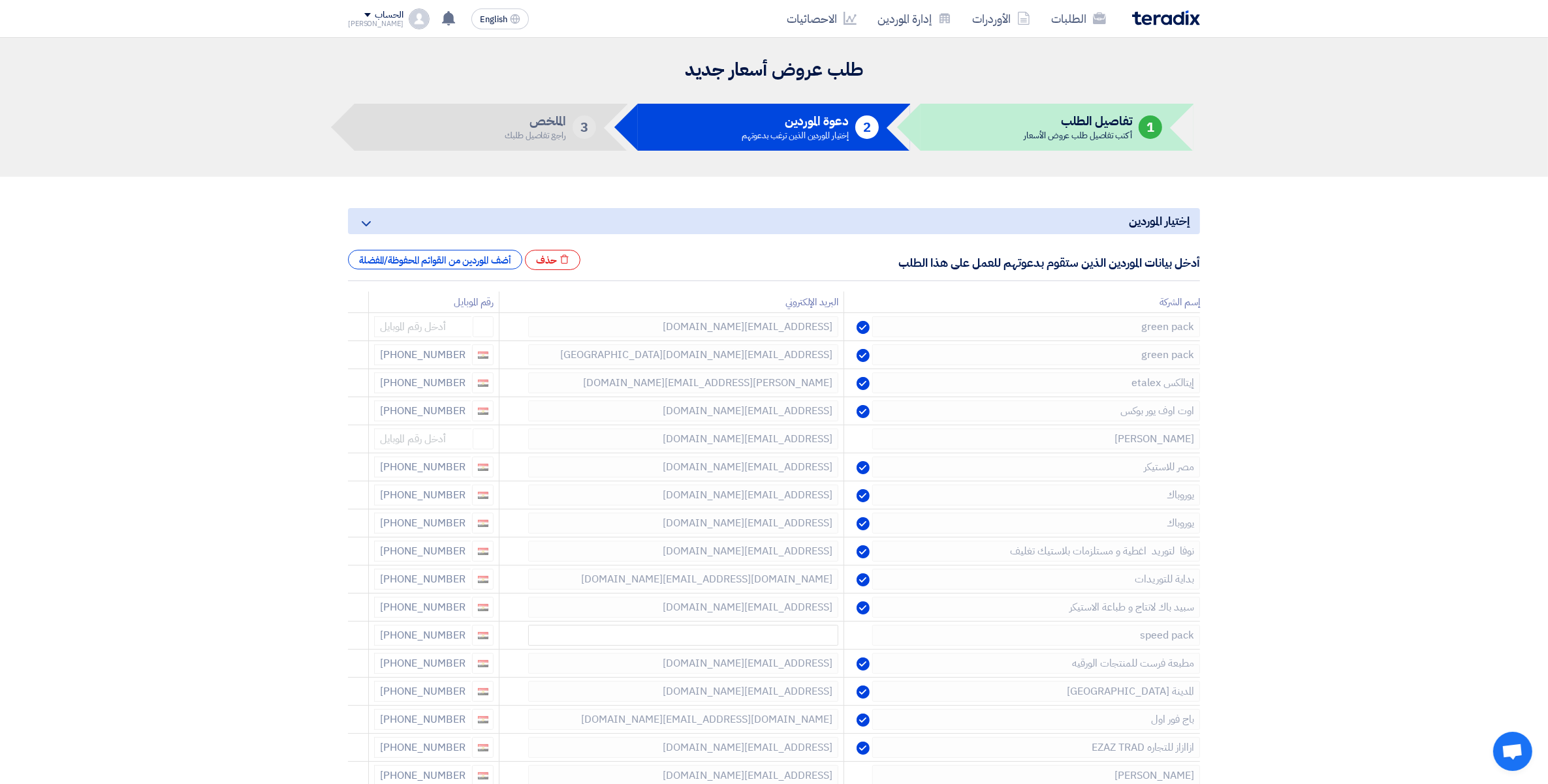
click at [0, 0] on use at bounding box center [0, 0] width 0 height 0
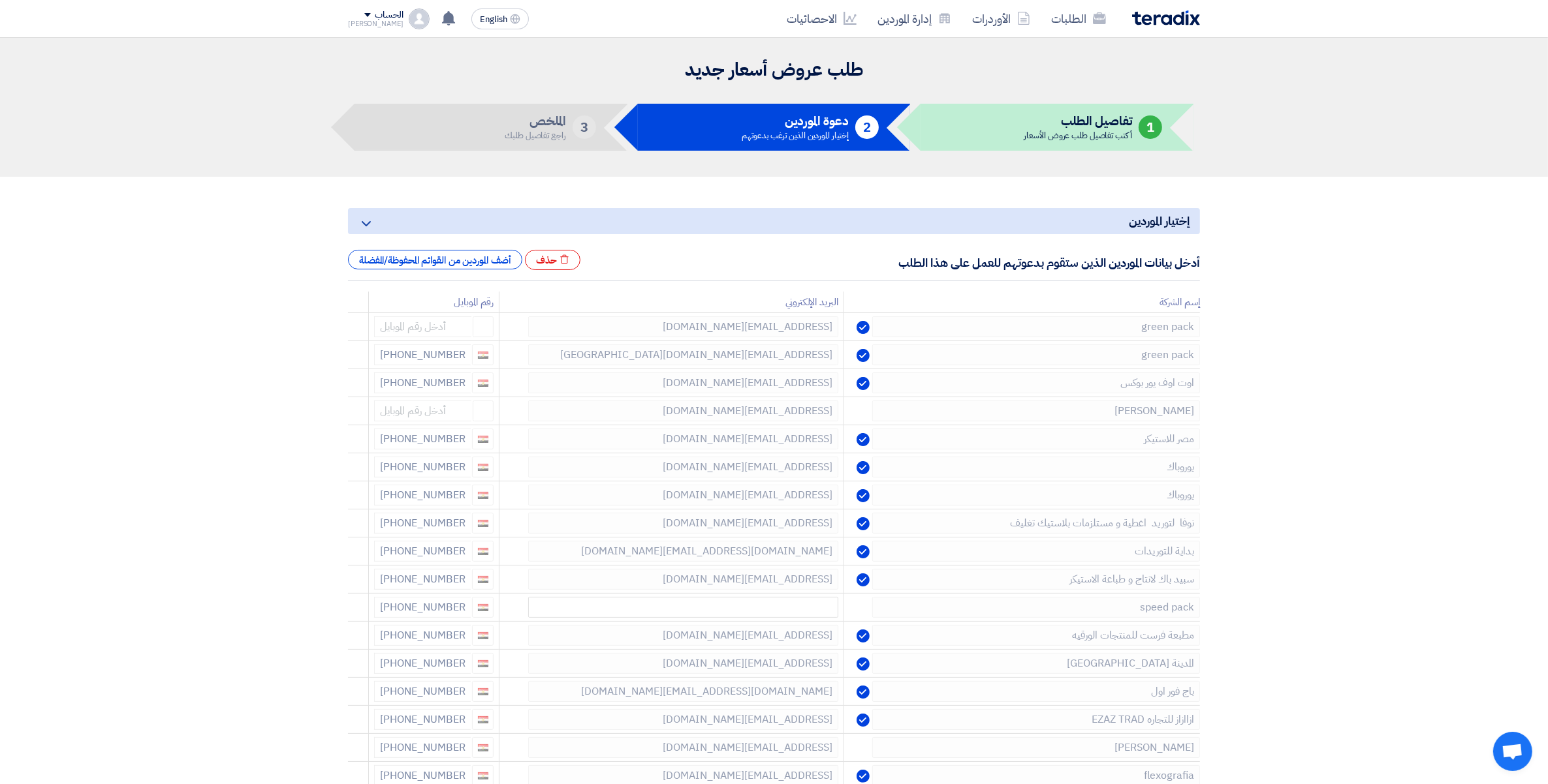
click at [0, 0] on use at bounding box center [0, 0] width 0 height 0
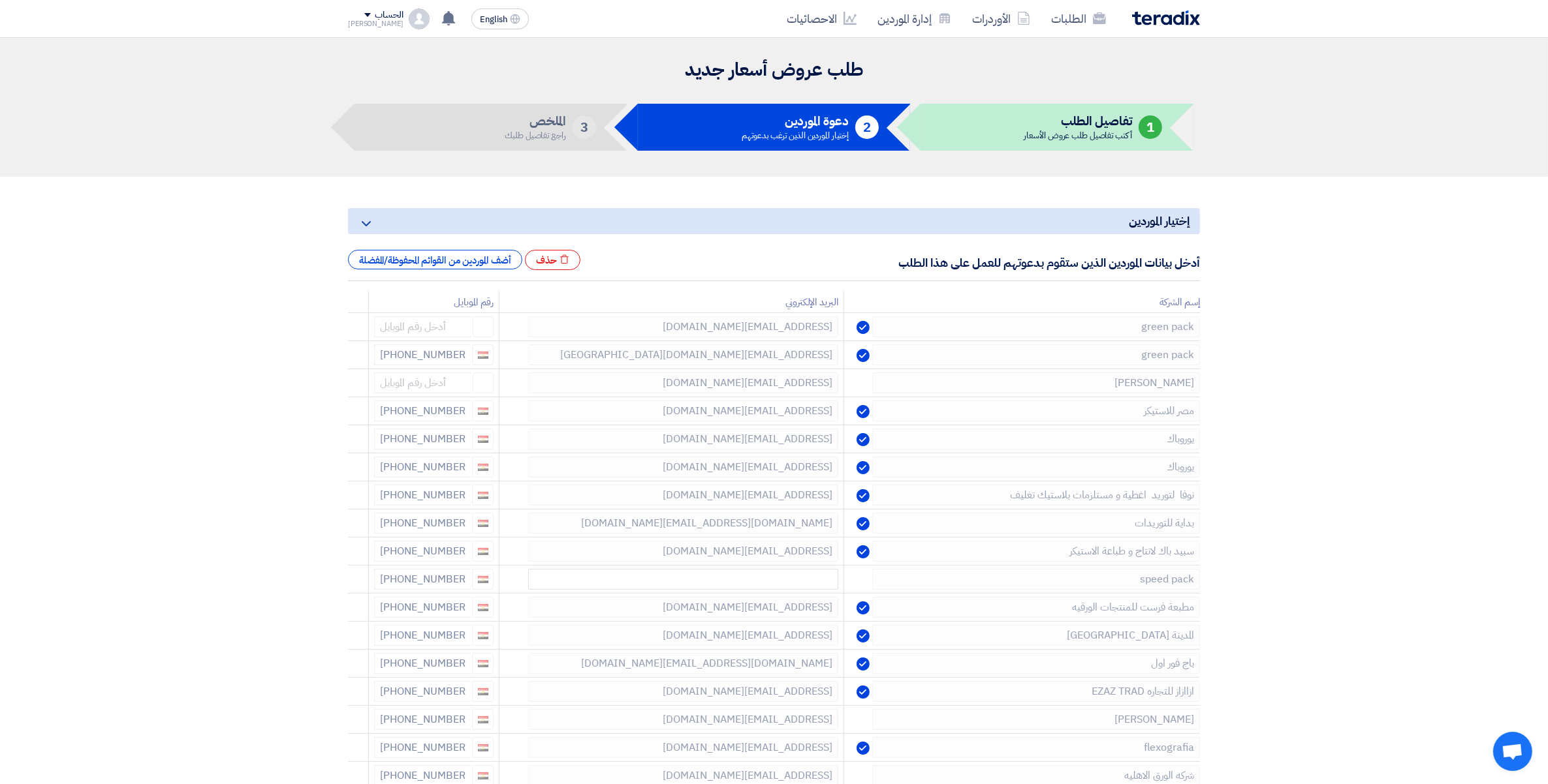
click at [0, 0] on use at bounding box center [0, 0] width 0 height 0
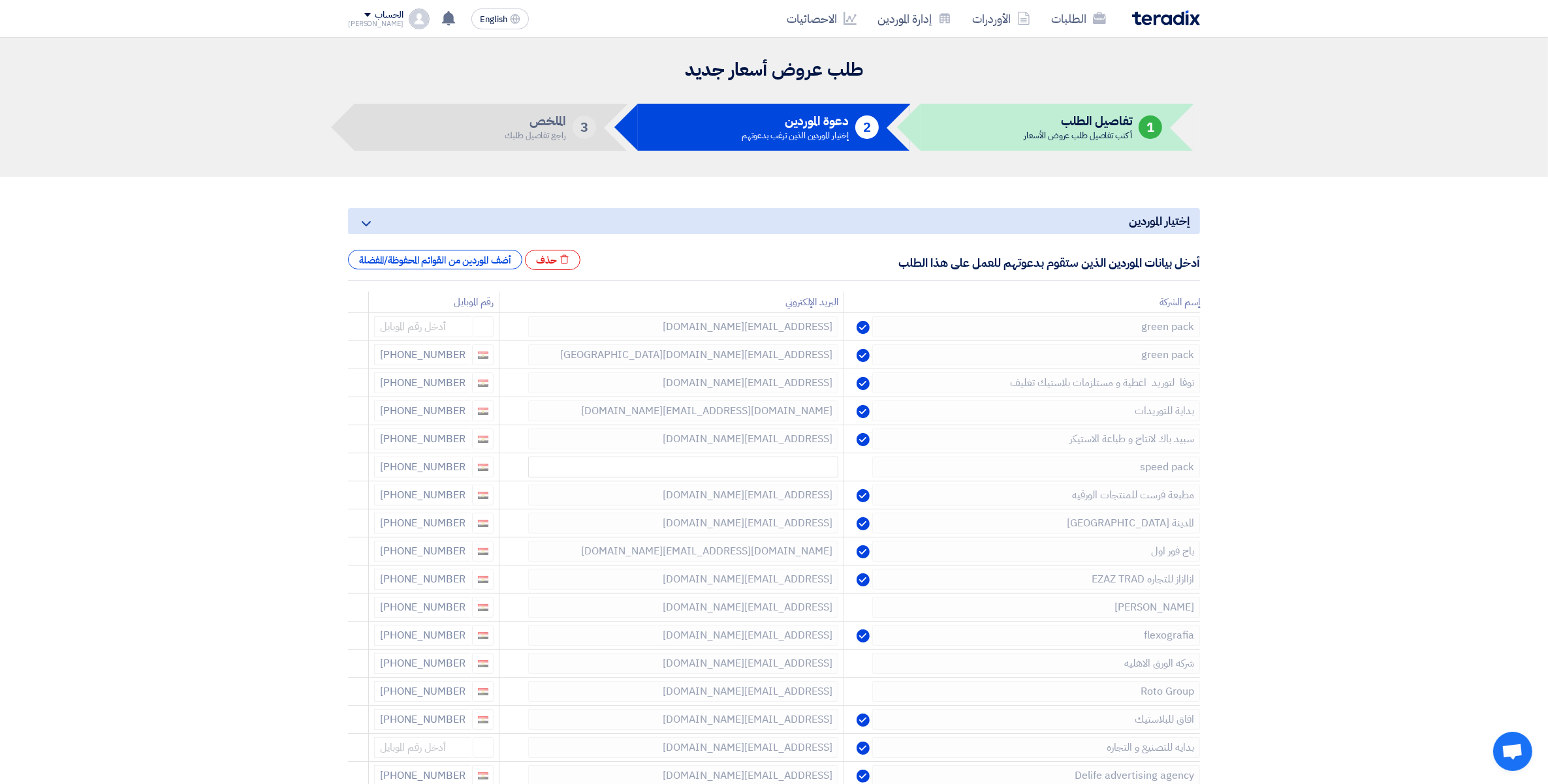
click at [0, 0] on use at bounding box center [0, 0] width 0 height 0
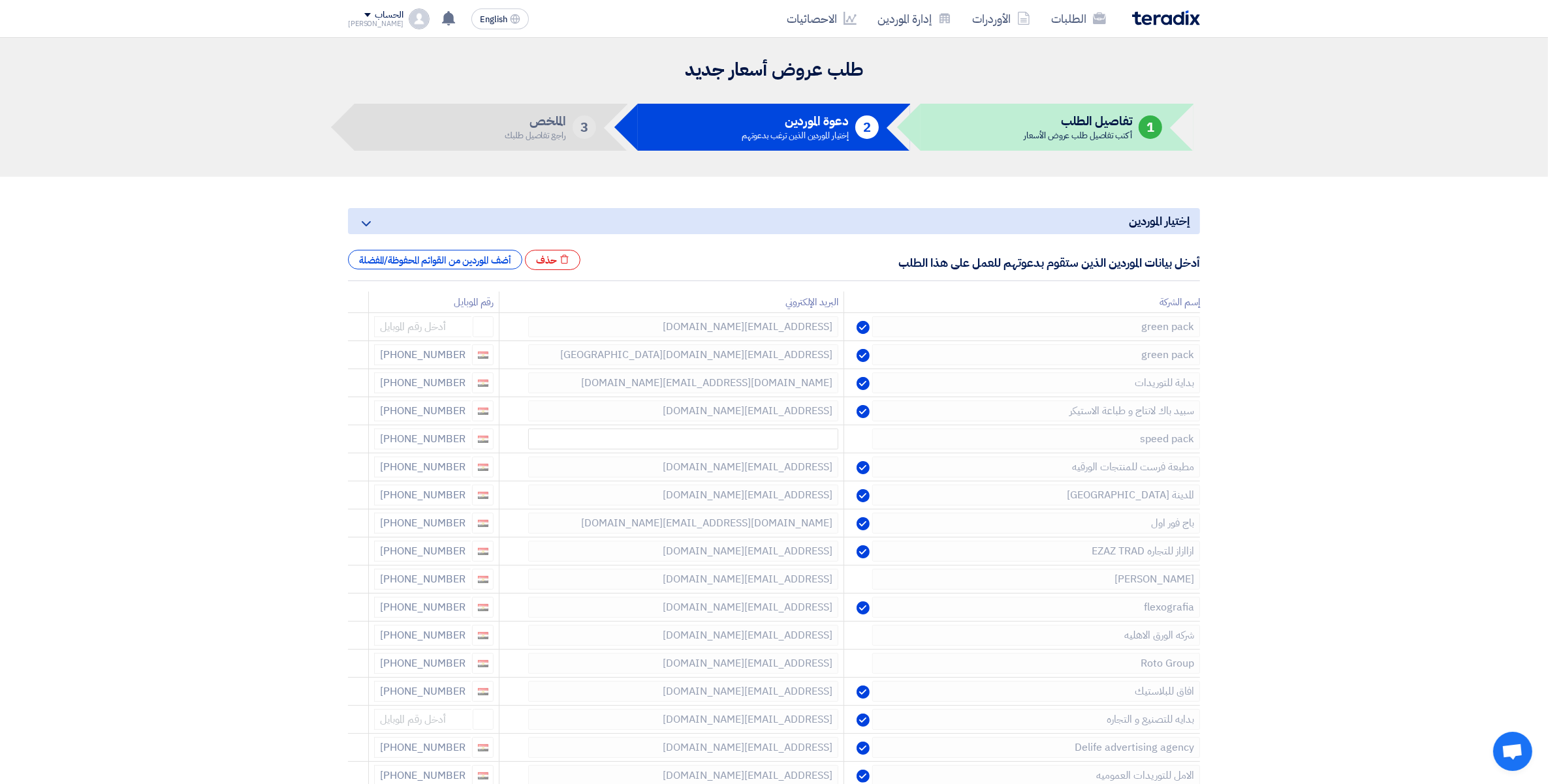
click at [0, 0] on use at bounding box center [0, 0] width 0 height 0
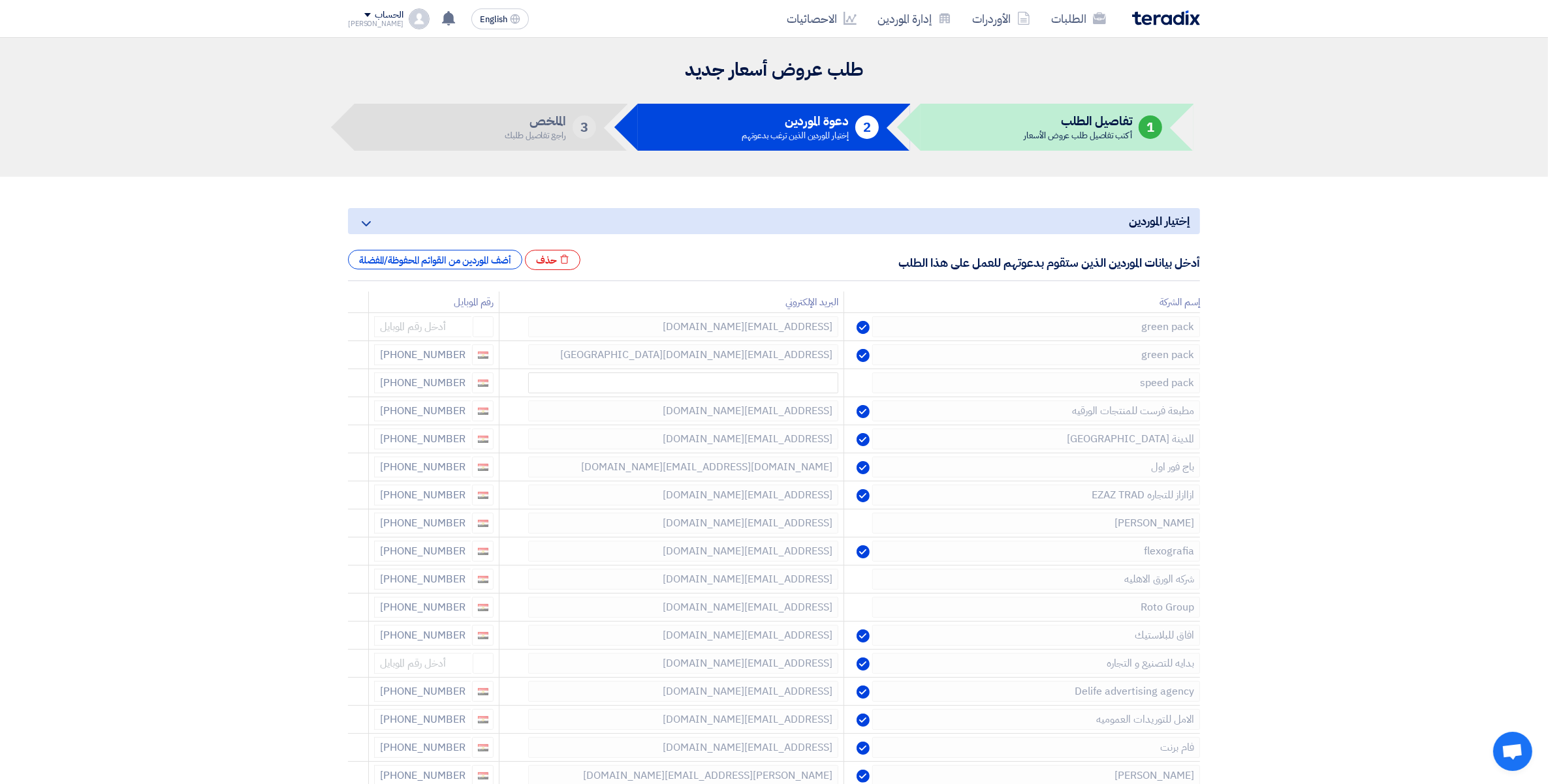
click at [0, 0] on use at bounding box center [0, 0] width 0 height 0
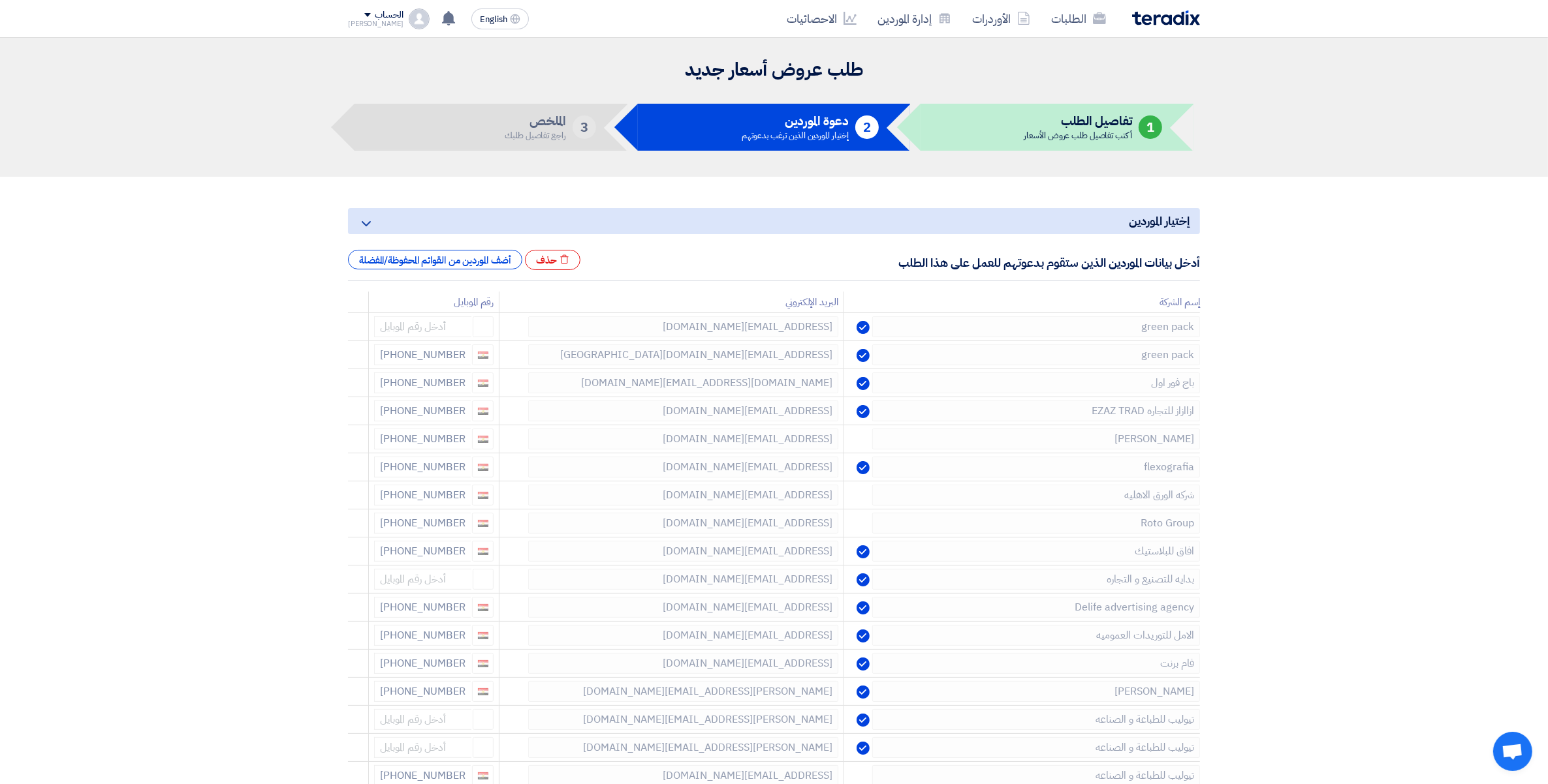
click at [0, 0] on use at bounding box center [0, 0] width 0 height 0
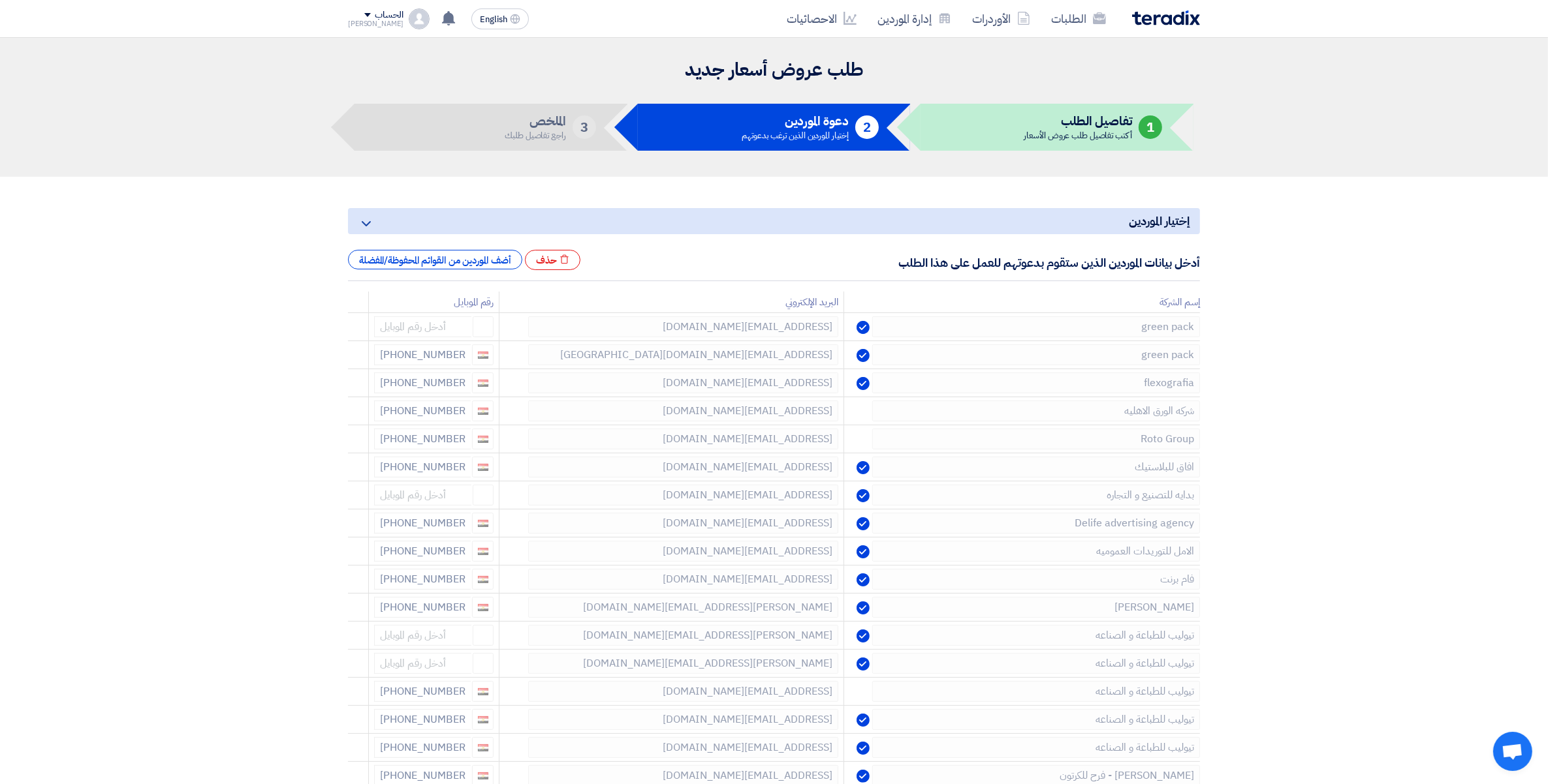
click at [0, 0] on use at bounding box center [0, 0] width 0 height 0
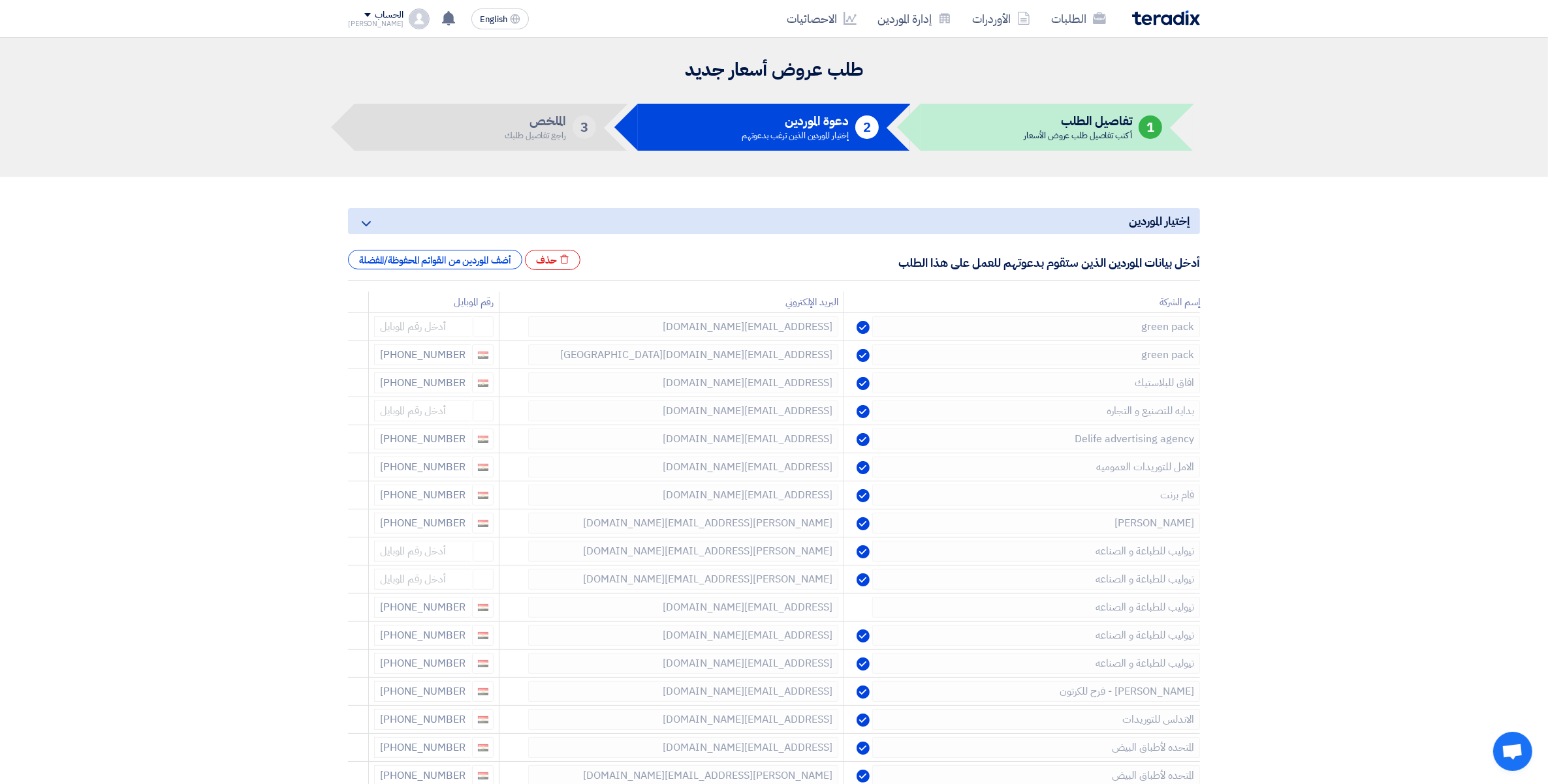
click at [0, 0] on use at bounding box center [0, 0] width 0 height 0
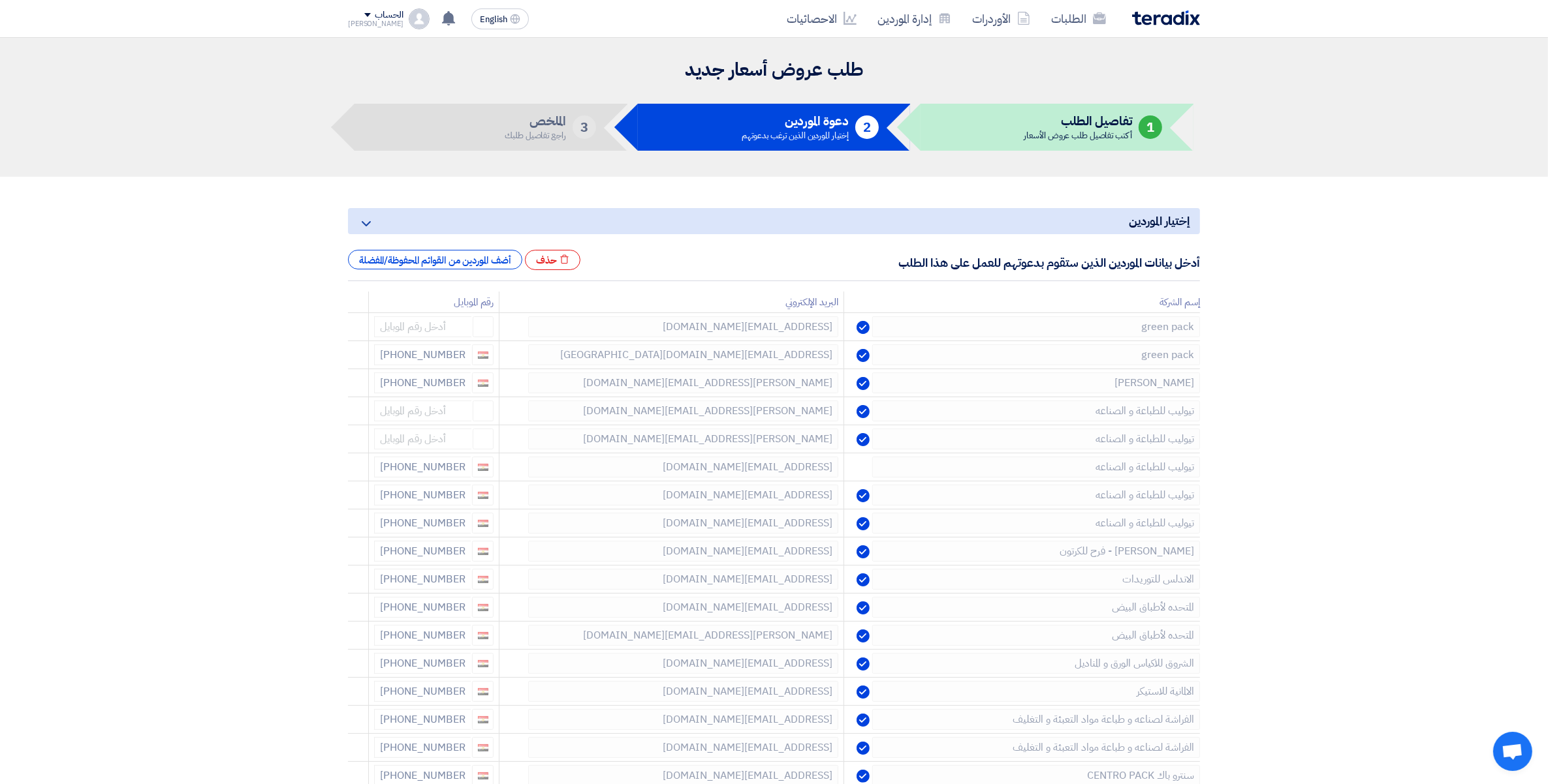
click at [0, 0] on use at bounding box center [0, 0] width 0 height 0
click at [353, 468] on use at bounding box center [351, 471] width 9 height 11
click at [353, 467] on use at bounding box center [351, 471] width 9 height 11
click at [0, 0] on use at bounding box center [0, 0] width 0 height 0
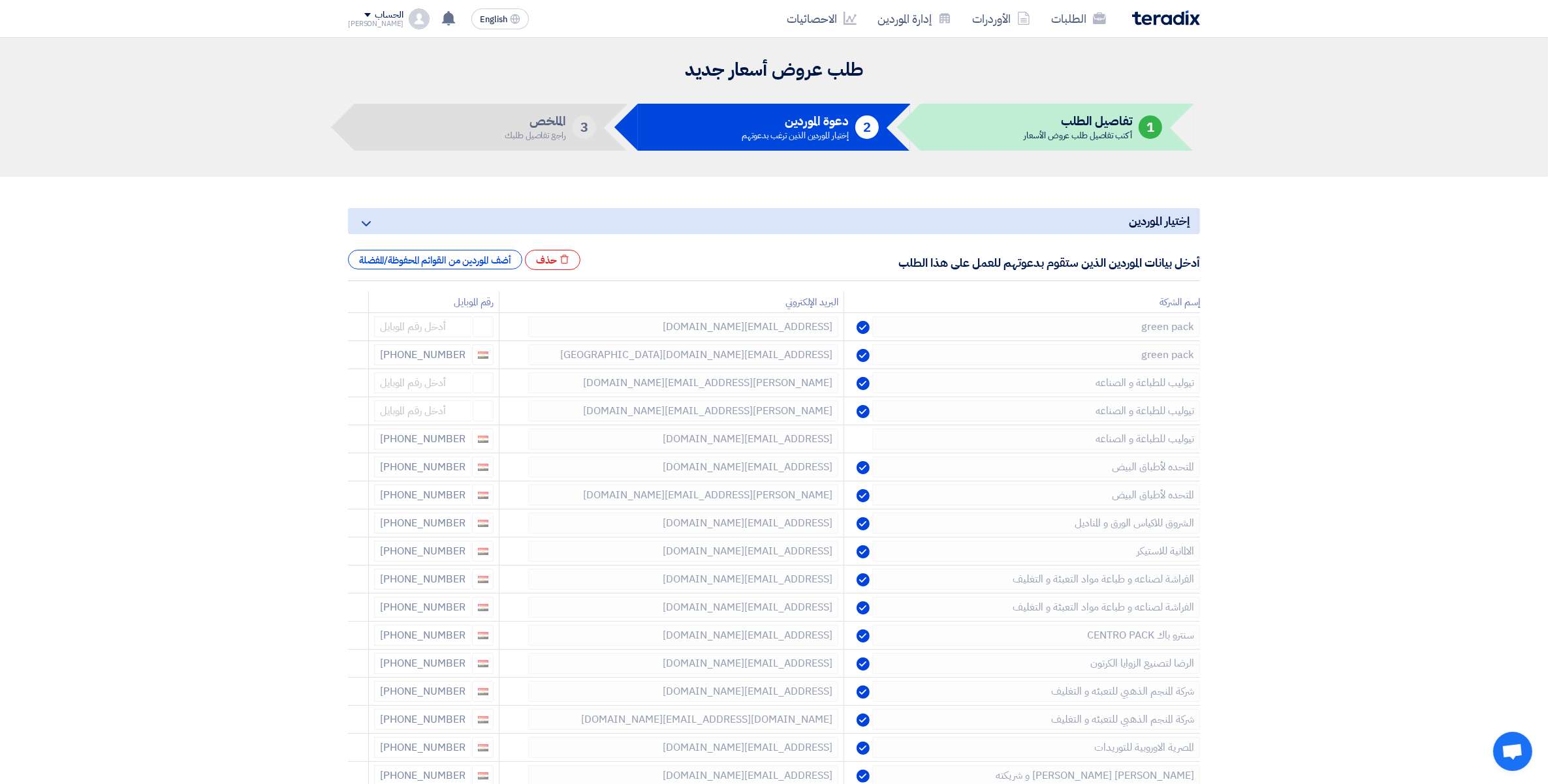
click at [0, 0] on use at bounding box center [0, 0] width 0 height 0
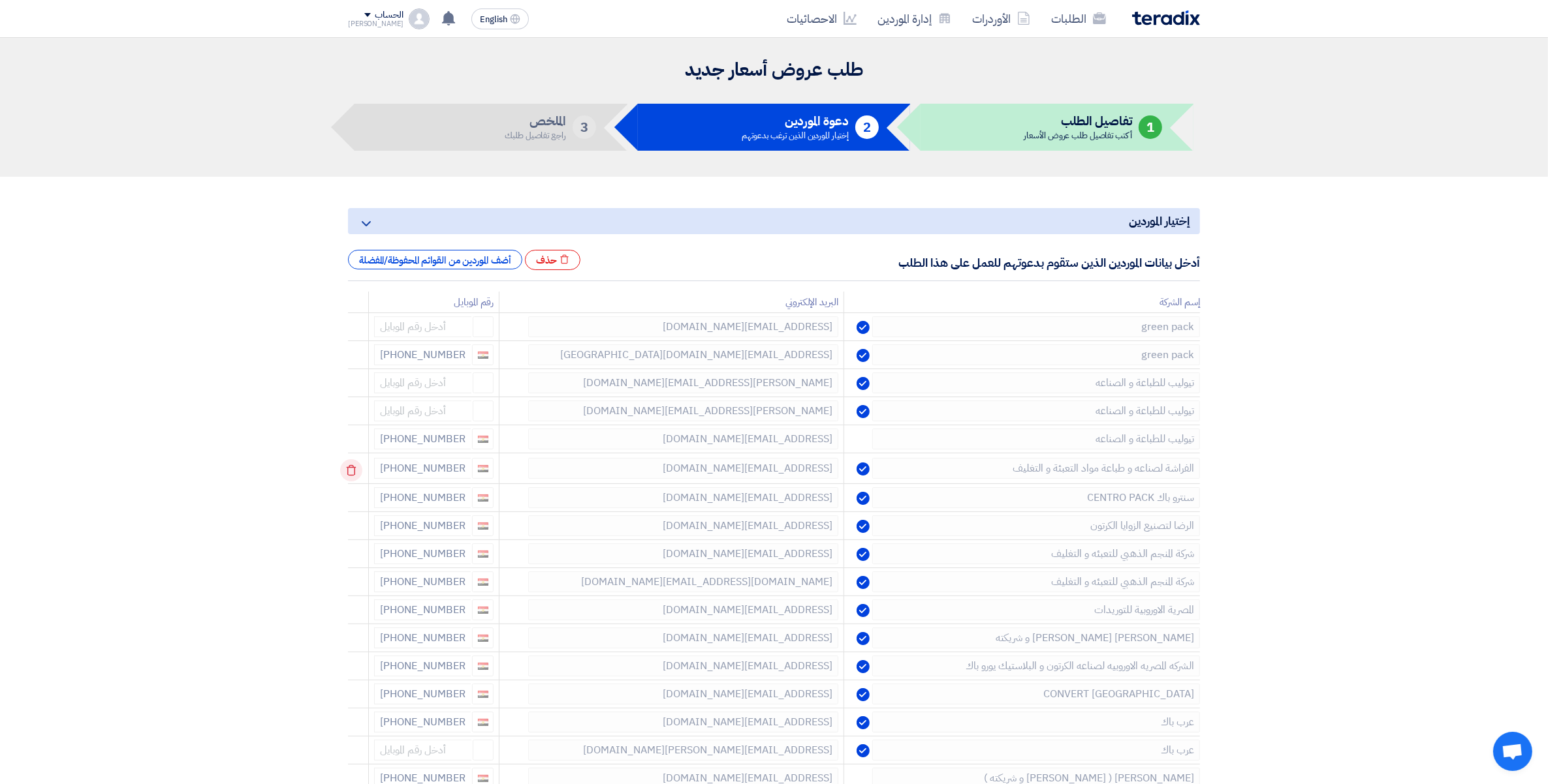
click at [350, 468] on icon at bounding box center [351, 471] width 22 height 22
click at [0, 0] on icon at bounding box center [0, 0] width 0 height 0
click at [350, 468] on use at bounding box center [351, 471] width 9 height 11
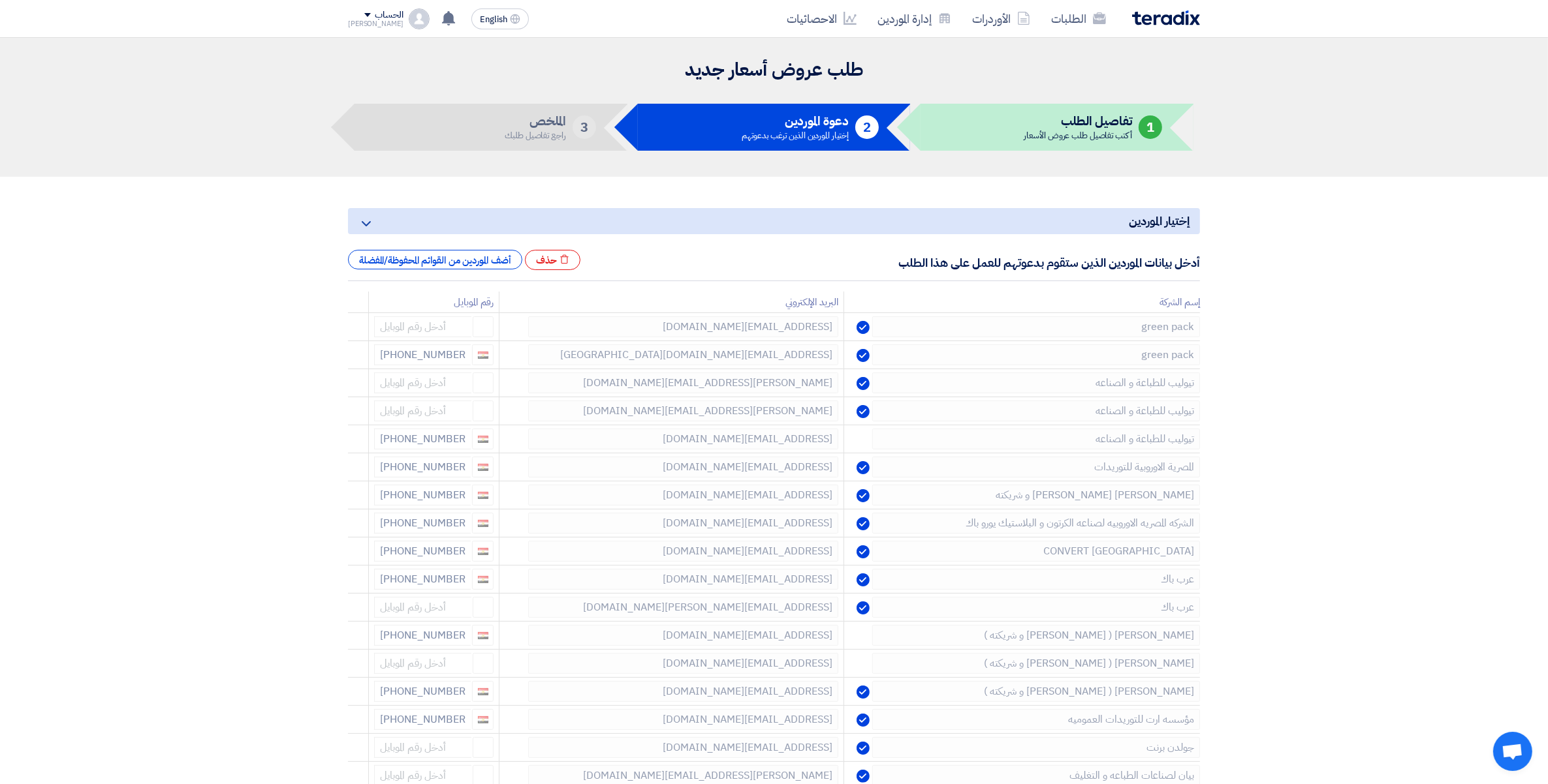
click at [0, 0] on use at bounding box center [0, 0] width 0 height 0
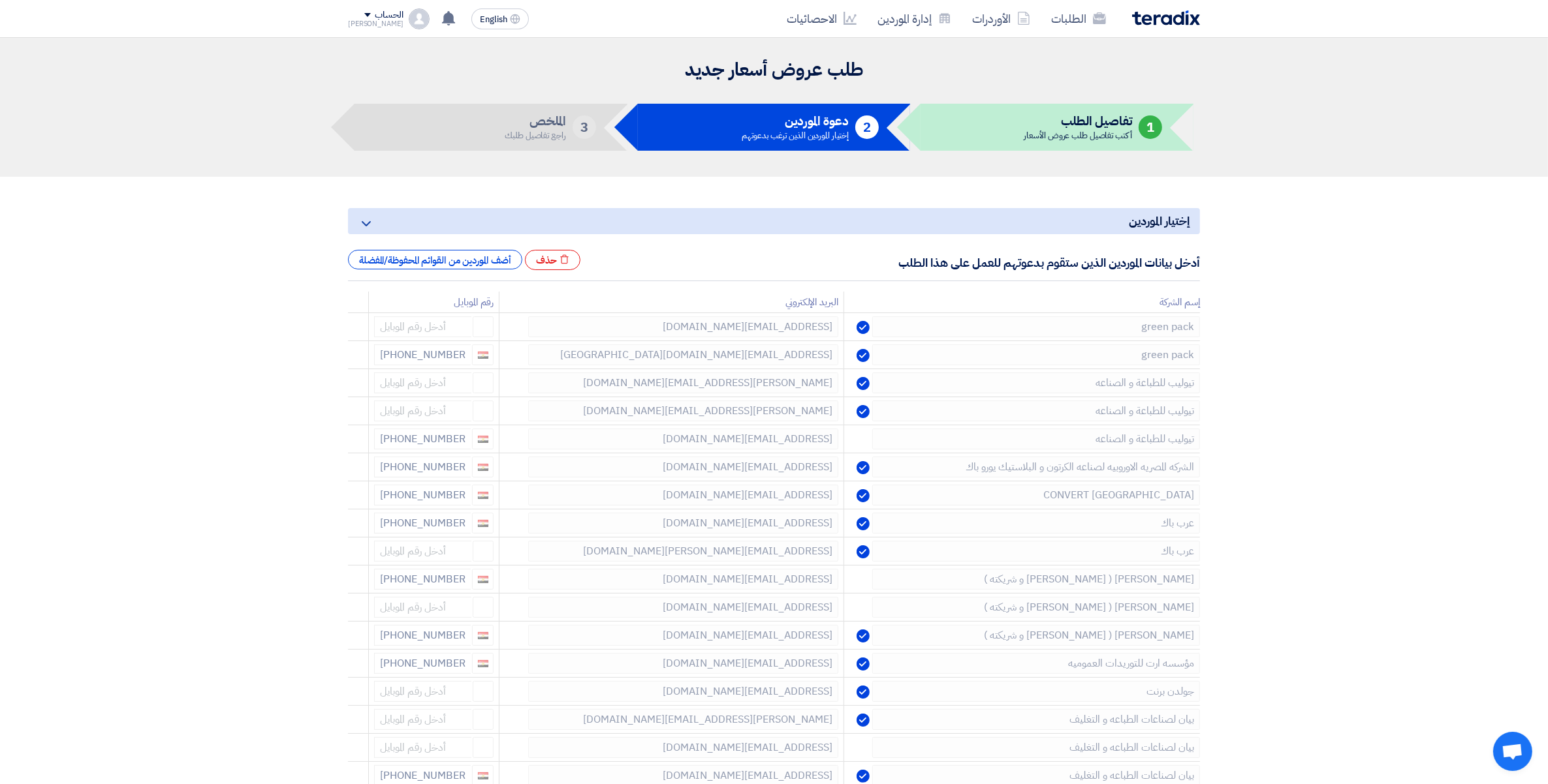
click at [0, 0] on use at bounding box center [0, 0] width 0 height 0
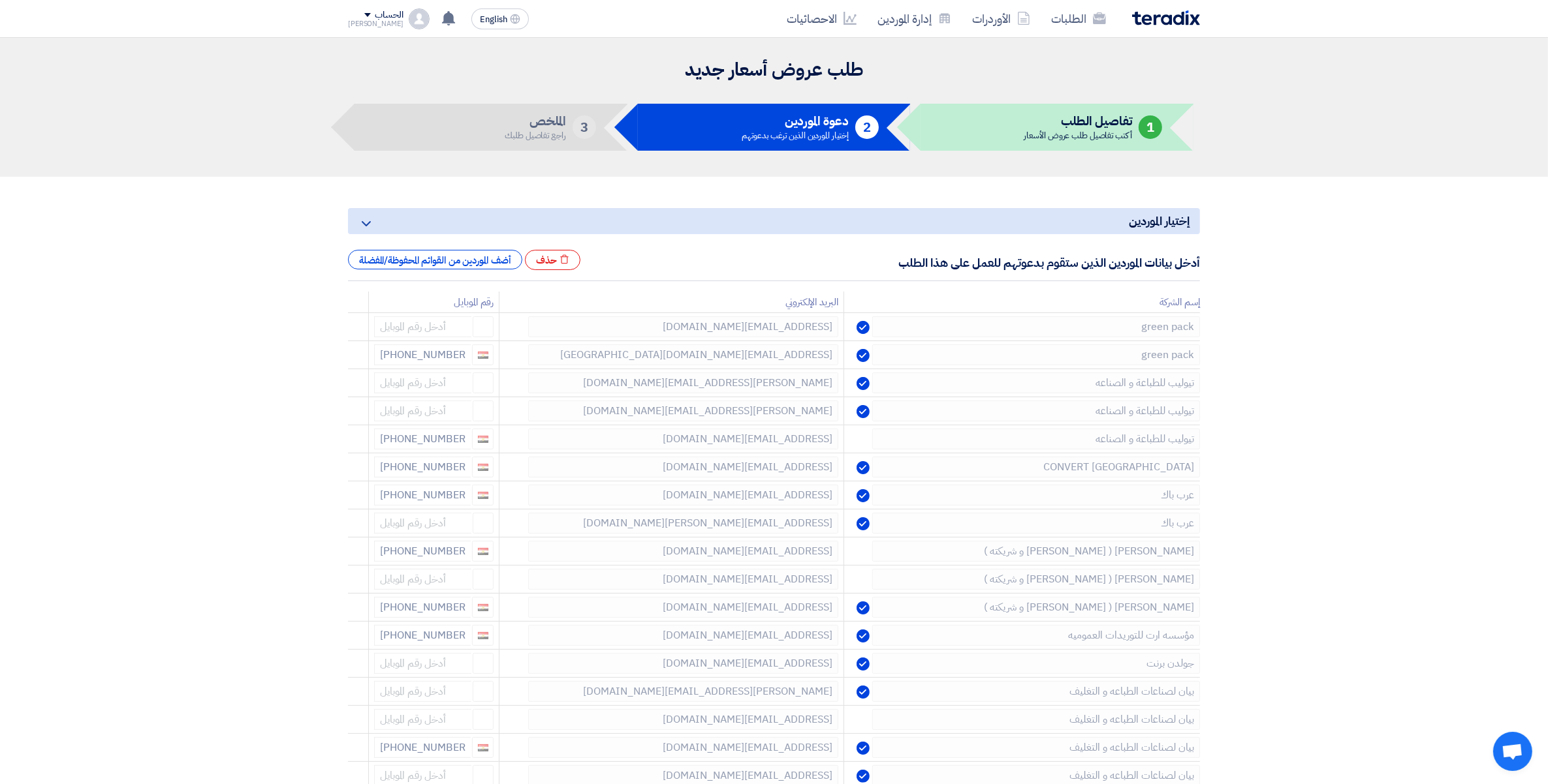
click at [0, 0] on use at bounding box center [0, 0] width 0 height 0
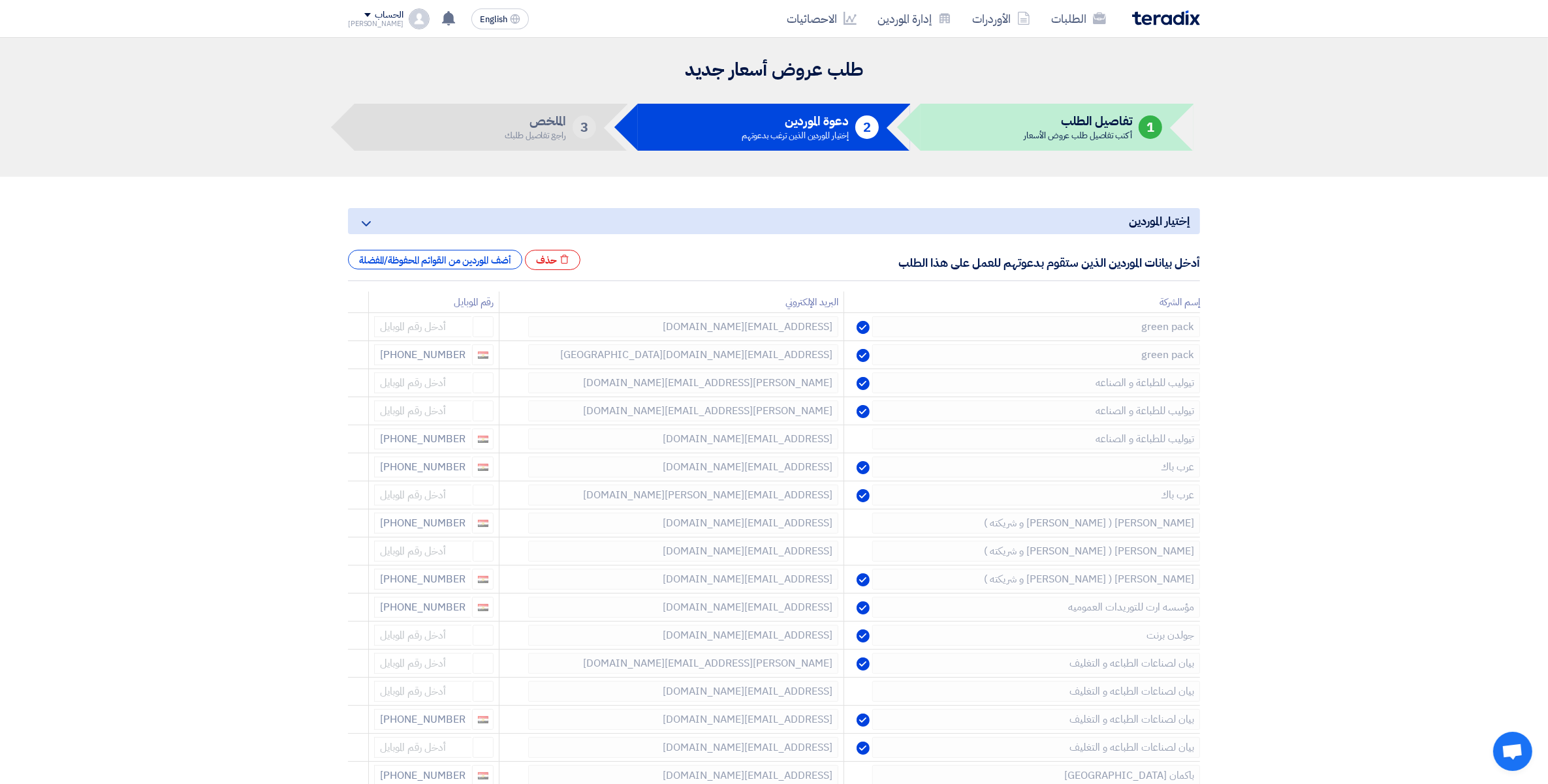
click at [0, 0] on use at bounding box center [0, 0] width 0 height 0
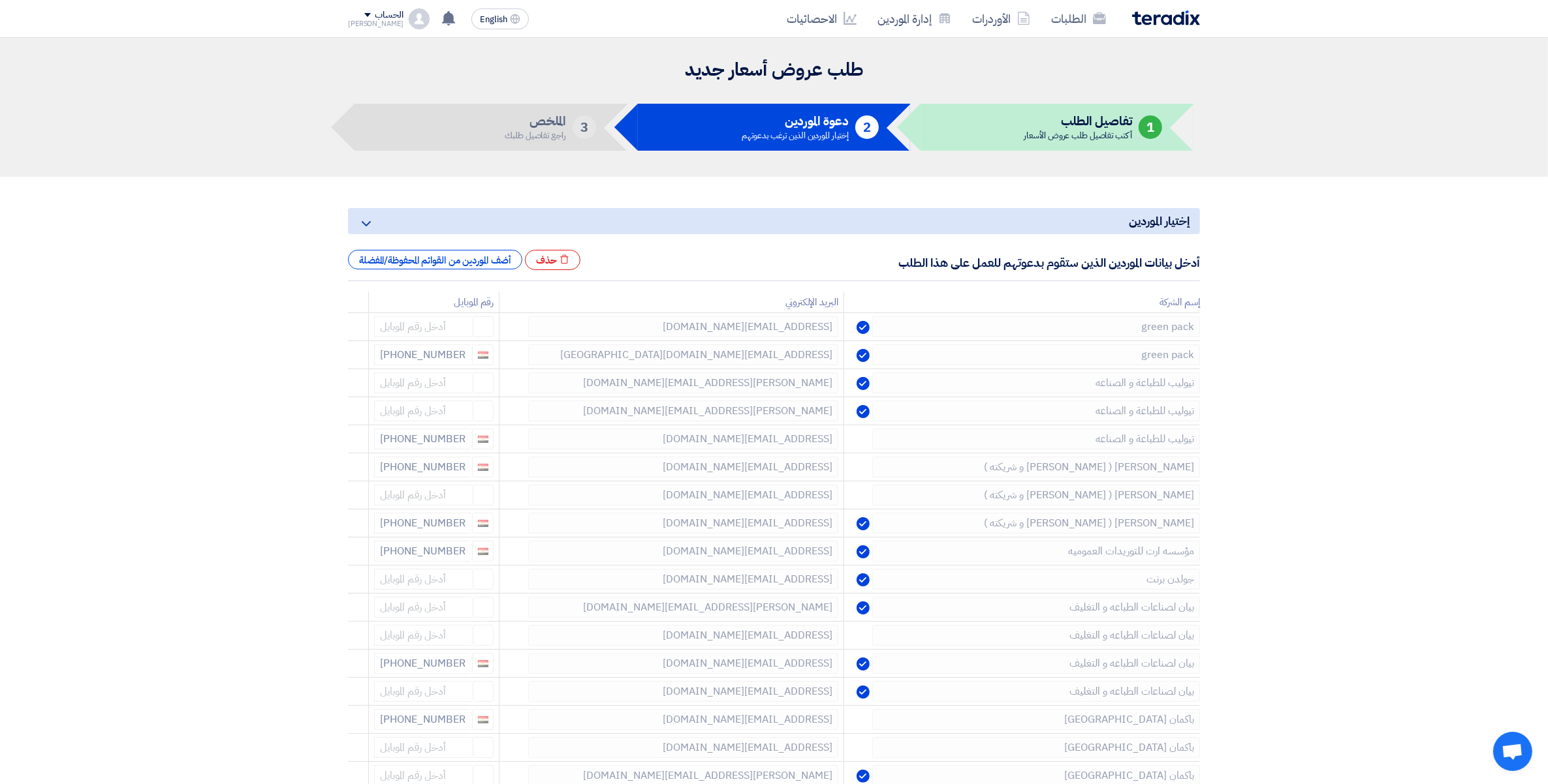
click at [0, 0] on use at bounding box center [0, 0] width 0 height 0
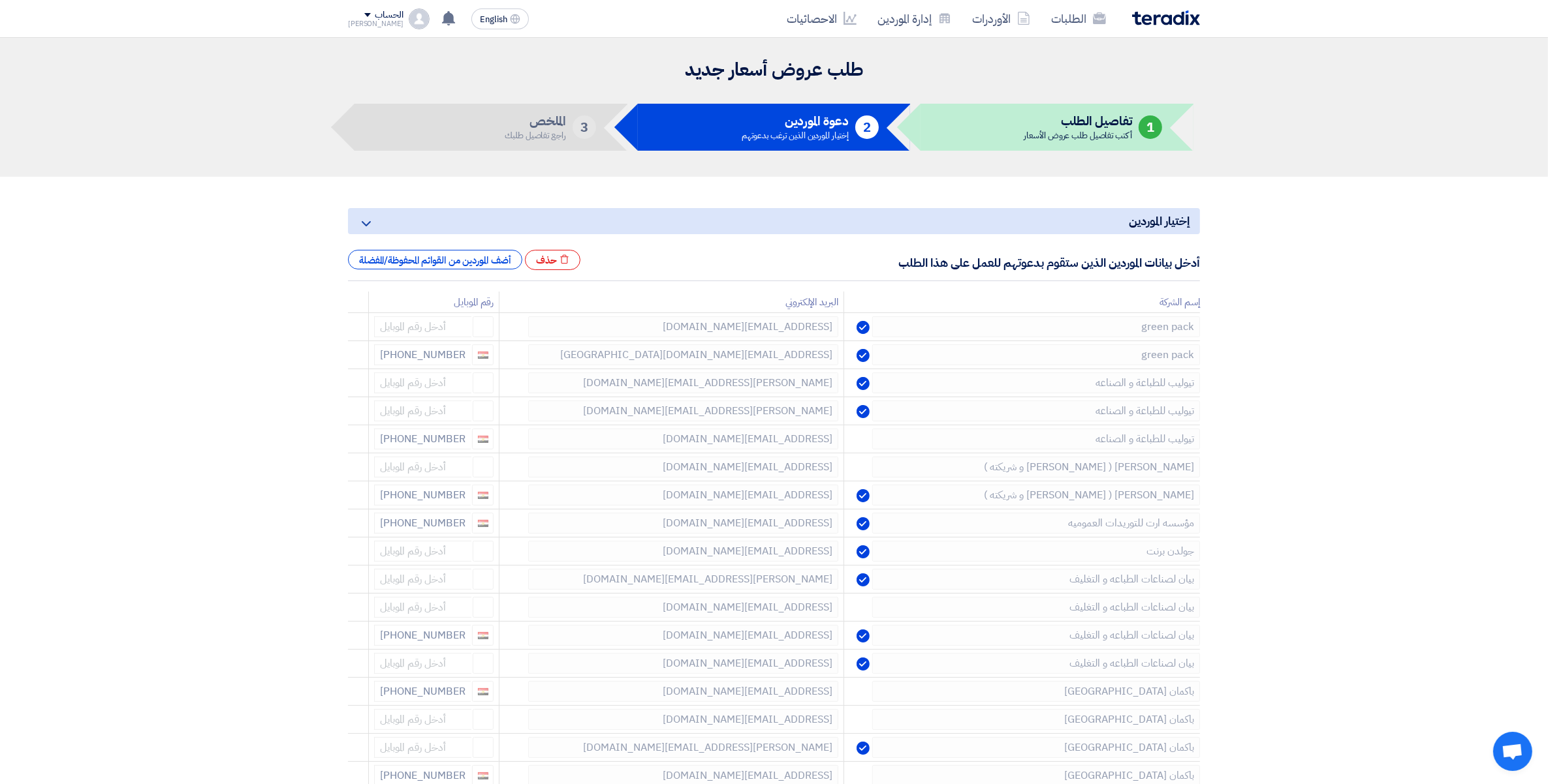
click at [0, 0] on use at bounding box center [0, 0] width 0 height 0
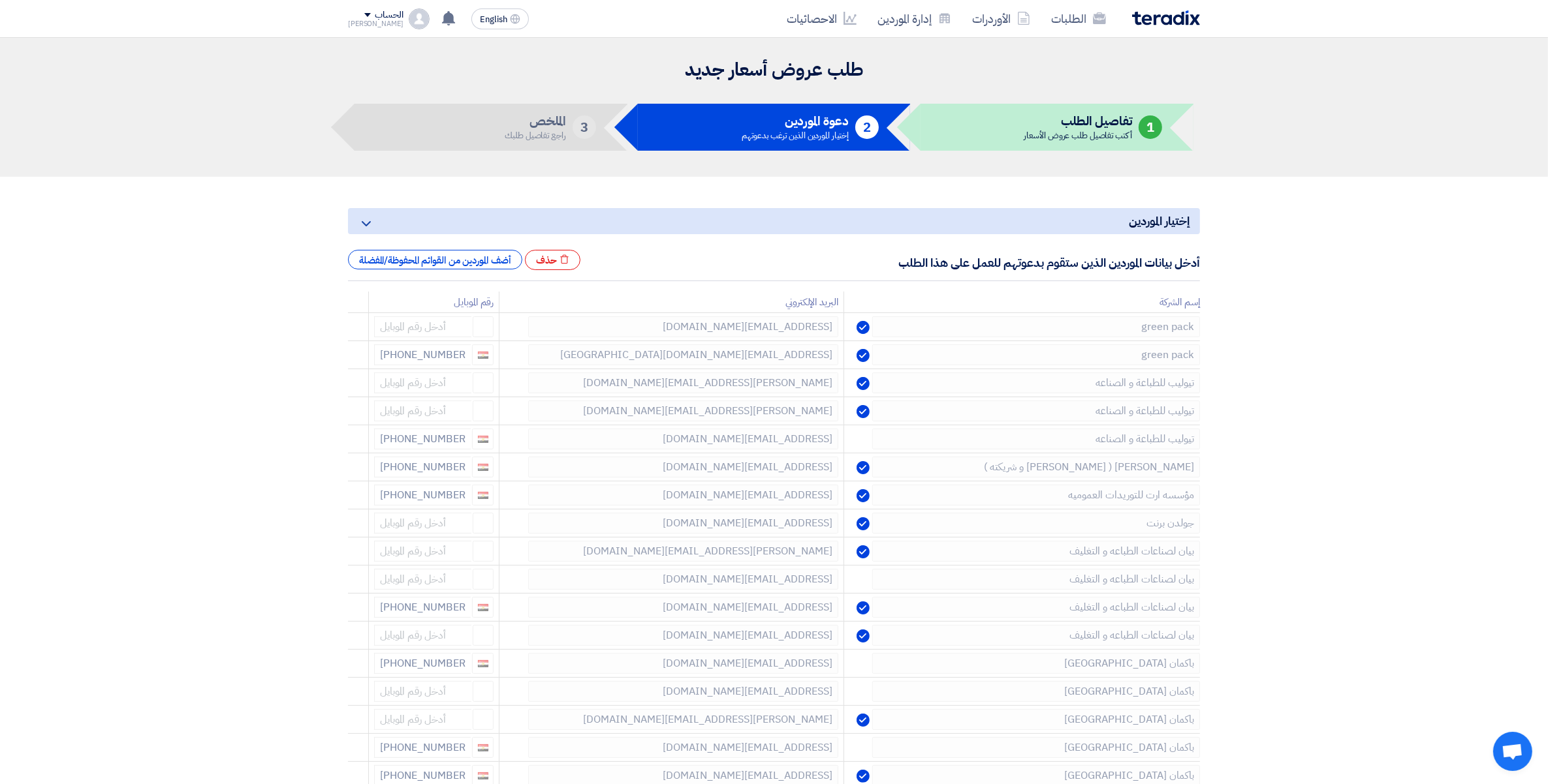
click at [0, 0] on use at bounding box center [0, 0] width 0 height 0
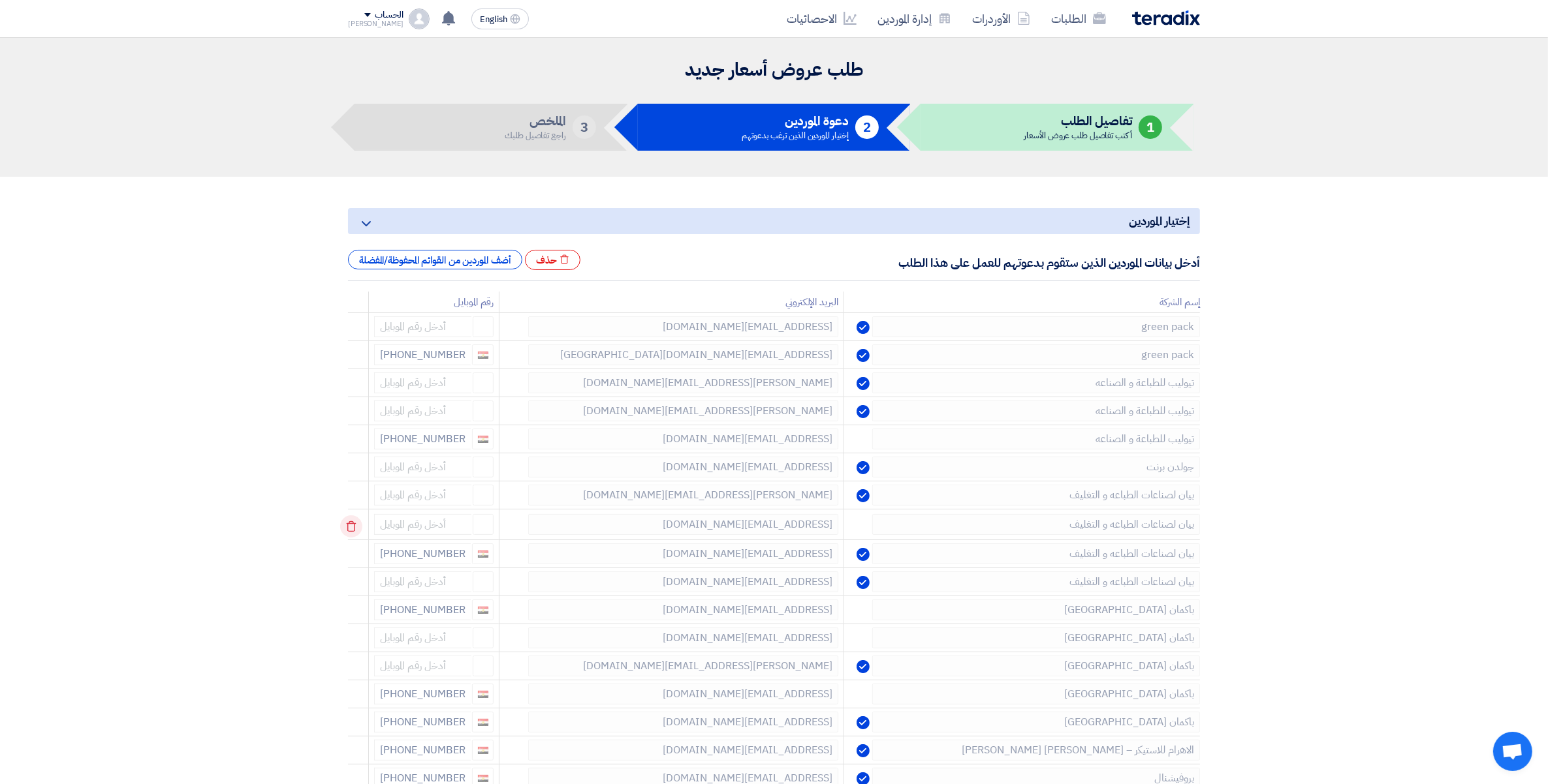
click at [354, 523] on icon at bounding box center [351, 527] width 22 height 22
click at [353, 551] on use at bounding box center [351, 555] width 9 height 11
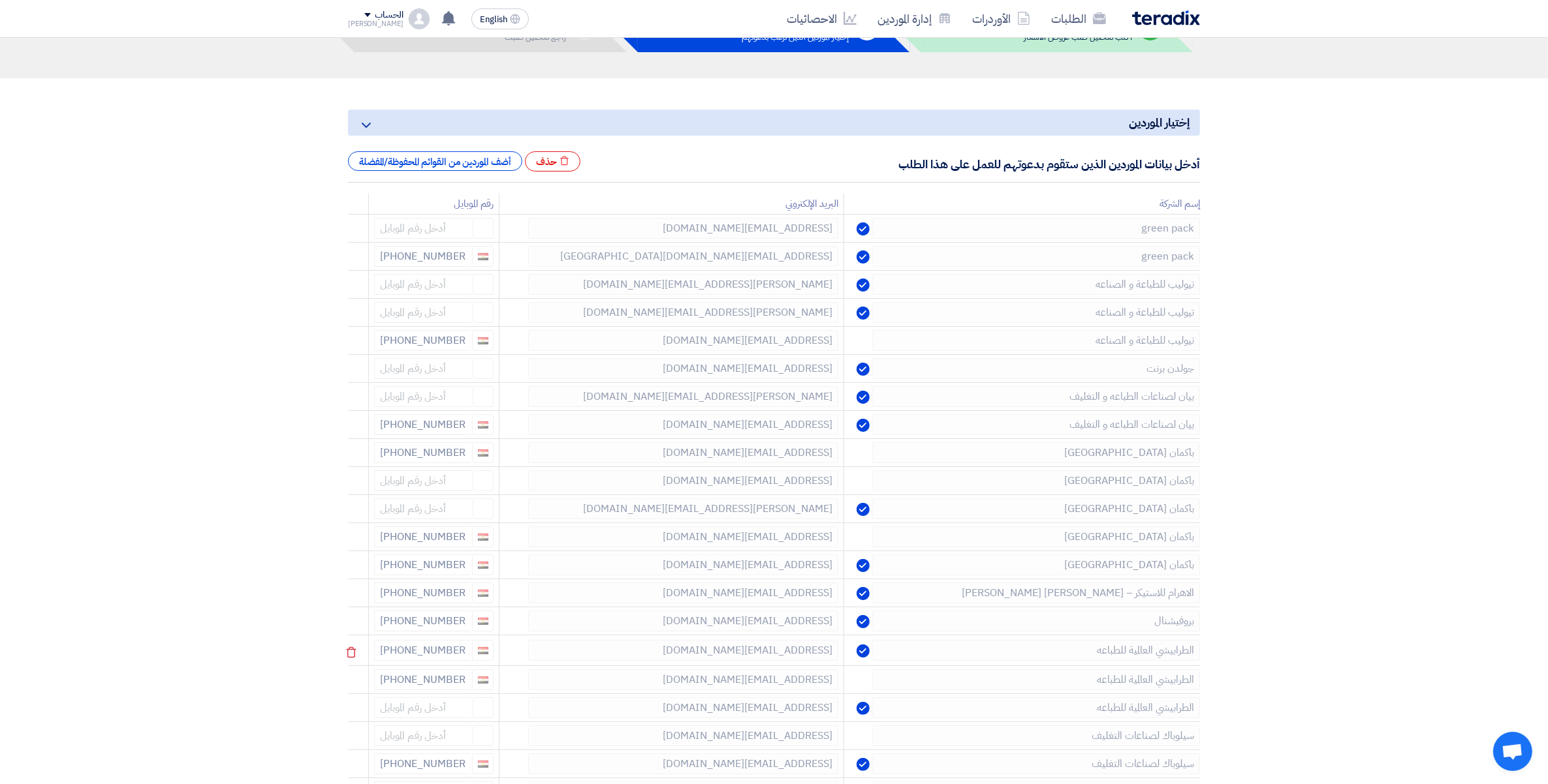
scroll to position [245, 0]
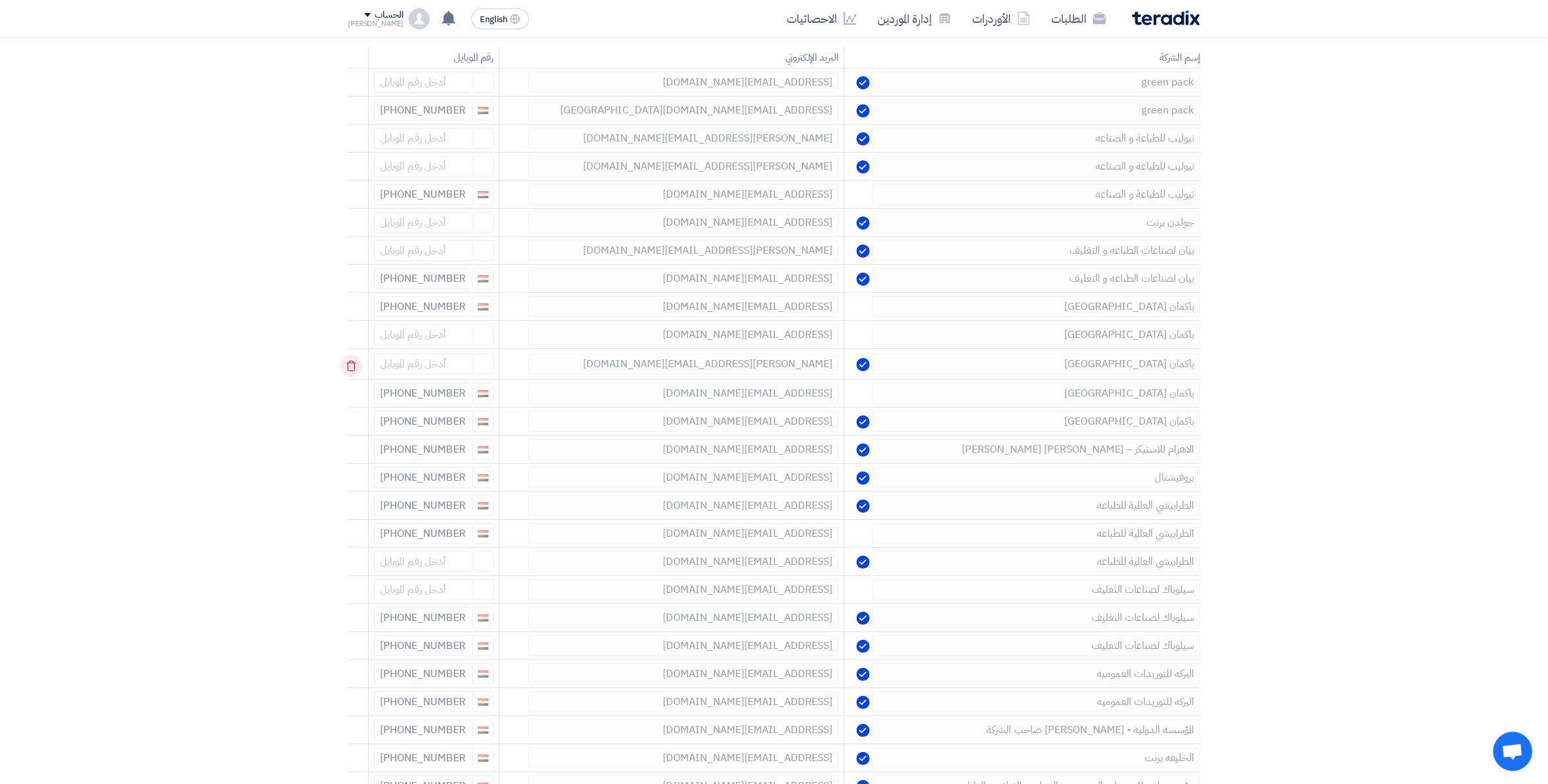
click at [353, 367] on icon at bounding box center [351, 366] width 22 height 22
click at [0, 0] on icon at bounding box center [0, 0] width 0 height 0
click at [351, 368] on icon at bounding box center [351, 366] width 22 height 22
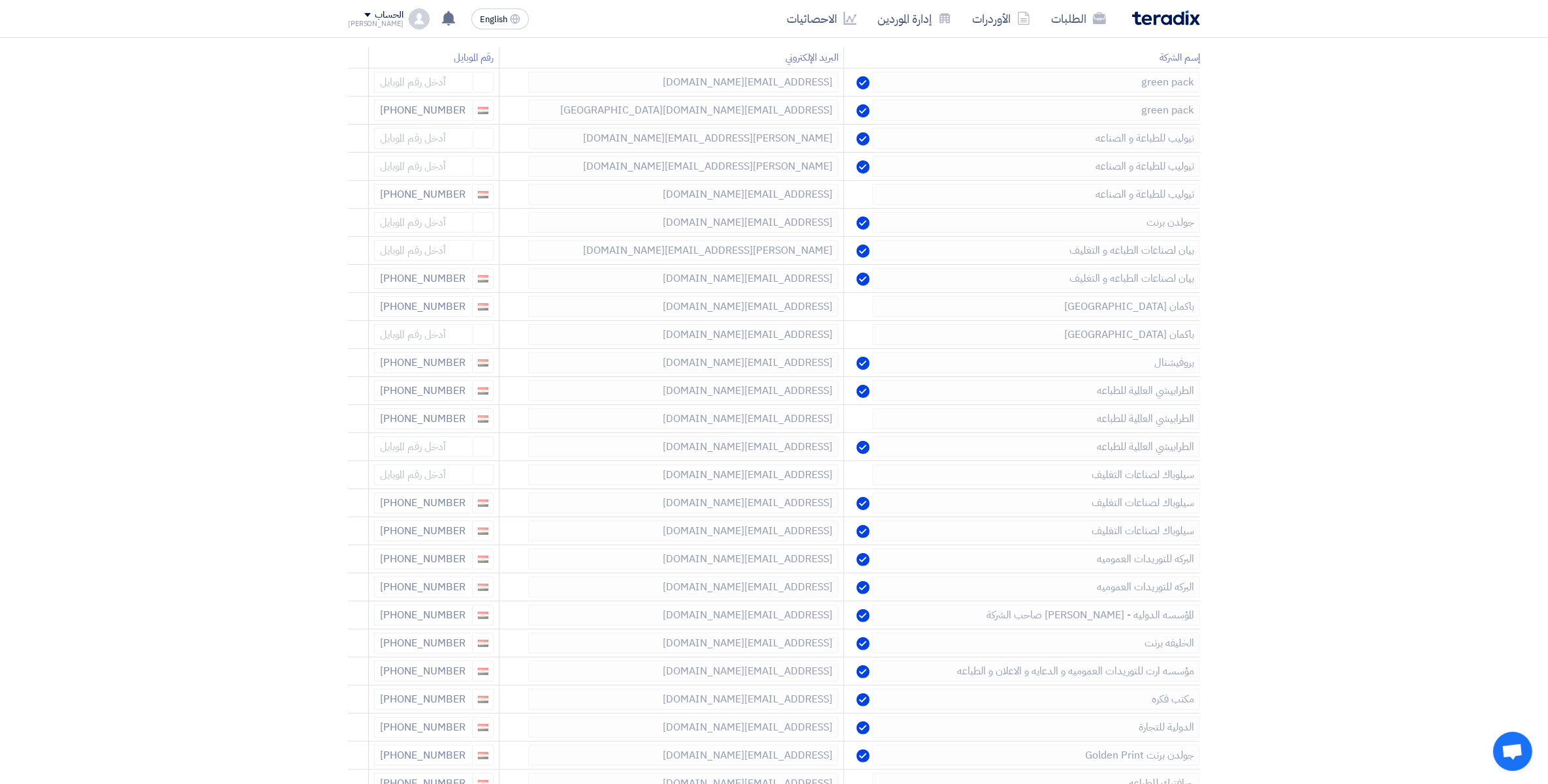
click at [0, 0] on icon at bounding box center [0, 0] width 0 height 0
click at [350, 535] on icon at bounding box center [351, 534] width 22 height 22
click at [0, 0] on icon at bounding box center [0, 0] width 0 height 0
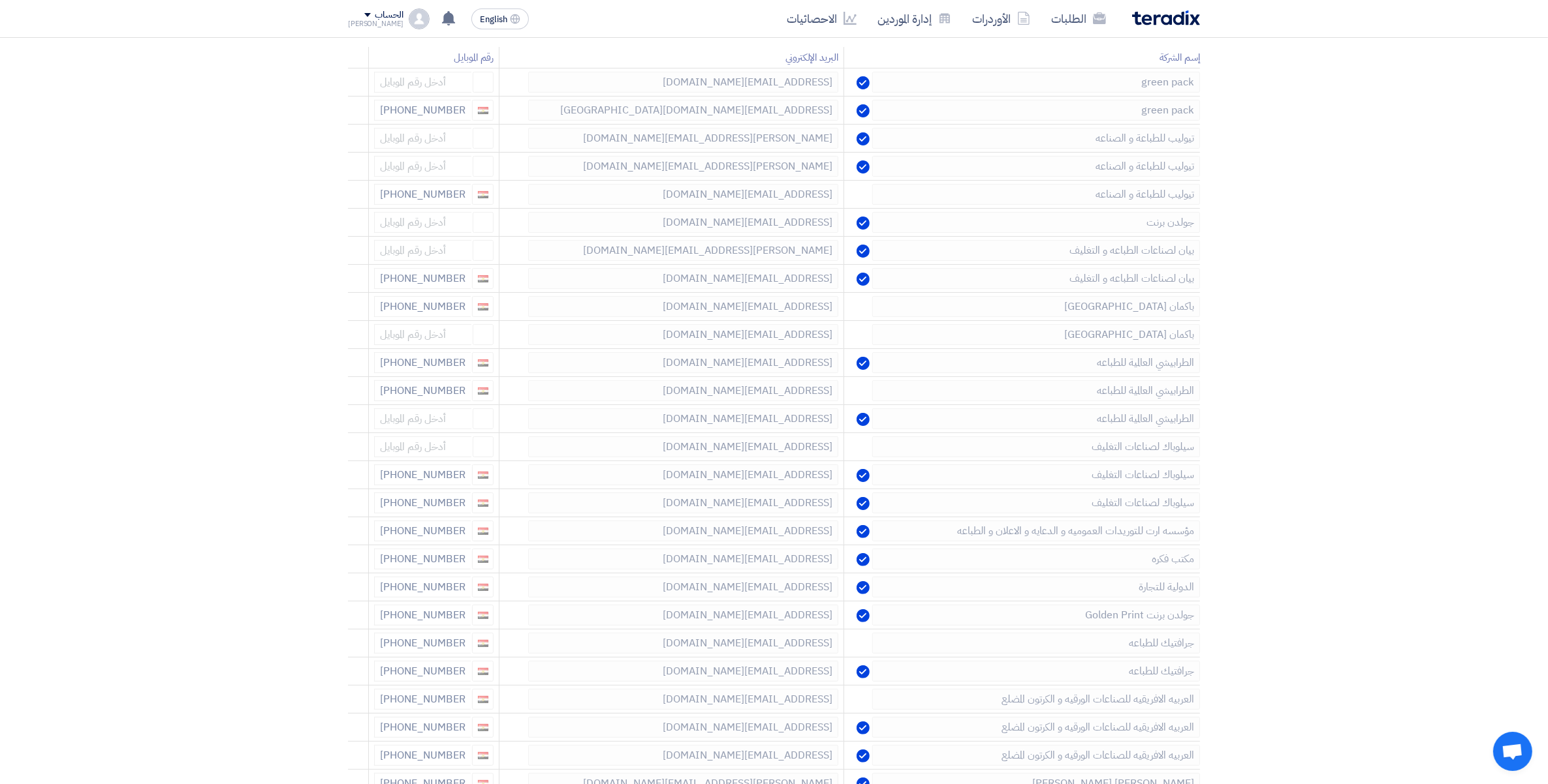
click at [0, 0] on icon at bounding box center [0, 0] width 0 height 0
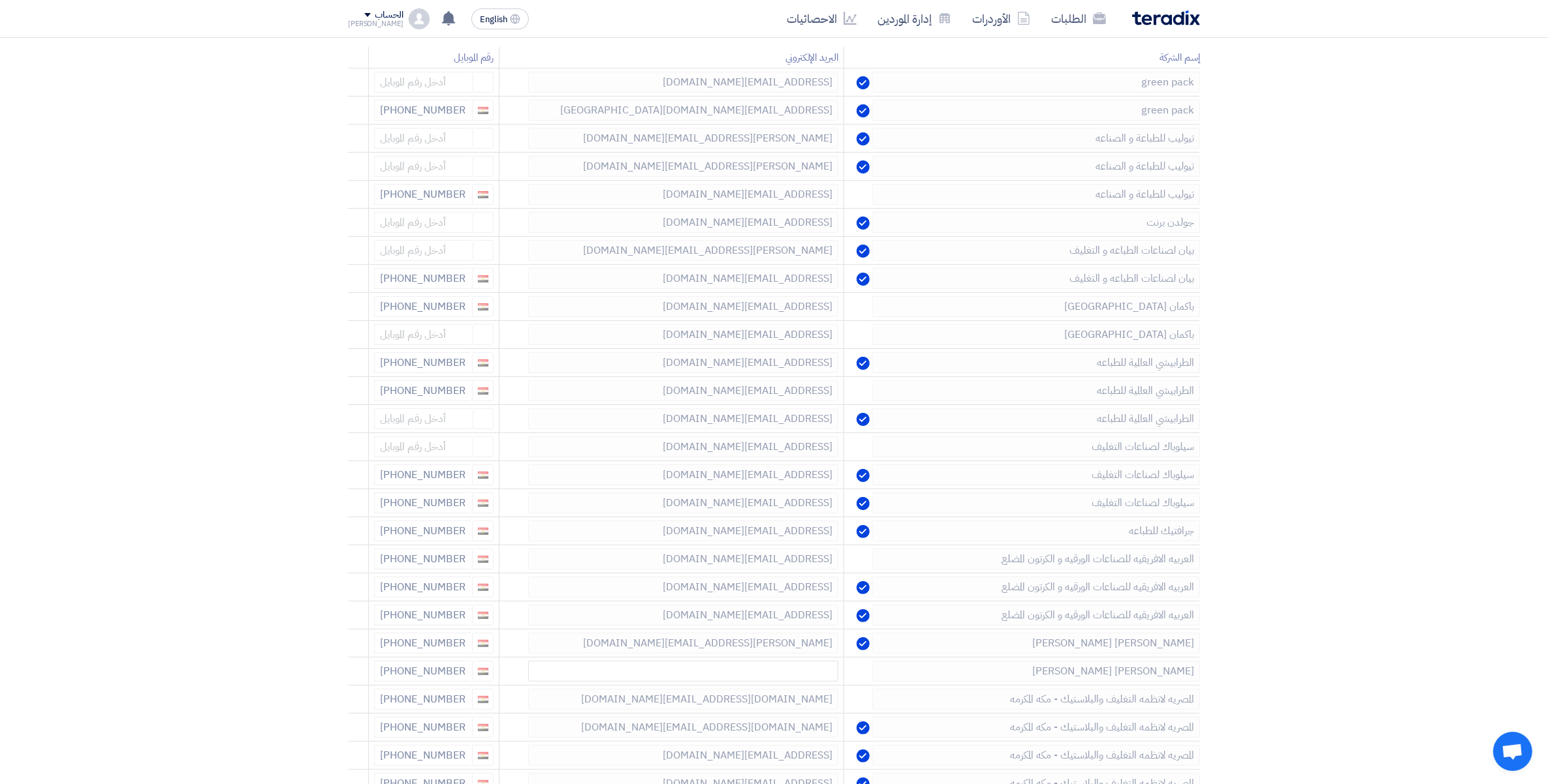
click at [0, 0] on icon at bounding box center [0, 0] width 0 height 0
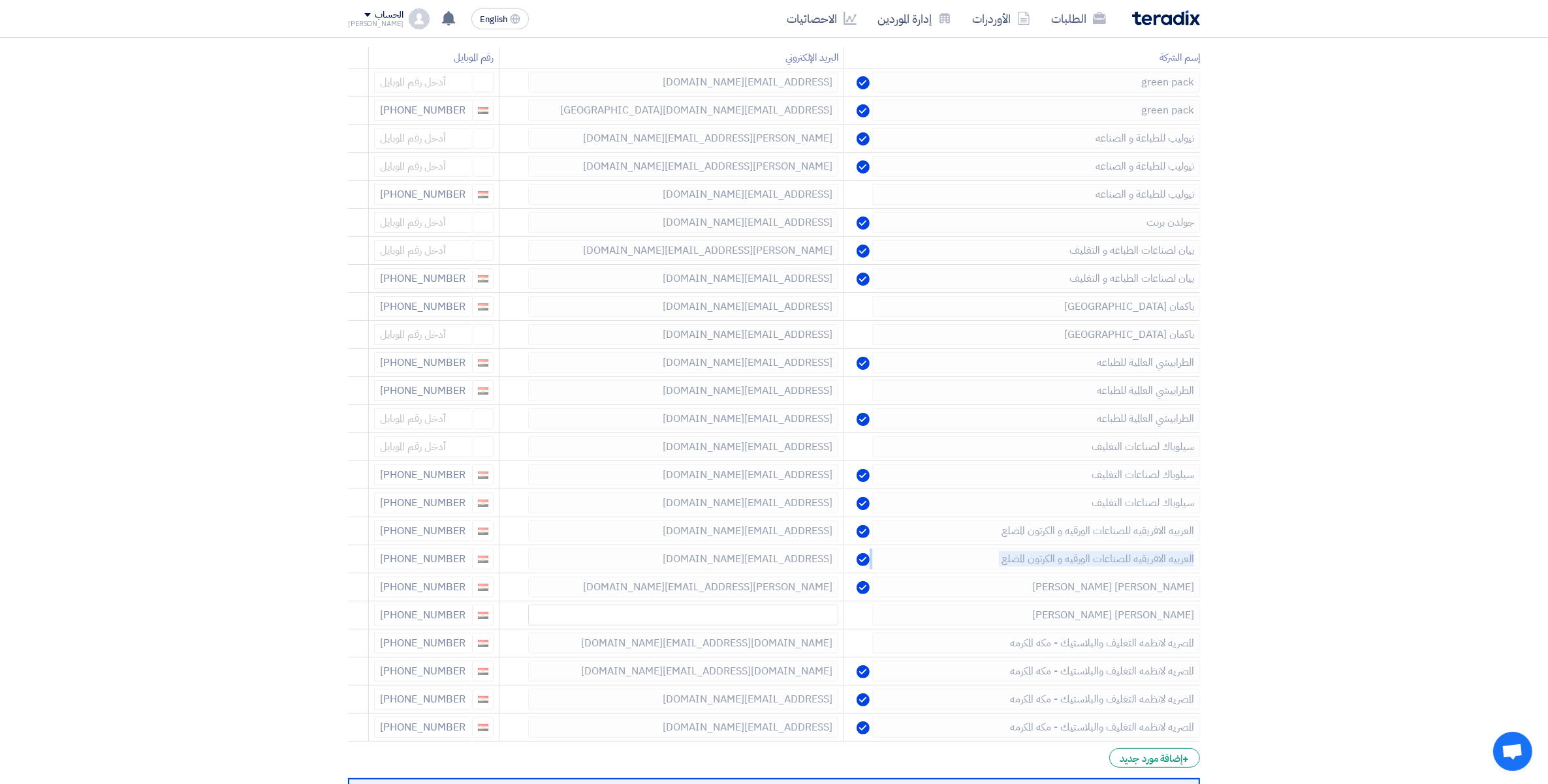
click at [0, 0] on icon at bounding box center [0, 0] width 0 height 0
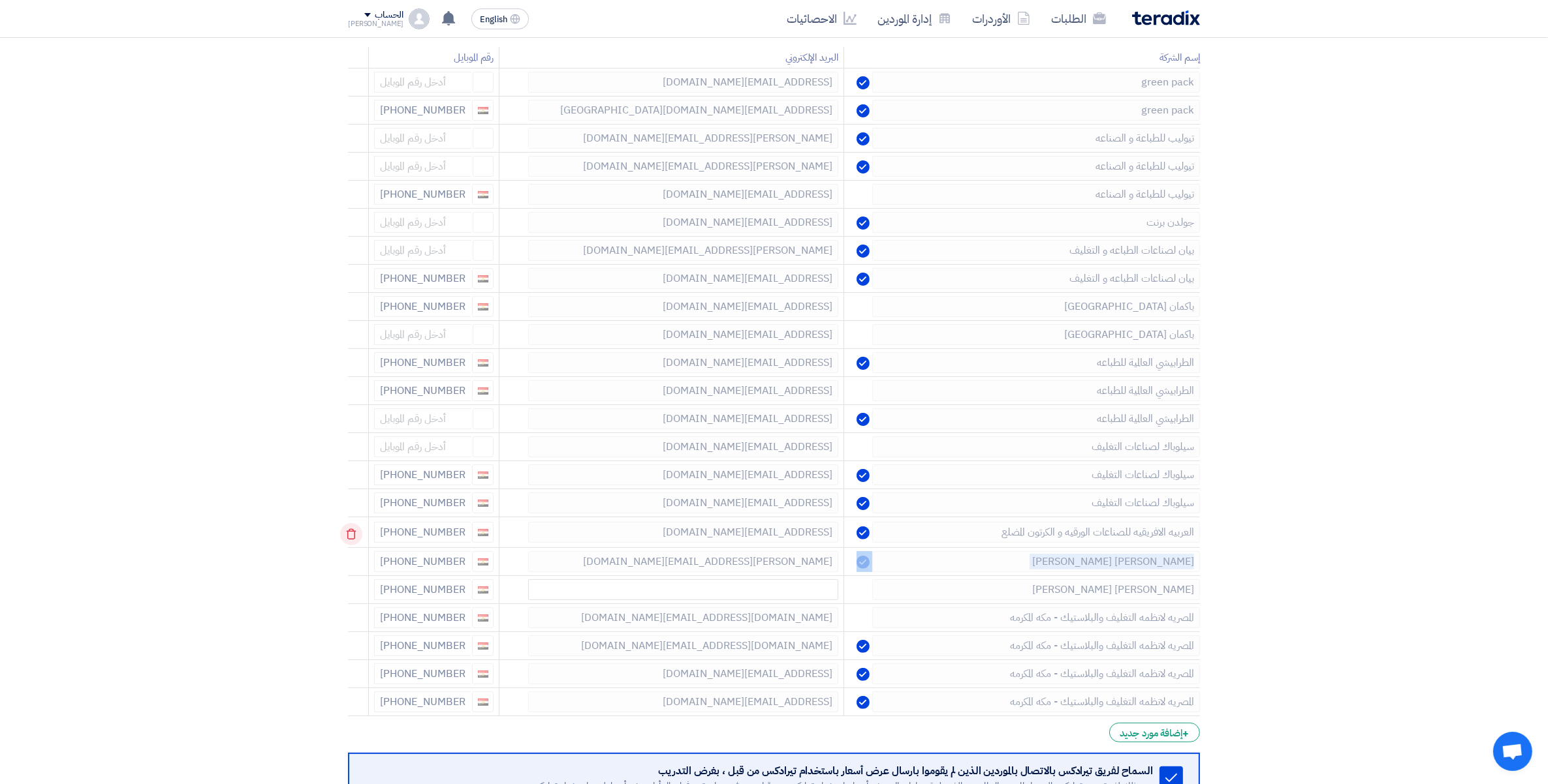
click at [350, 535] on td at bounding box center [358, 532] width 21 height 31
click at [350, 533] on icon at bounding box center [351, 534] width 22 height 22
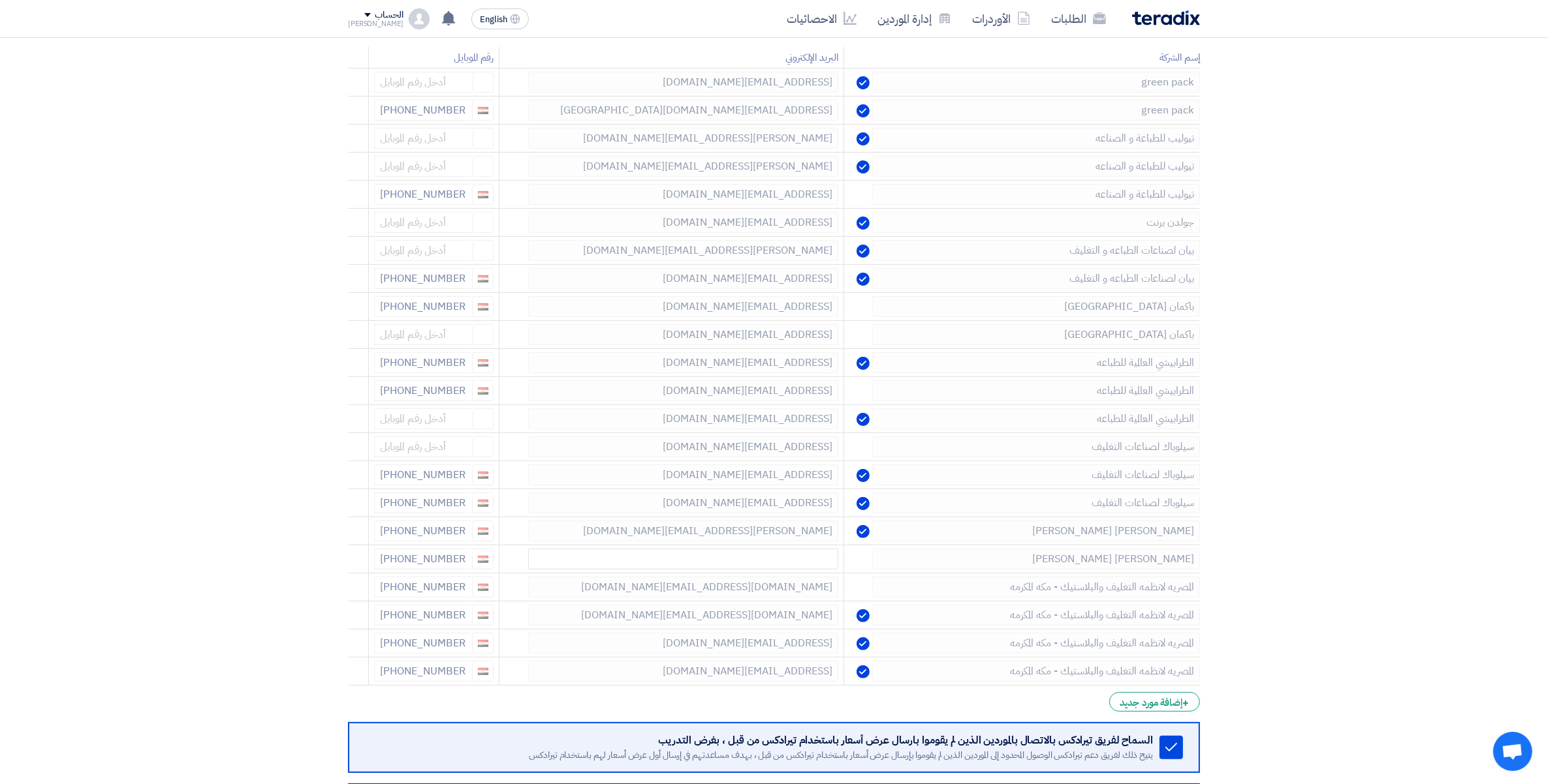
click at [0, 0] on icon at bounding box center [0, 0] width 0 height 0
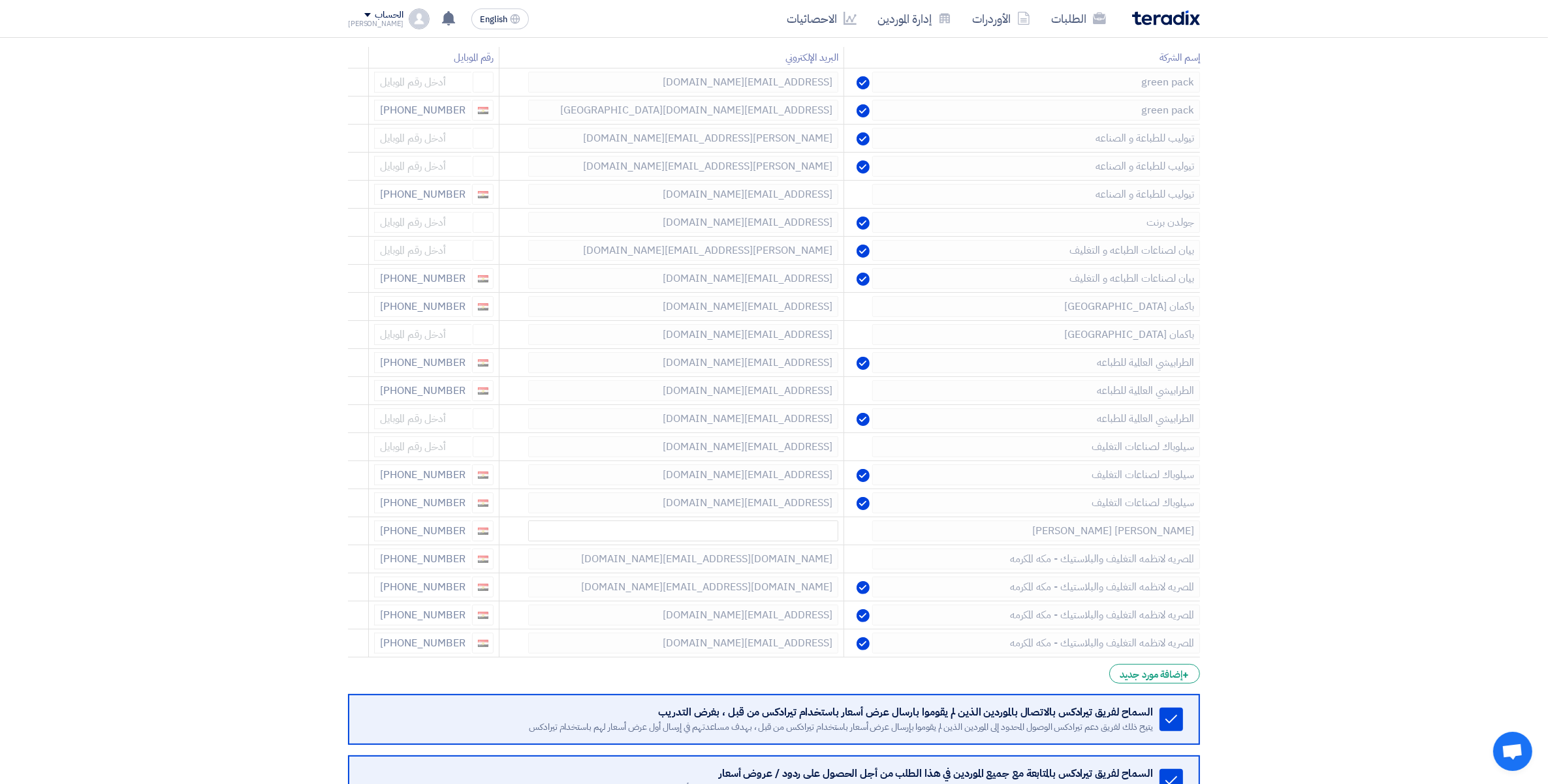
click at [0, 0] on icon at bounding box center [0, 0] width 0 height 0
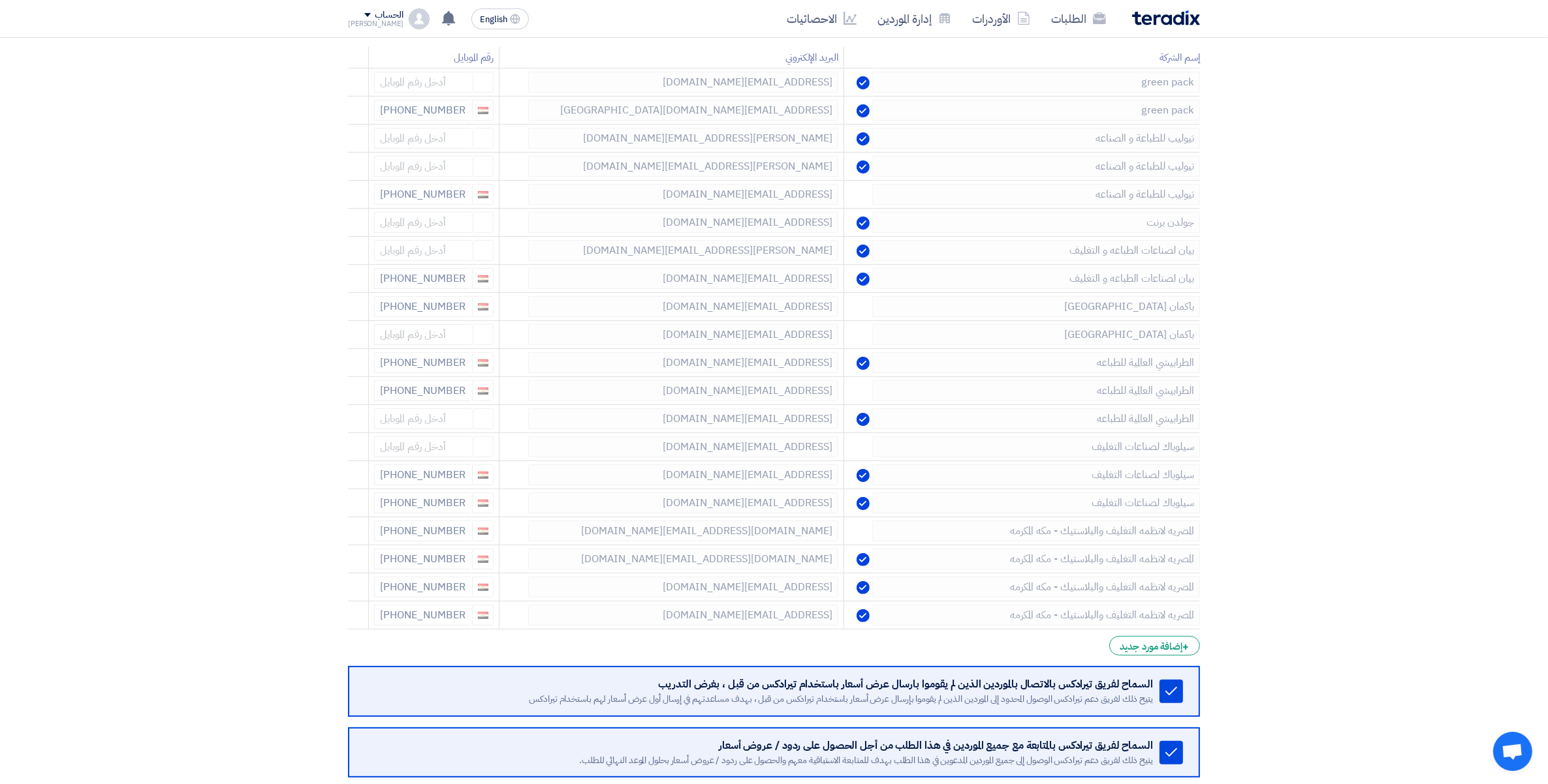
click at [0, 0] on icon at bounding box center [0, 0] width 0 height 0
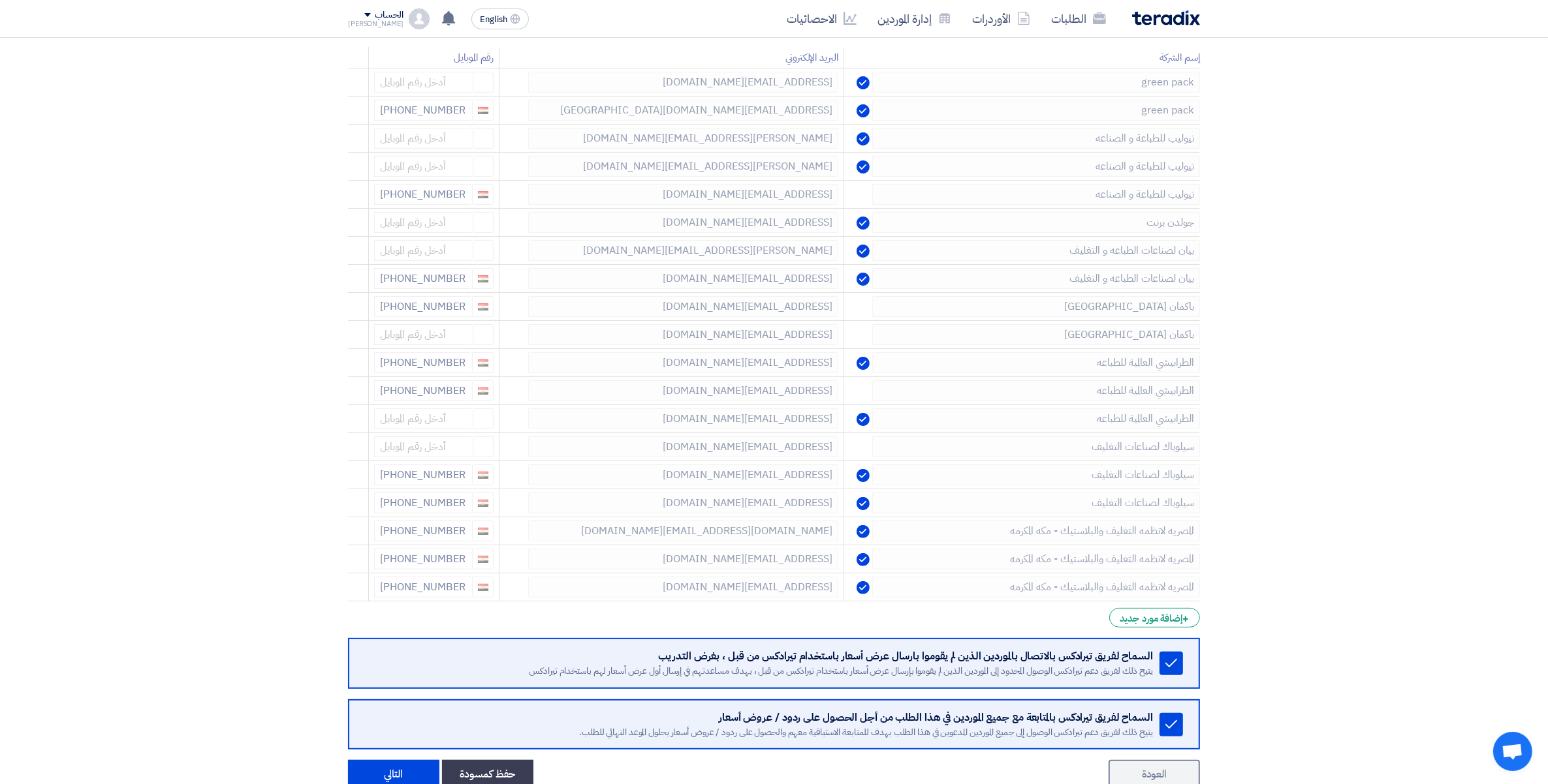
click at [0, 0] on icon at bounding box center [0, 0] width 0 height 0
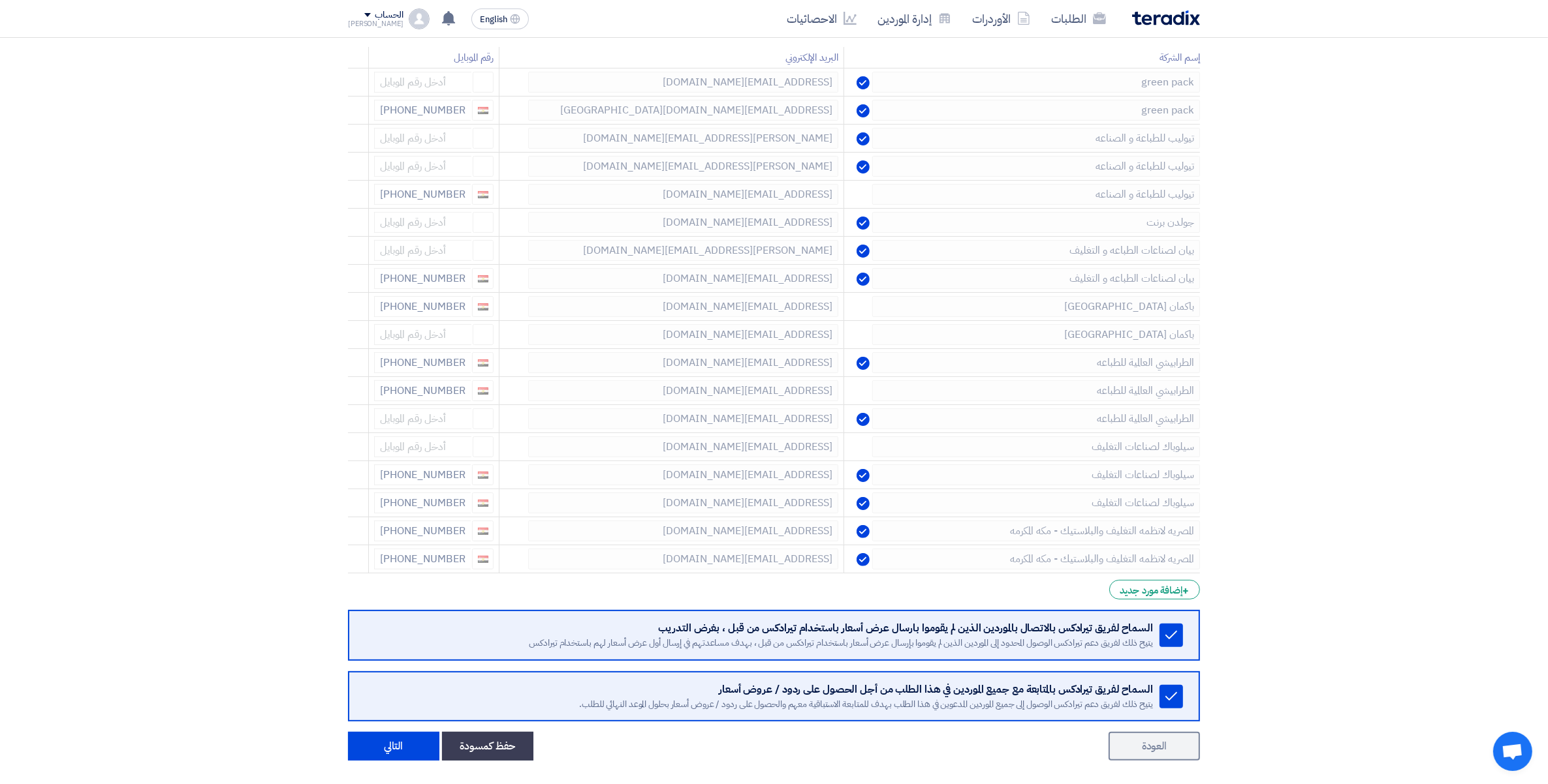
click at [0, 0] on icon at bounding box center [0, 0] width 0 height 0
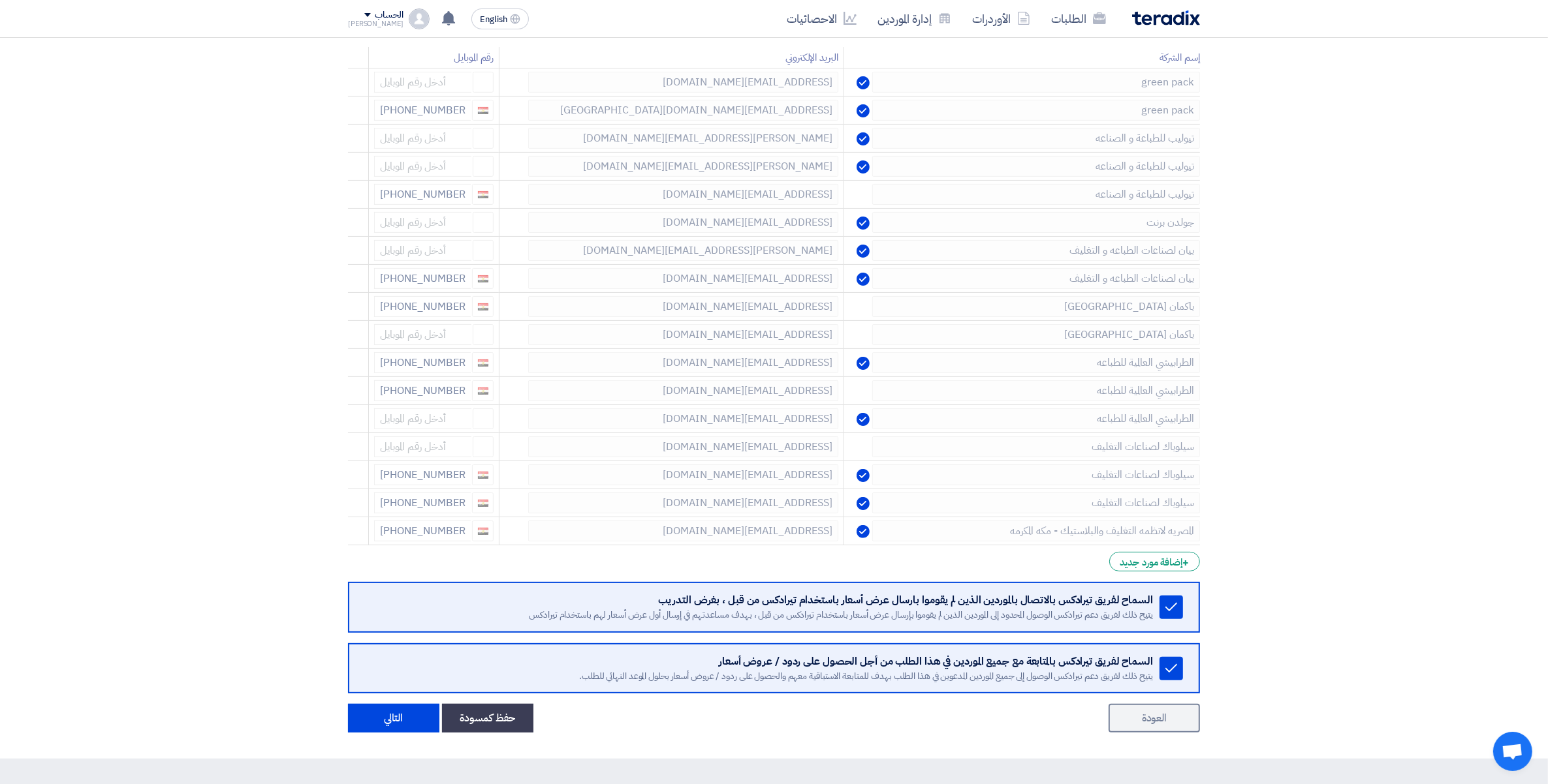
click at [0, 0] on icon at bounding box center [0, 0] width 0 height 0
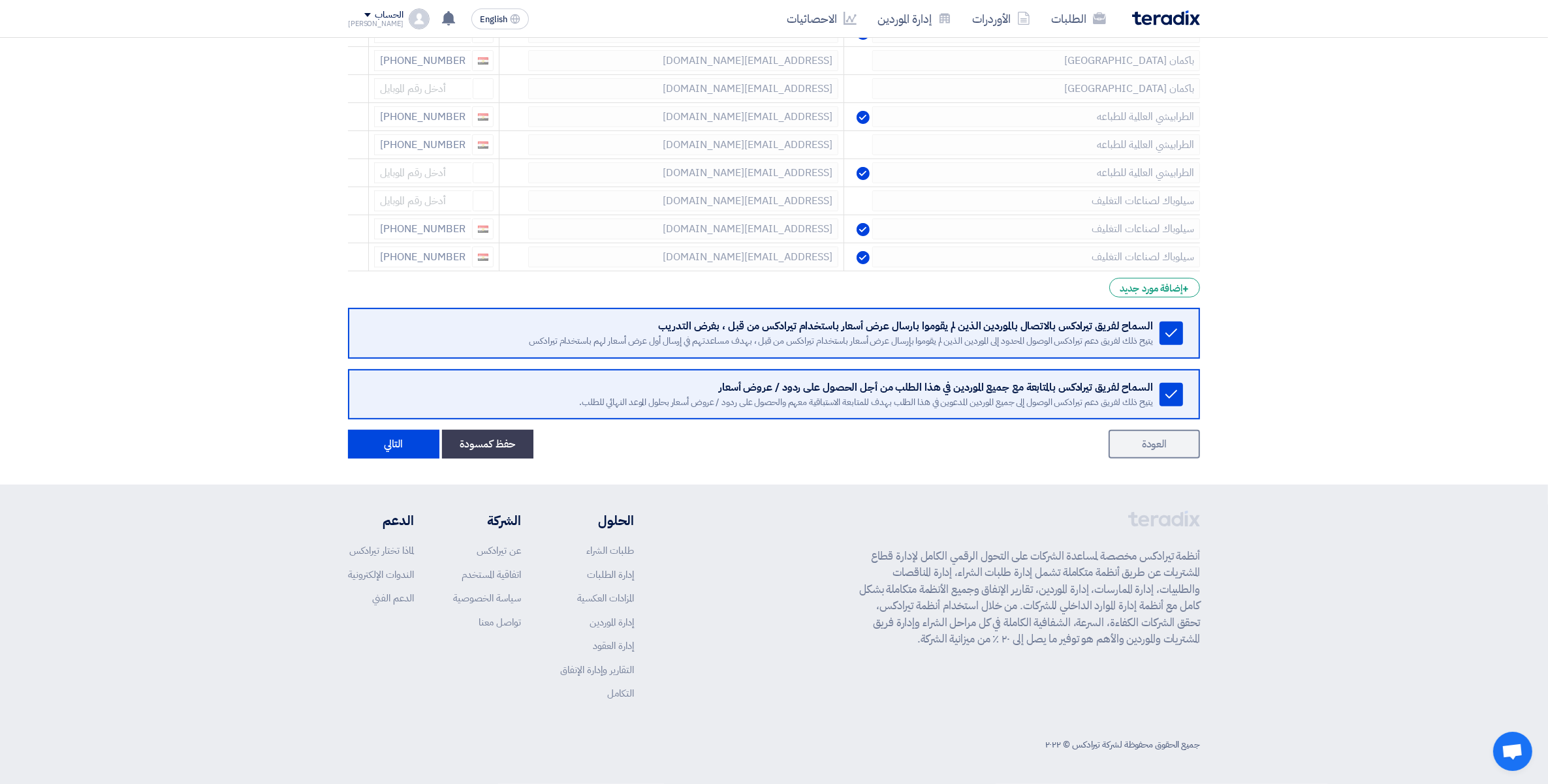
scroll to position [490, 0]
click at [394, 441] on button "التالي" at bounding box center [394, 444] width 91 height 28
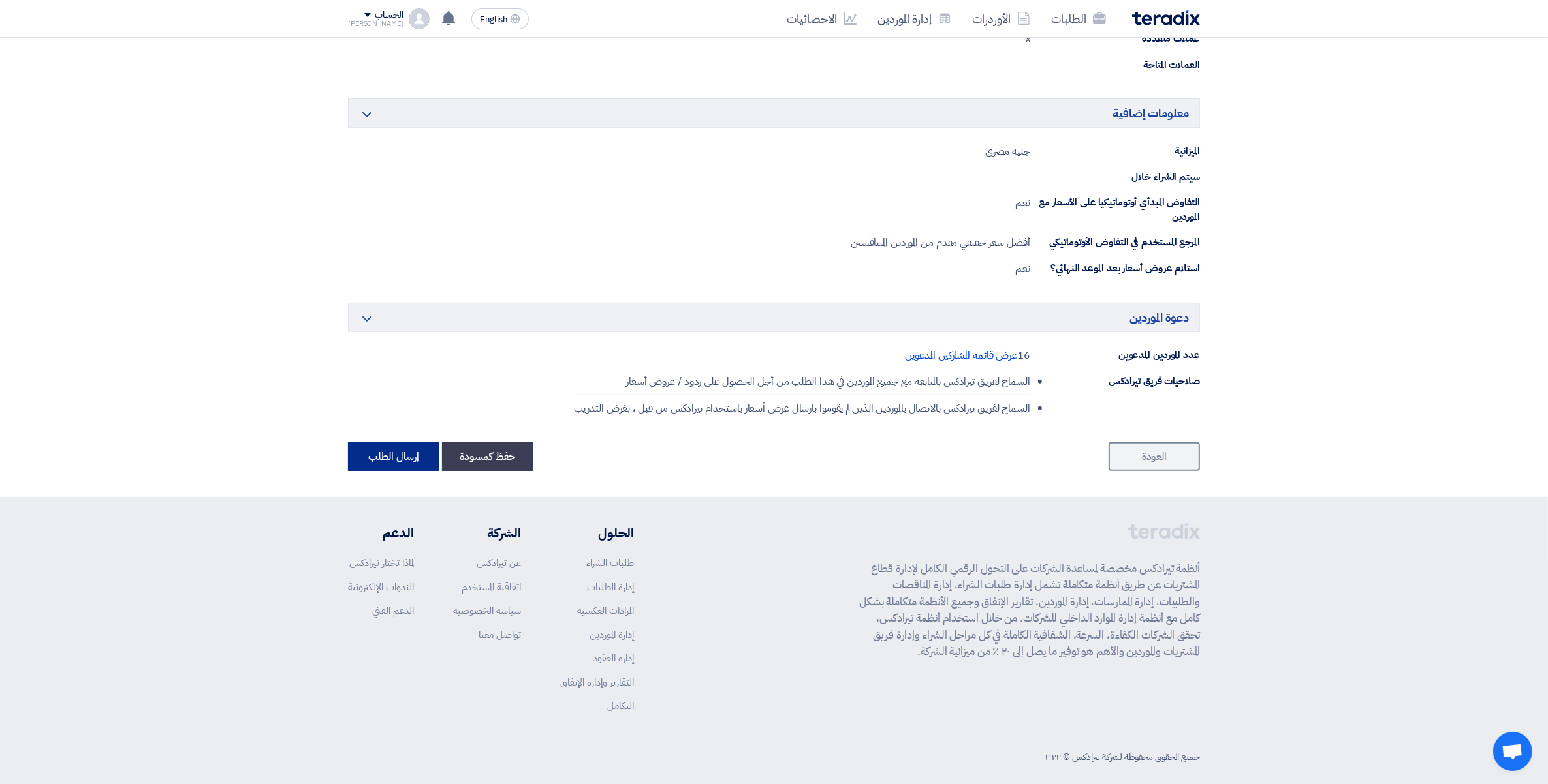
scroll to position [612, 0]
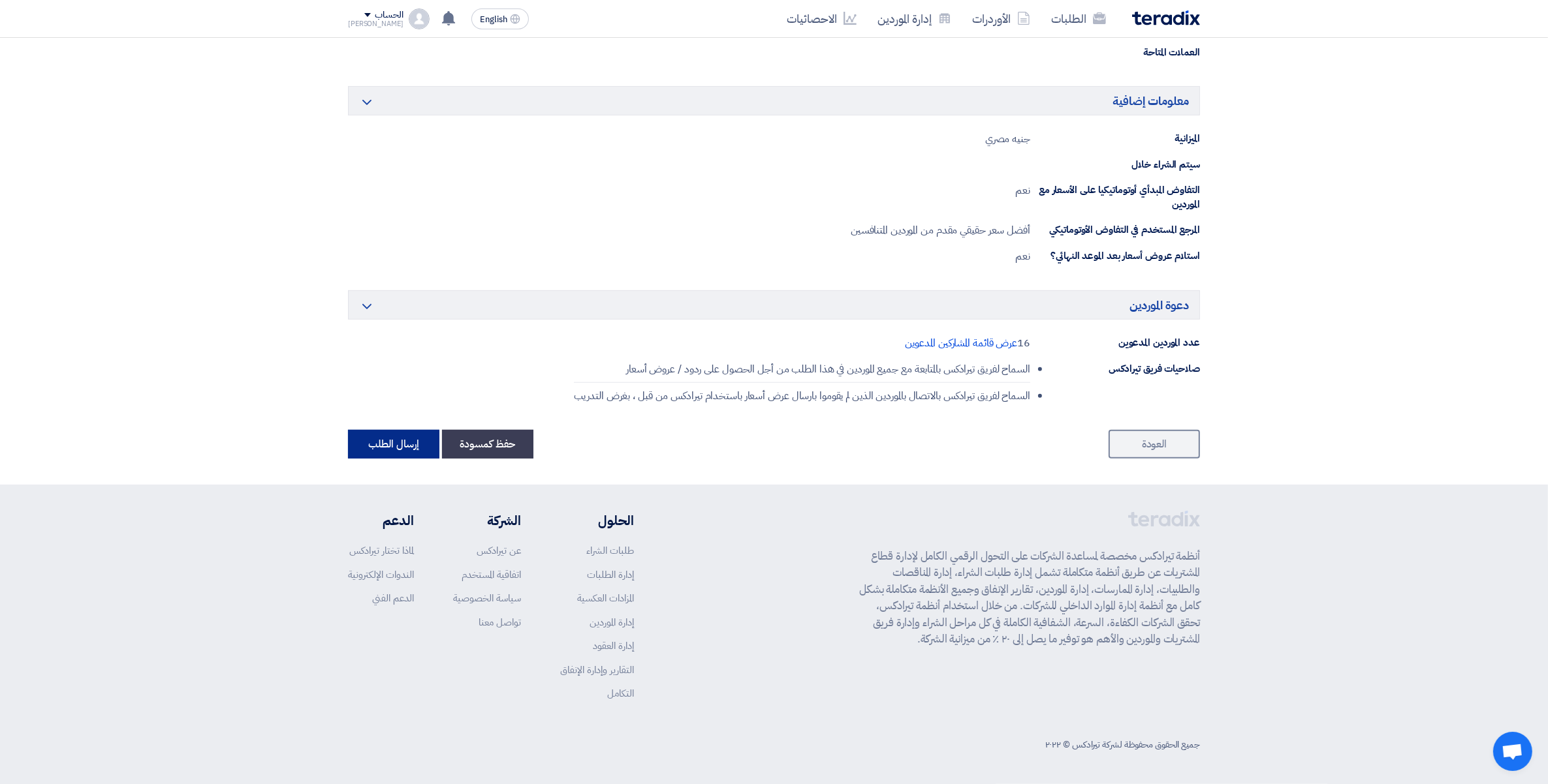
click at [398, 432] on button "إرسال الطلب" at bounding box center [394, 444] width 91 height 28
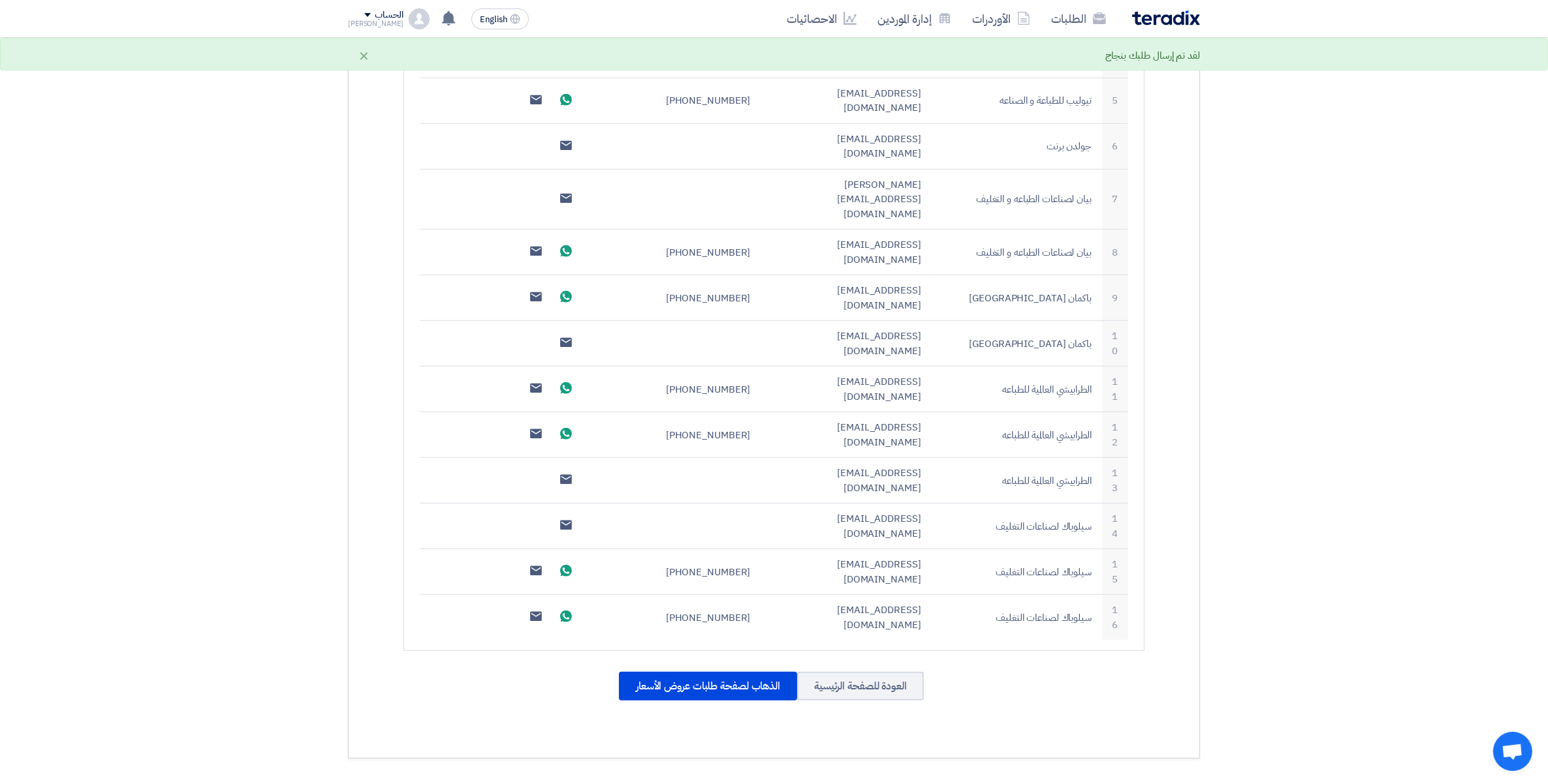
scroll to position [856, 0]
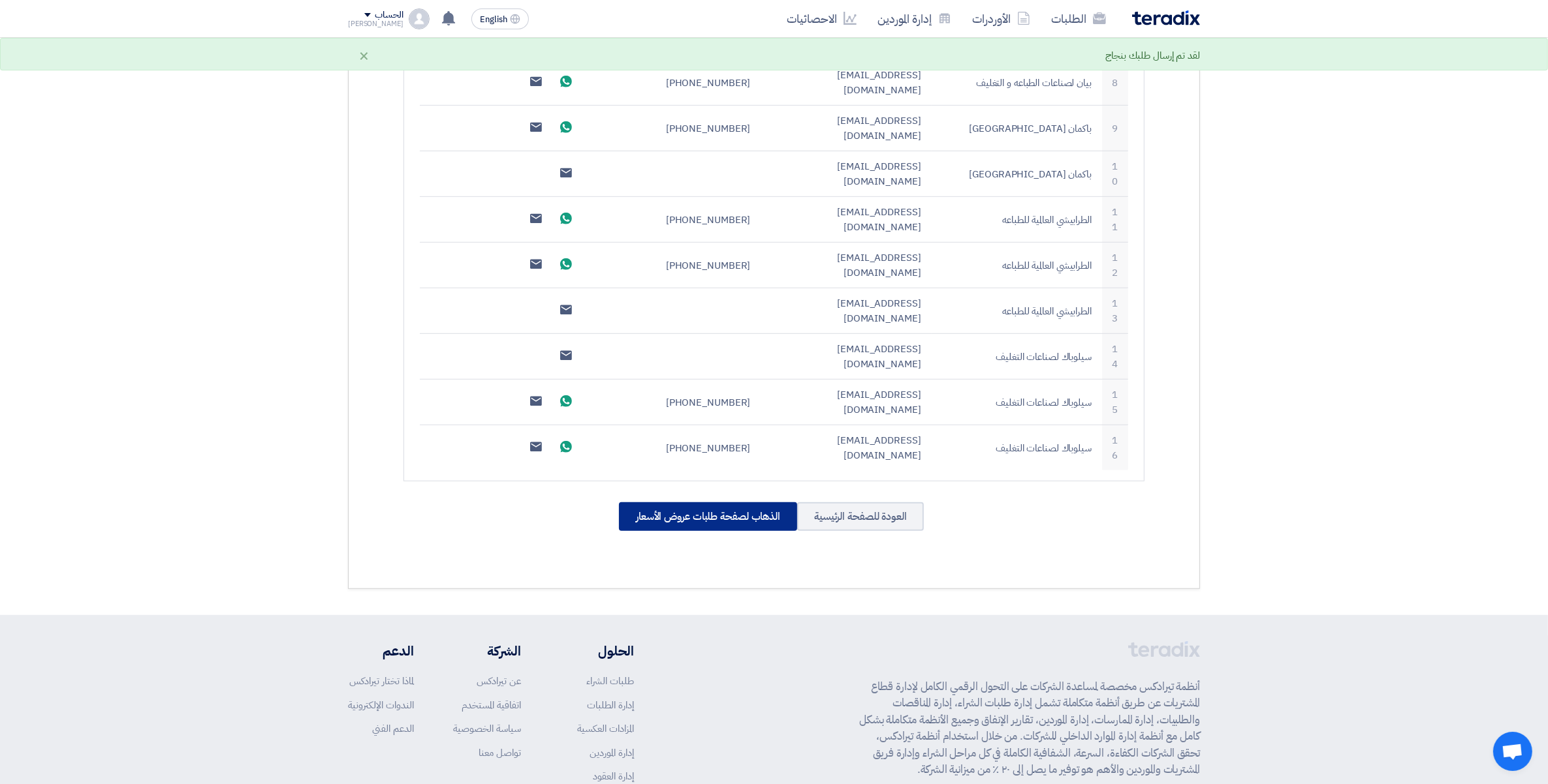
click at [728, 502] on div "الذهاب لصفحة طلبات عروض الأسعار" at bounding box center [708, 516] width 178 height 28
